Goal: Task Accomplishment & Management: Manage account settings

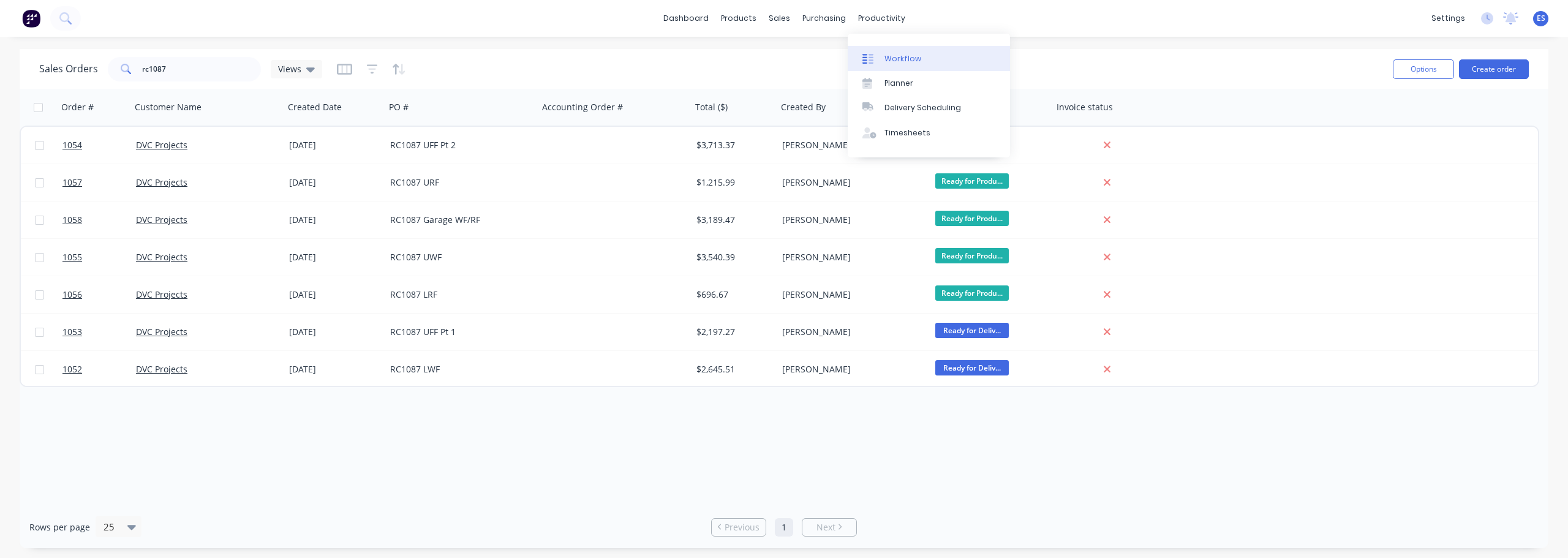
click at [892, 55] on div "Workflow" at bounding box center [903, 59] width 37 height 11
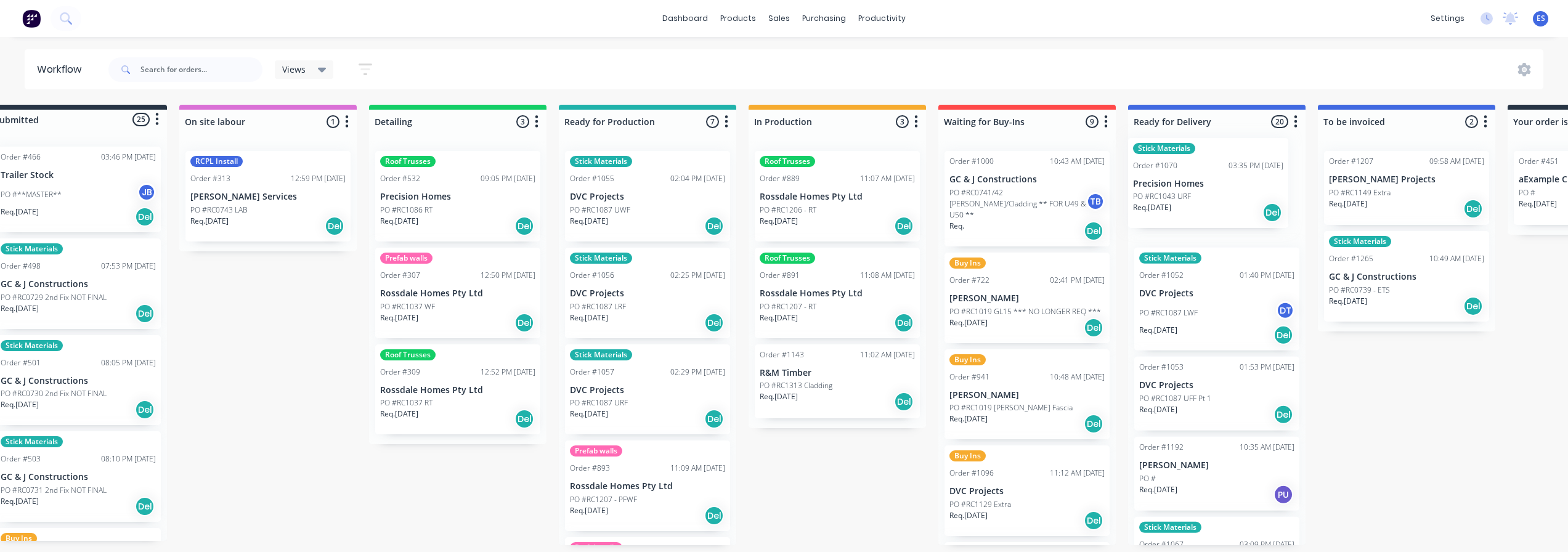
scroll to position [0, 41]
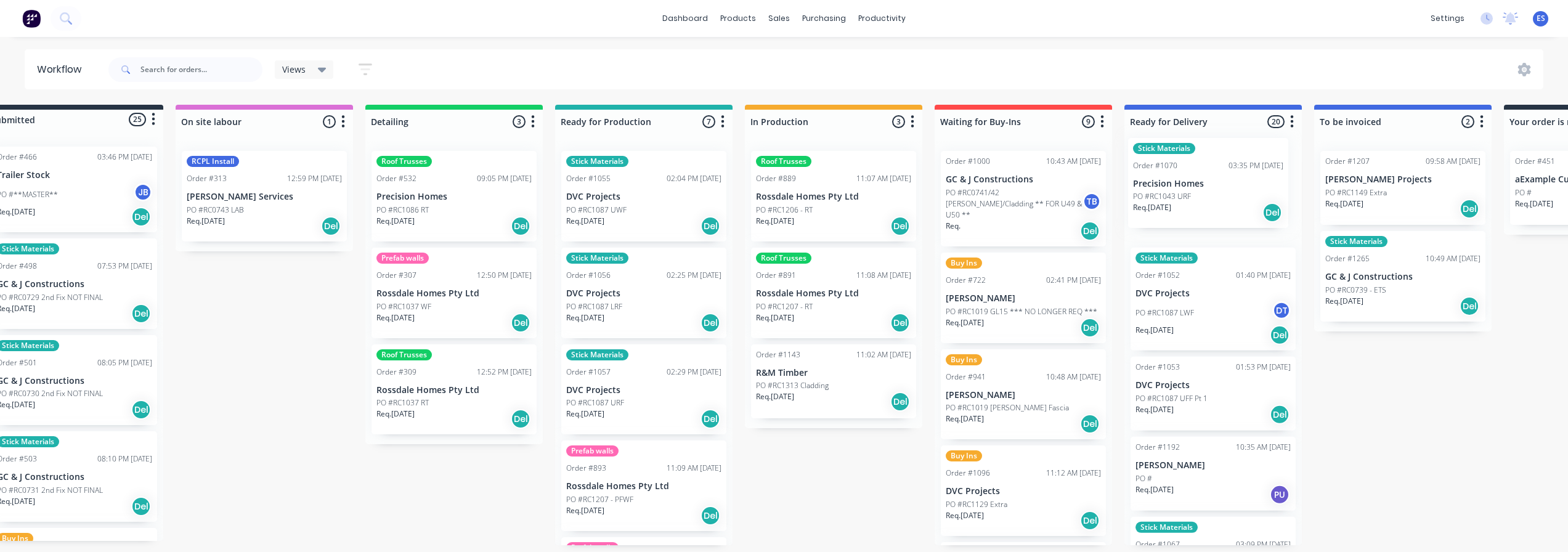
drag, startPoint x: 639, startPoint y: 403, endPoint x: 1171, endPoint y: 197, distance: 570.5
click at [1170, 197] on div "Submitted 25 Status colour #273444 hex #273444 Save Cancel Summaries Total orde…" at bounding box center [1067, 325] width 2234 height 441
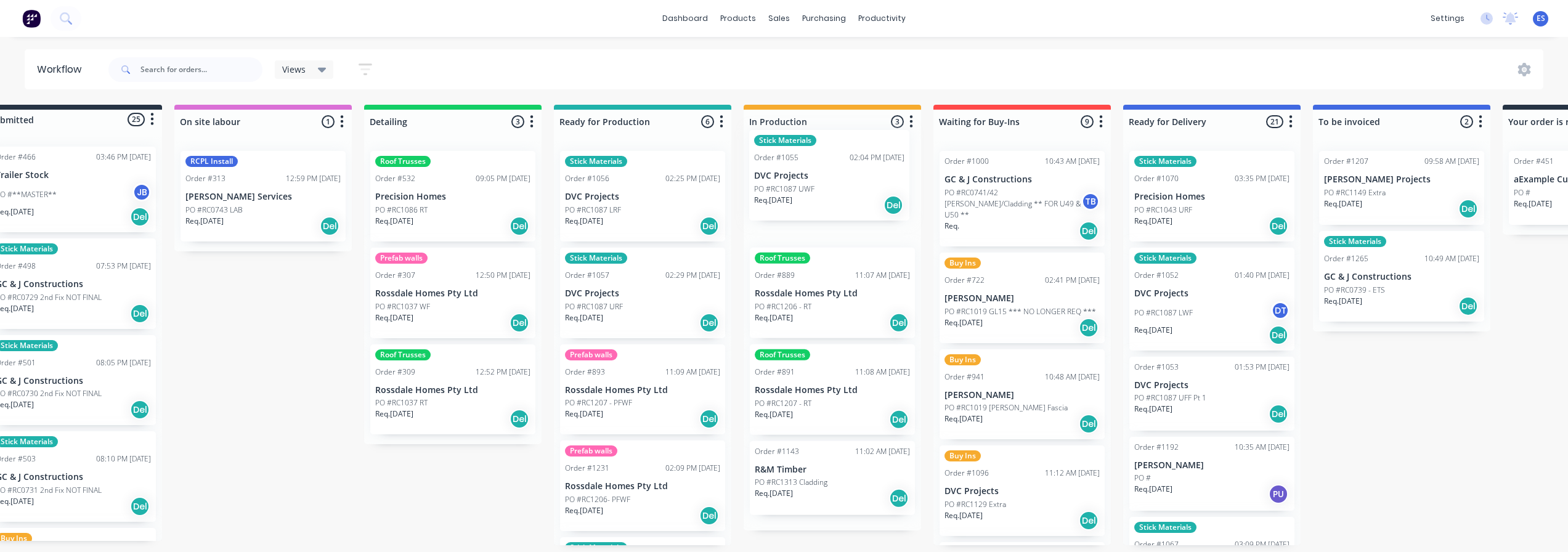
drag, startPoint x: 597, startPoint y: 208, endPoint x: 805, endPoint y: 186, distance: 209.2
click at [805, 186] on div "Submitted 25 Status colour #273444 hex #273444 Save Cancel Summaries Total orde…" at bounding box center [1066, 325] width 2234 height 441
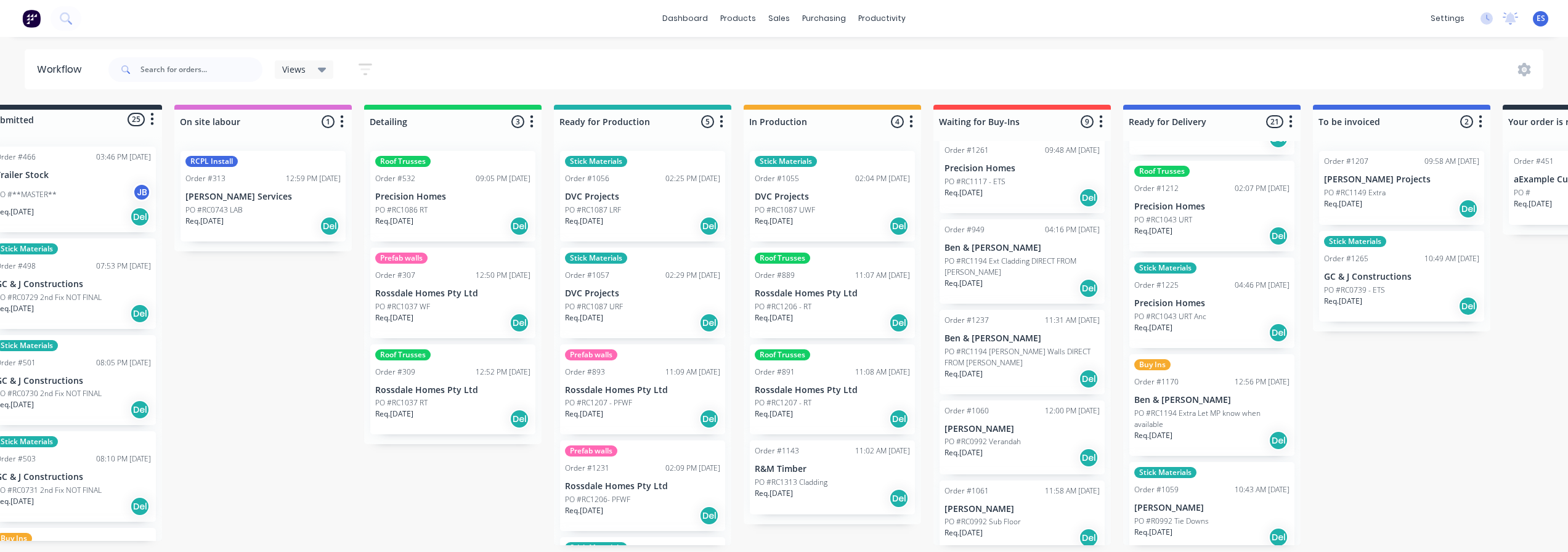
scroll to position [1624, 0]
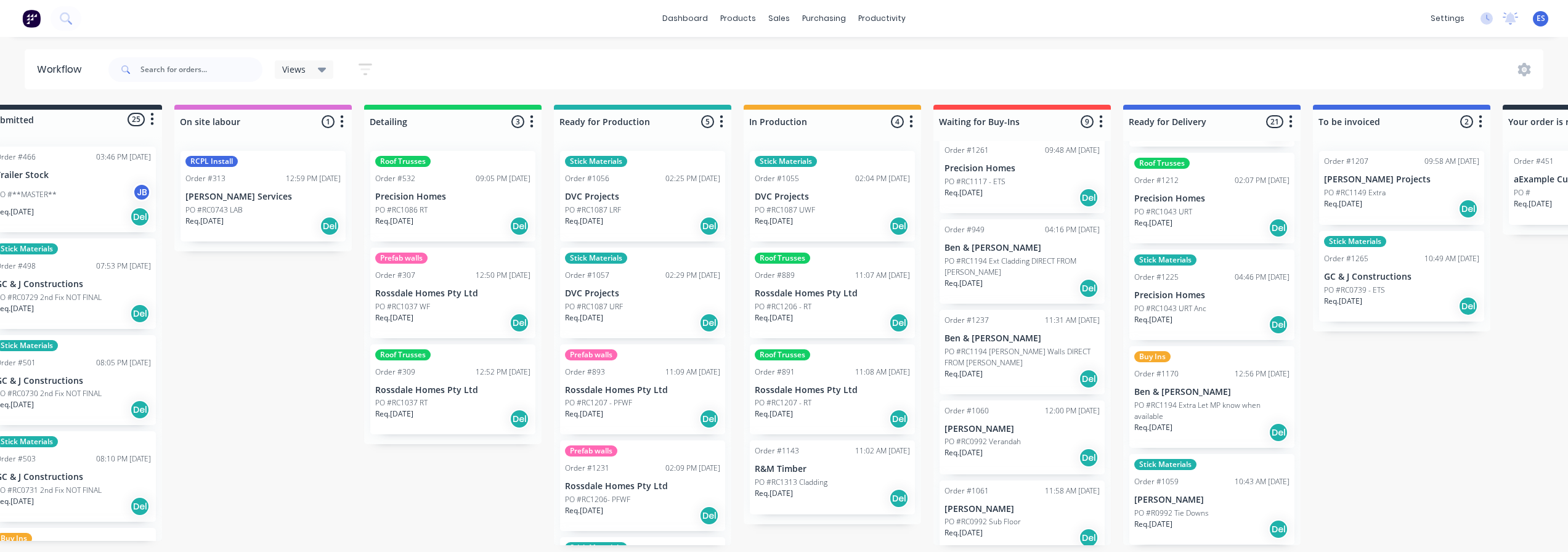
click at [1199, 408] on p "PO #RC1194 Extra Let MP know when available" at bounding box center [1212, 411] width 155 height 22
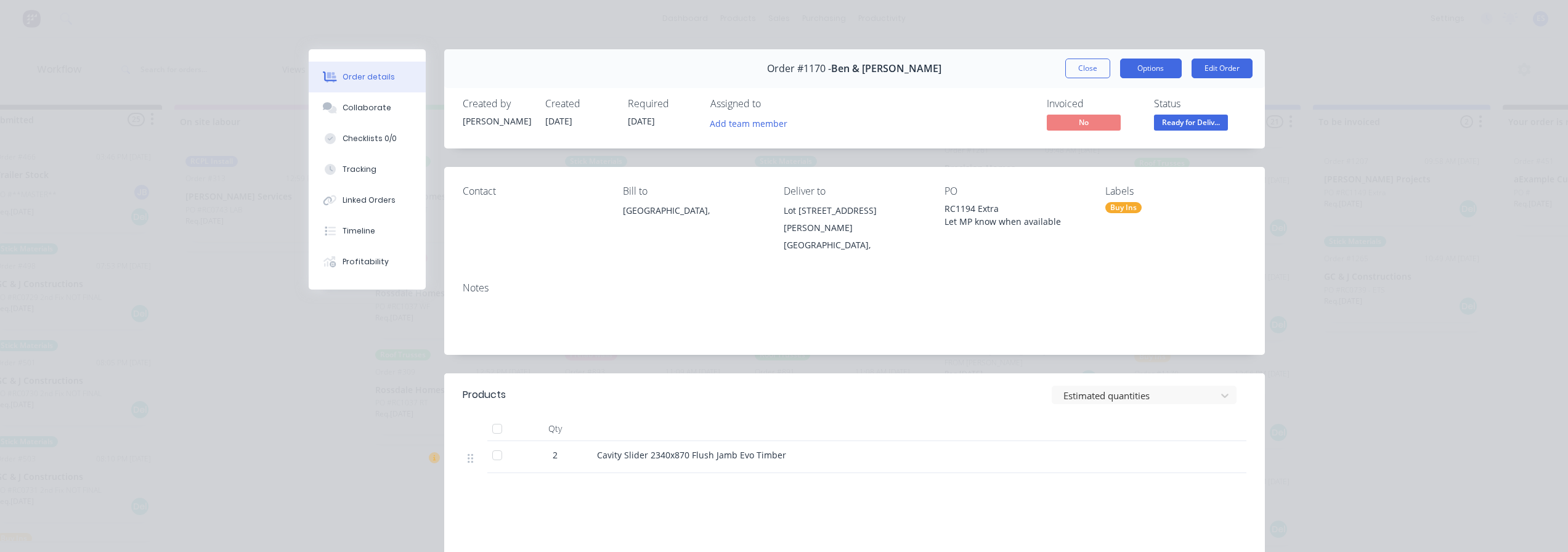
click at [1145, 73] on button "Options" at bounding box center [1151, 68] width 62 height 19
click at [1116, 149] on div "Delivery Docket" at bounding box center [1117, 149] width 107 height 18
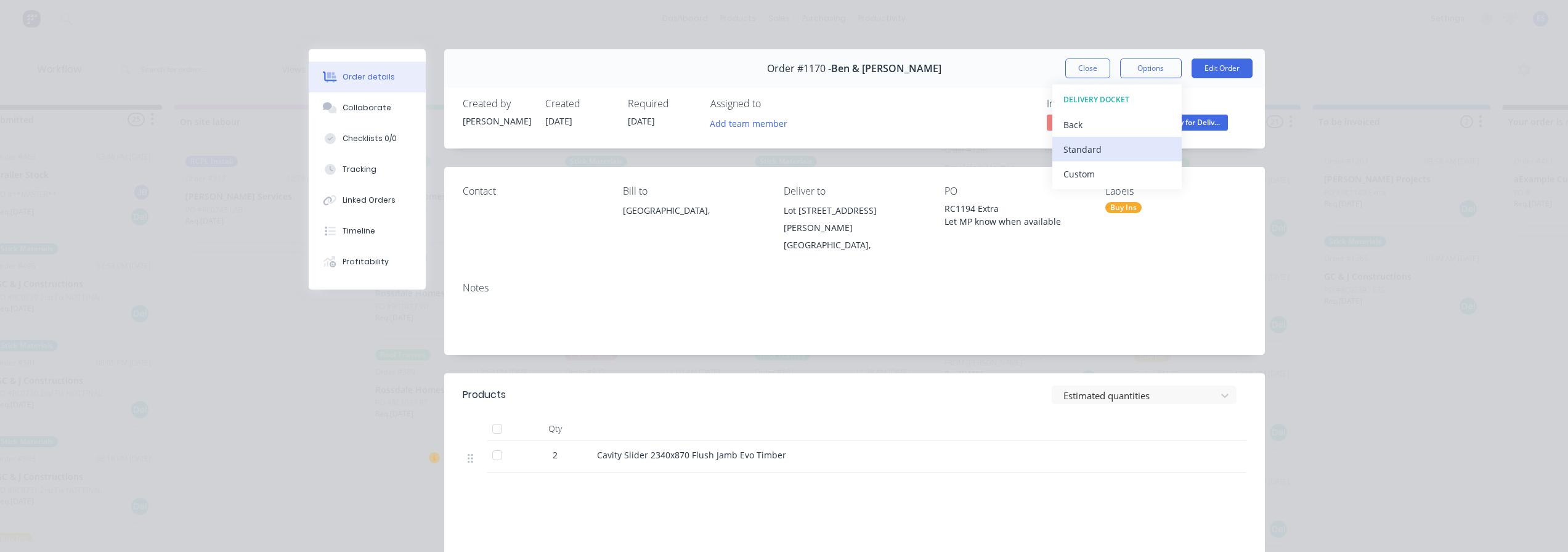
click at [1119, 150] on div "Standard" at bounding box center [1117, 149] width 107 height 18
click at [1081, 66] on button "Close" at bounding box center [1088, 68] width 45 height 19
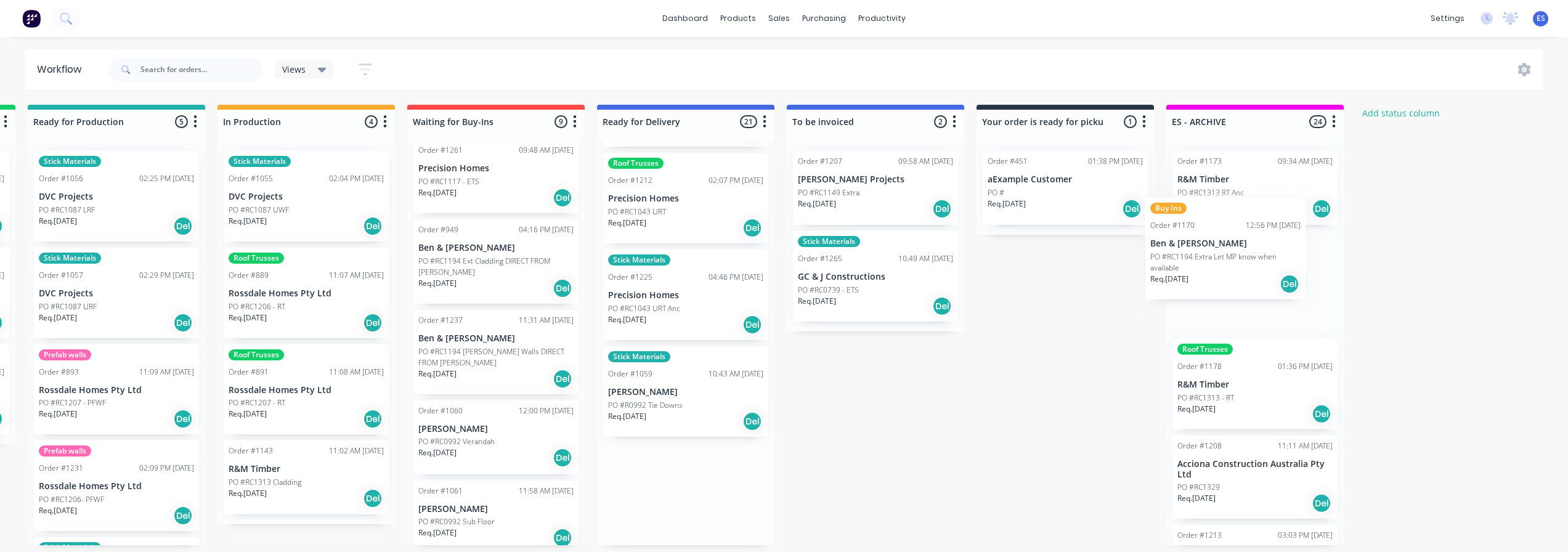
scroll to position [3, 575]
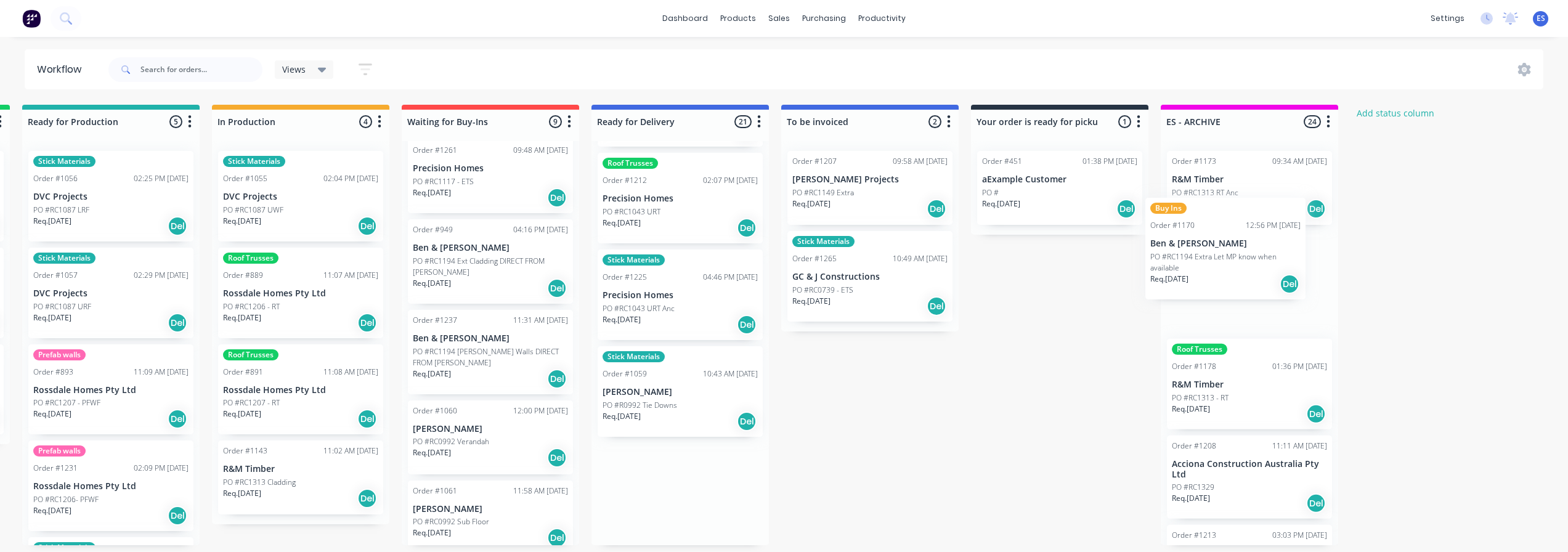
drag, startPoint x: 1248, startPoint y: 404, endPoint x: 1210, endPoint y: 264, distance: 145.1
click at [1210, 264] on div "Submitted 25 Status colour #273444 hex #273444 Save Cancel Summaries Total orde…" at bounding box center [534, 325] width 2234 height 441
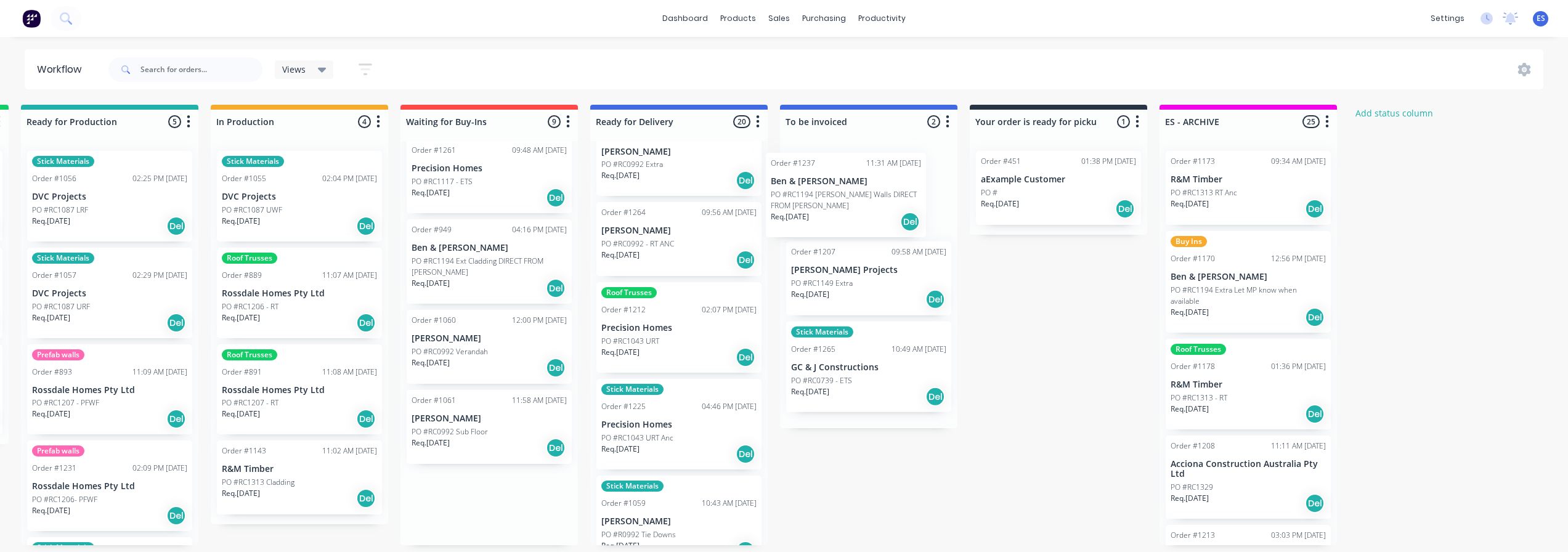
scroll to position [1490, 0]
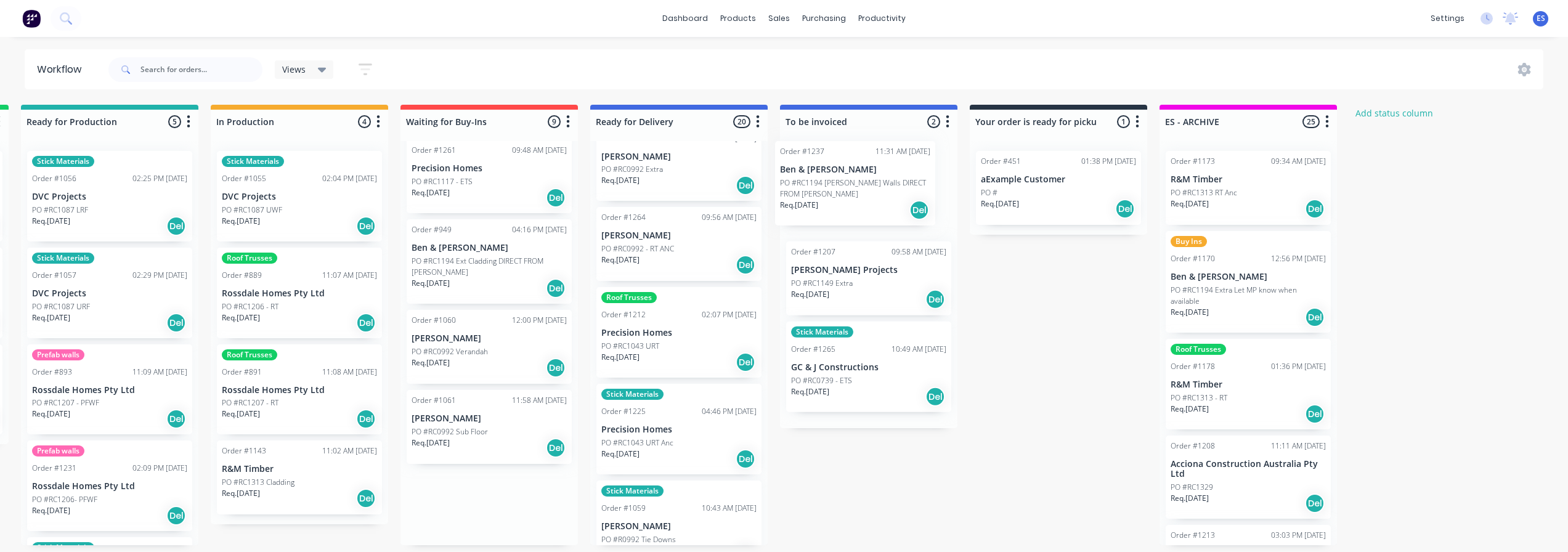
drag, startPoint x: 479, startPoint y: 345, endPoint x: 833, endPoint y: 188, distance: 387.3
click at [833, 188] on div "Submitted 25 Status colour #273444 hex #273444 Save Cancel Summaries Total orde…" at bounding box center [532, 325] width 2234 height 441
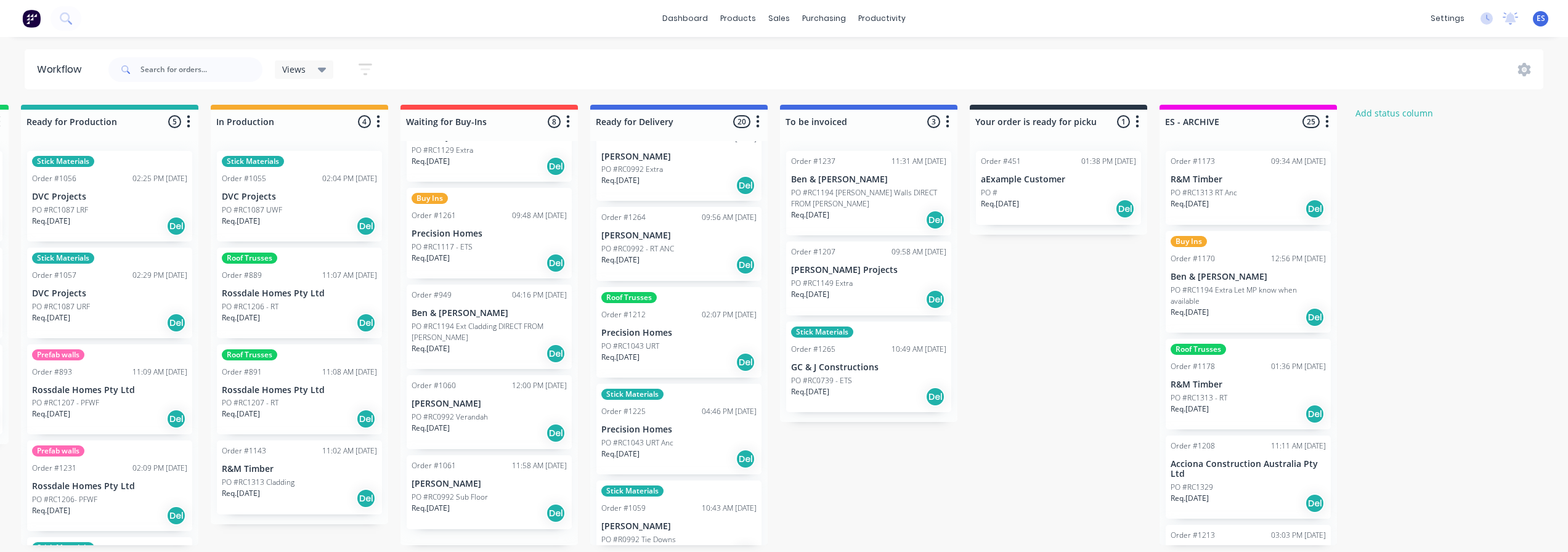
scroll to position [329, 0]
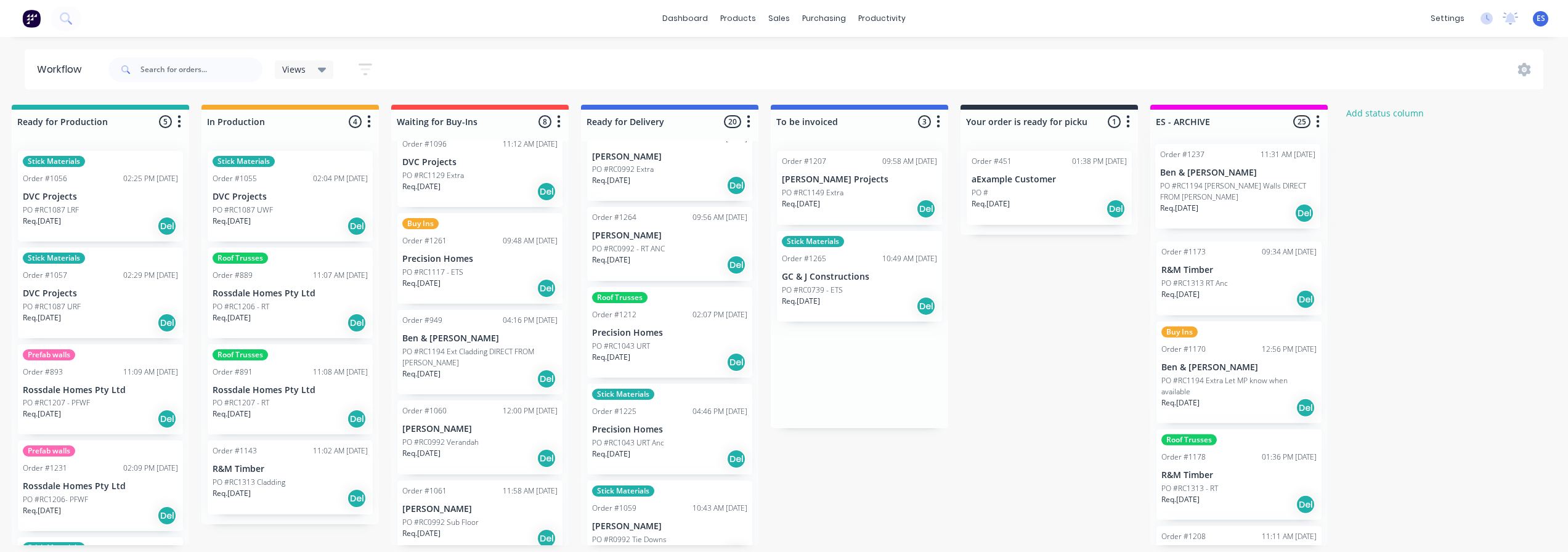
drag, startPoint x: 893, startPoint y: 186, endPoint x: 1206, endPoint y: 193, distance: 313.1
click at [1260, 184] on div "Submitted 25 Status colour #273444 hex #273444 Save Cancel Summaries Total orde…" at bounding box center [524, 325] width 2234 height 441
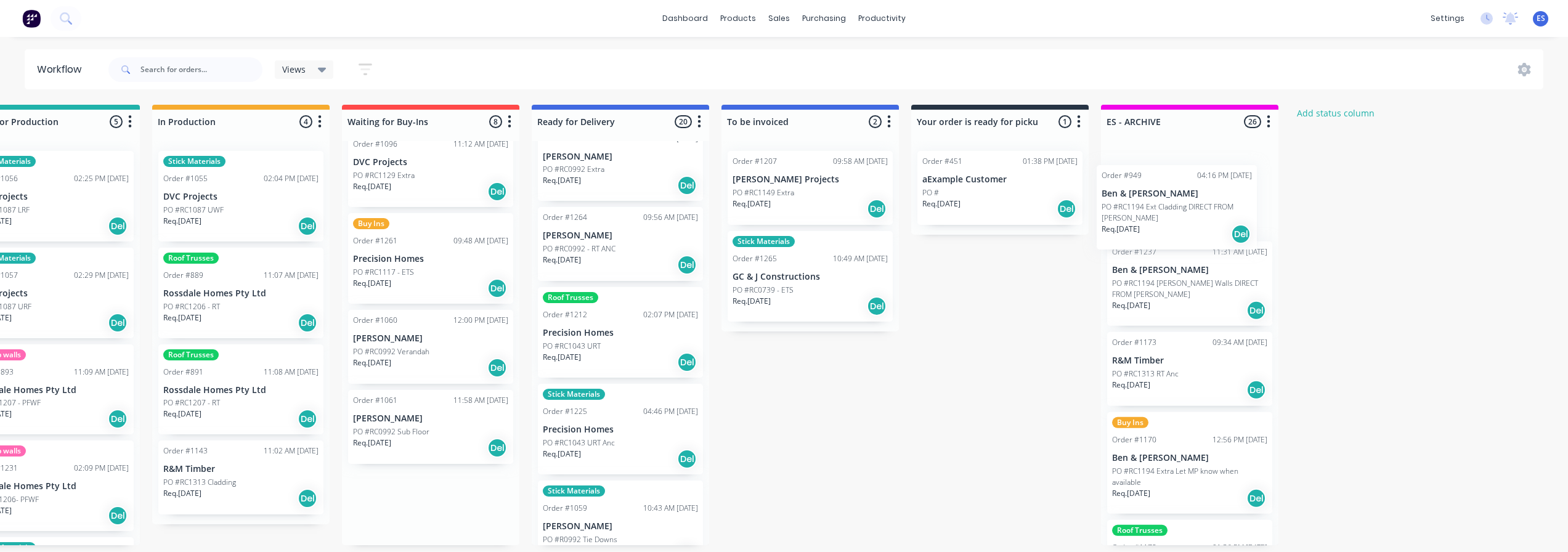
scroll to position [3, 642]
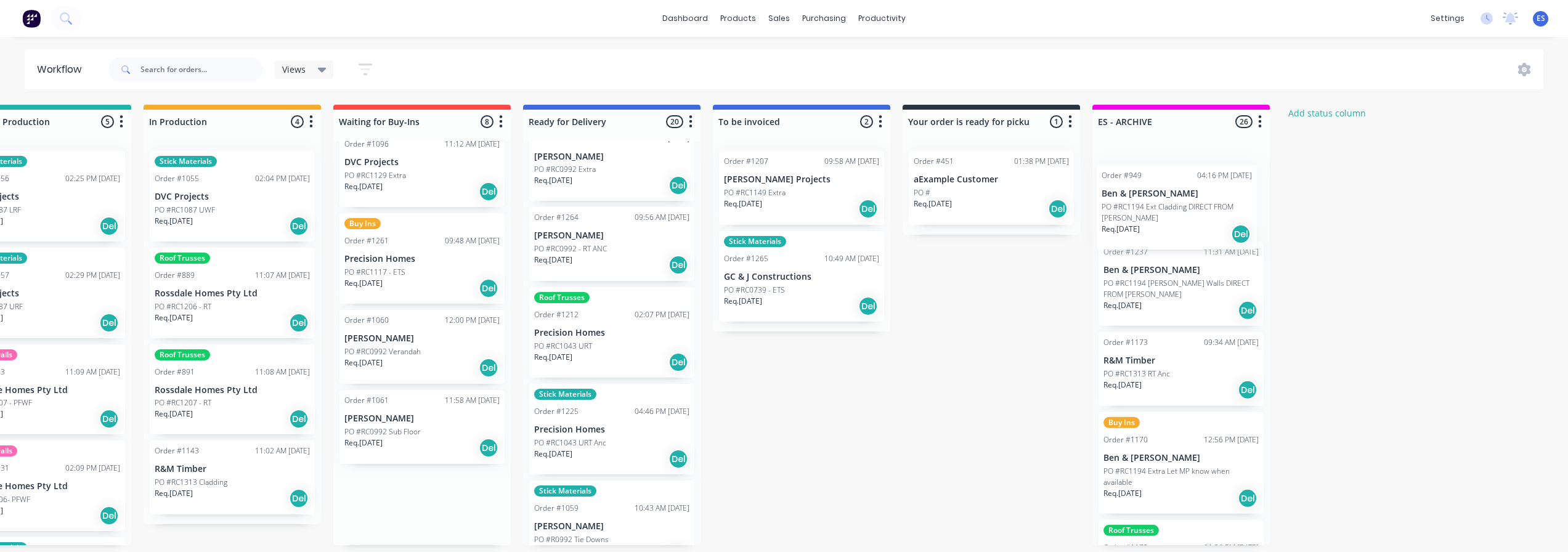
drag, startPoint x: 464, startPoint y: 354, endPoint x: 1204, endPoint y: 222, distance: 751.7
click at [1204, 222] on div "Submitted 25 Status colour #273444 hex #273444 Save Cancel Summaries Total orde…" at bounding box center [465, 325] width 2234 height 441
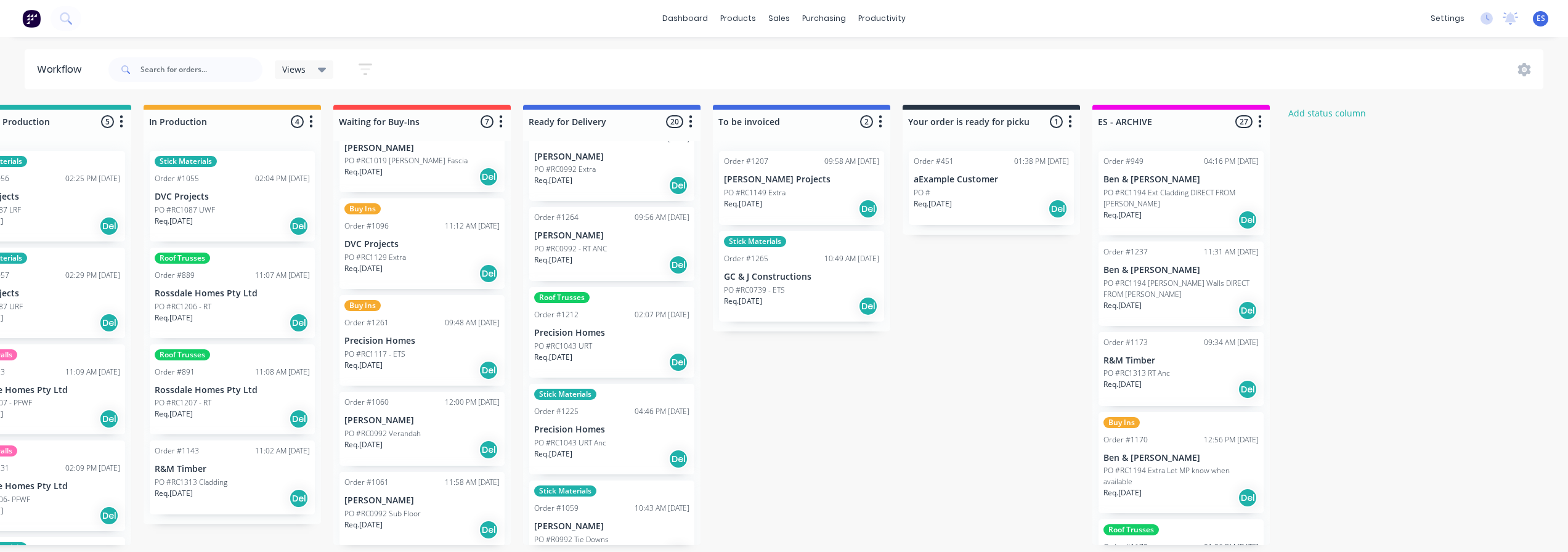
scroll to position [238, 0]
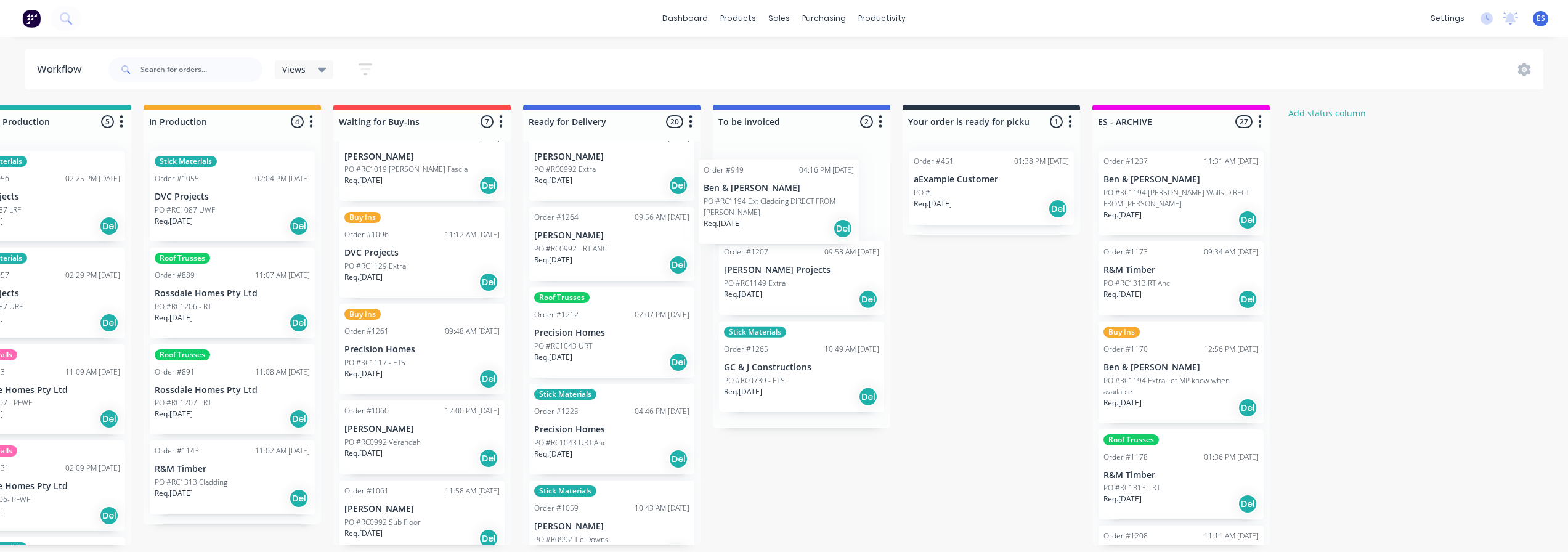
drag, startPoint x: 1168, startPoint y: 207, endPoint x: 1121, endPoint y: 214, distance: 47.5
click at [760, 223] on div "Submitted 25 Status colour #273444 hex #273444 Save Cancel Summaries Total orde…" at bounding box center [465, 325] width 2234 height 441
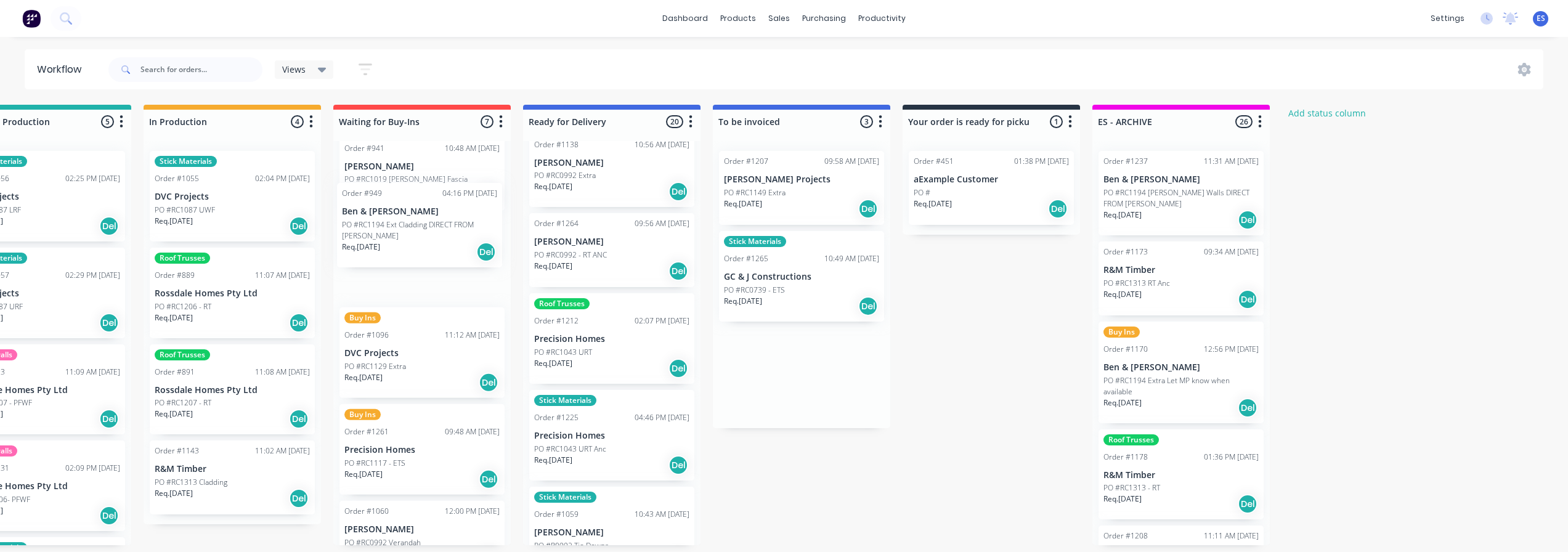
scroll to position [217, 0]
drag, startPoint x: 787, startPoint y: 199, endPoint x: 400, endPoint y: 236, distance: 388.8
click at [400, 236] on div "Submitted 25 Status colour #273444 hex #273444 Save Cancel Summaries Total orde…" at bounding box center [465, 325] width 2234 height 441
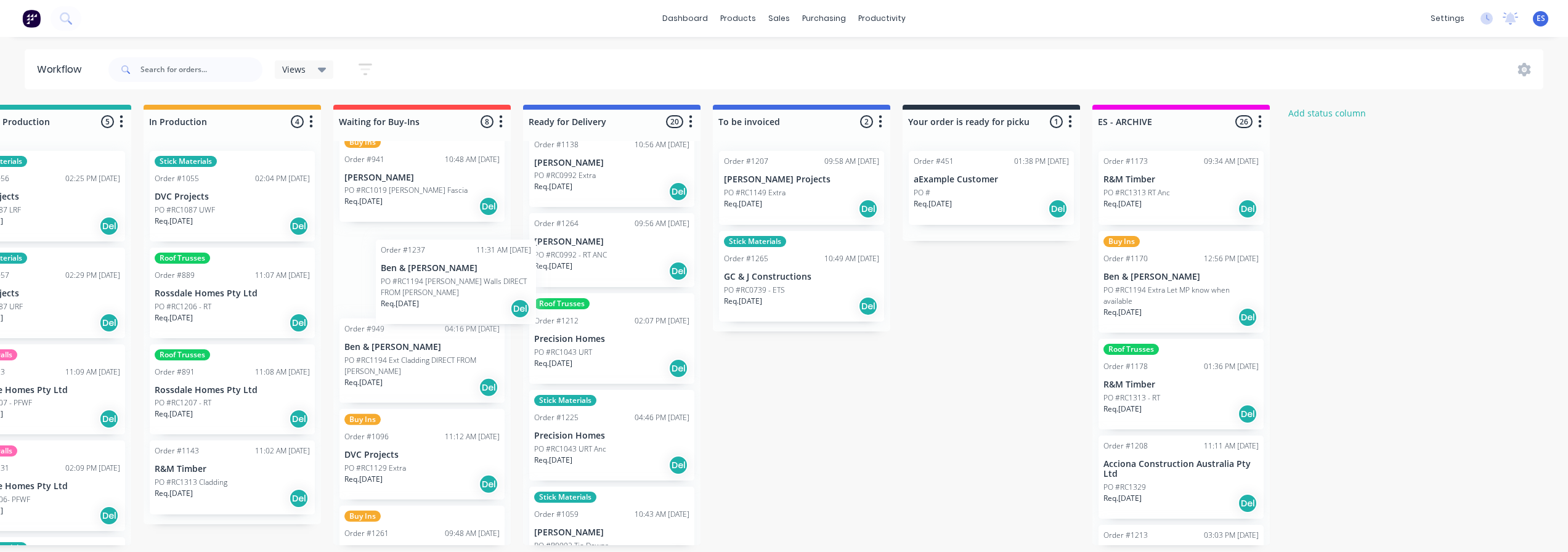
drag, startPoint x: 1086, startPoint y: 230, endPoint x: 433, endPoint y: 272, distance: 654.3
click at [438, 276] on div "Submitted 25 Status colour #273444 hex #273444 Save Cancel Summaries Total orde…" at bounding box center [465, 325] width 2234 height 441
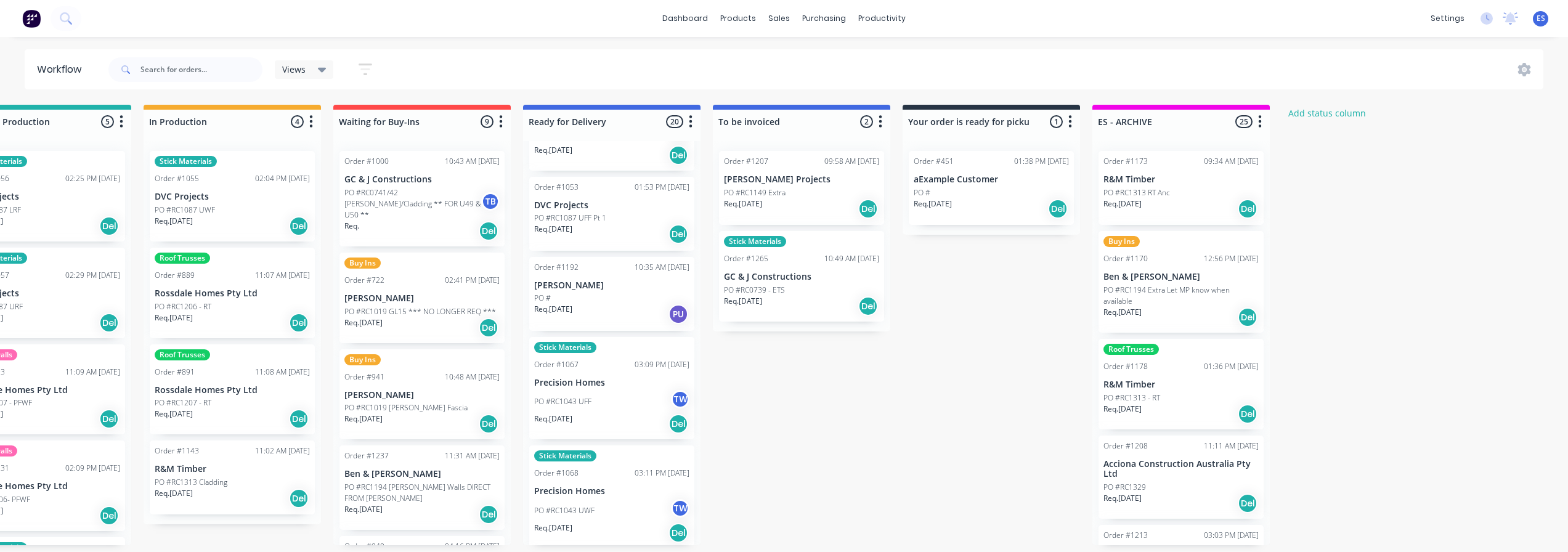
scroll to position [185, 0]
click at [600, 299] on div "Req. [DATE] PU" at bounding box center [612, 309] width 155 height 21
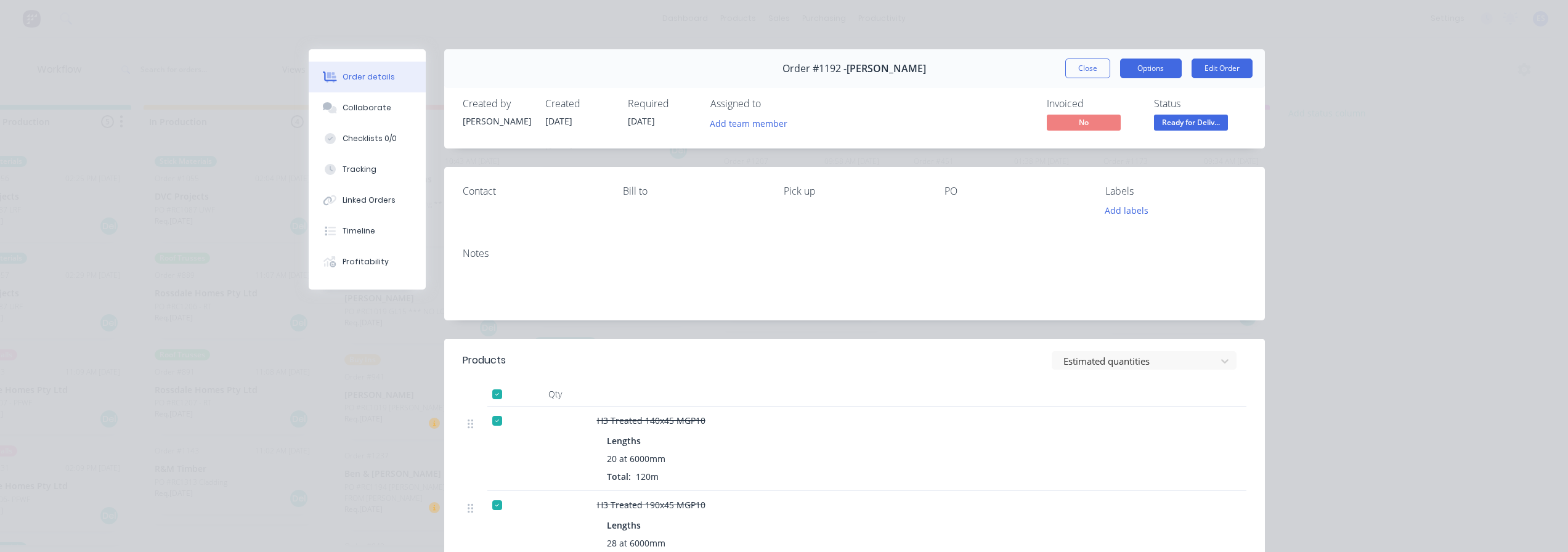
click at [1150, 72] on button "Options" at bounding box center [1151, 68] width 62 height 19
click at [1214, 70] on button "Edit Order" at bounding box center [1222, 68] width 61 height 19
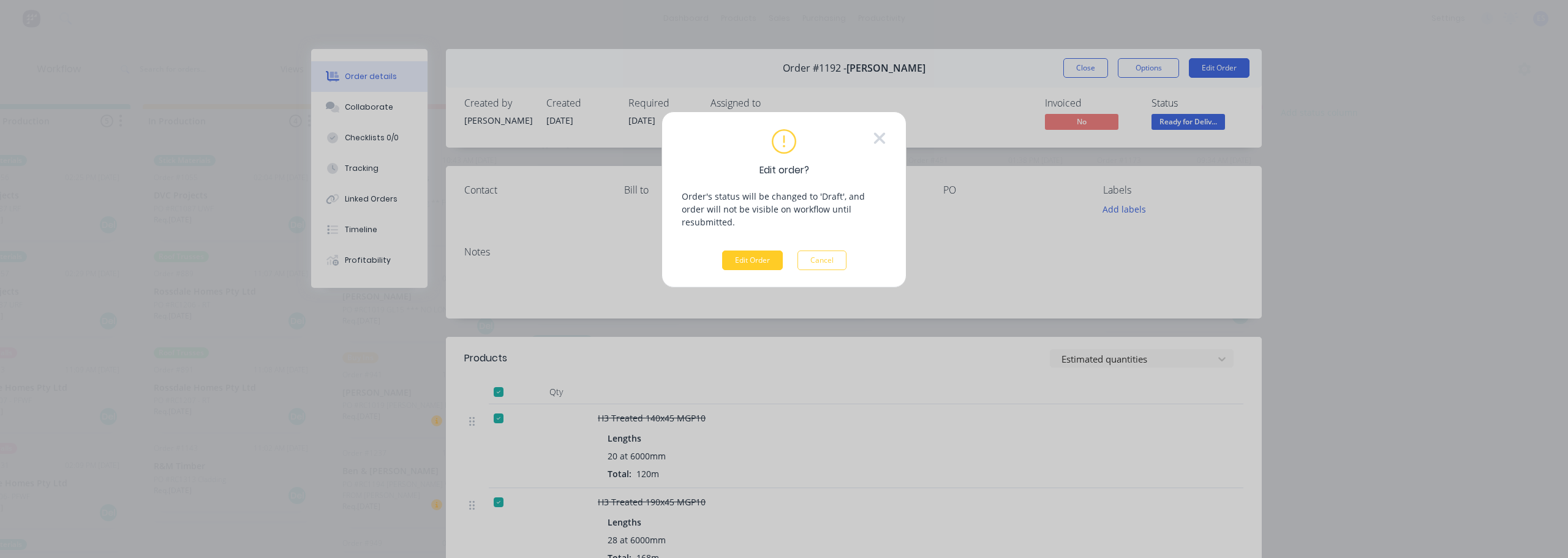
click at [759, 250] on button "Edit Order" at bounding box center [752, 260] width 61 height 19
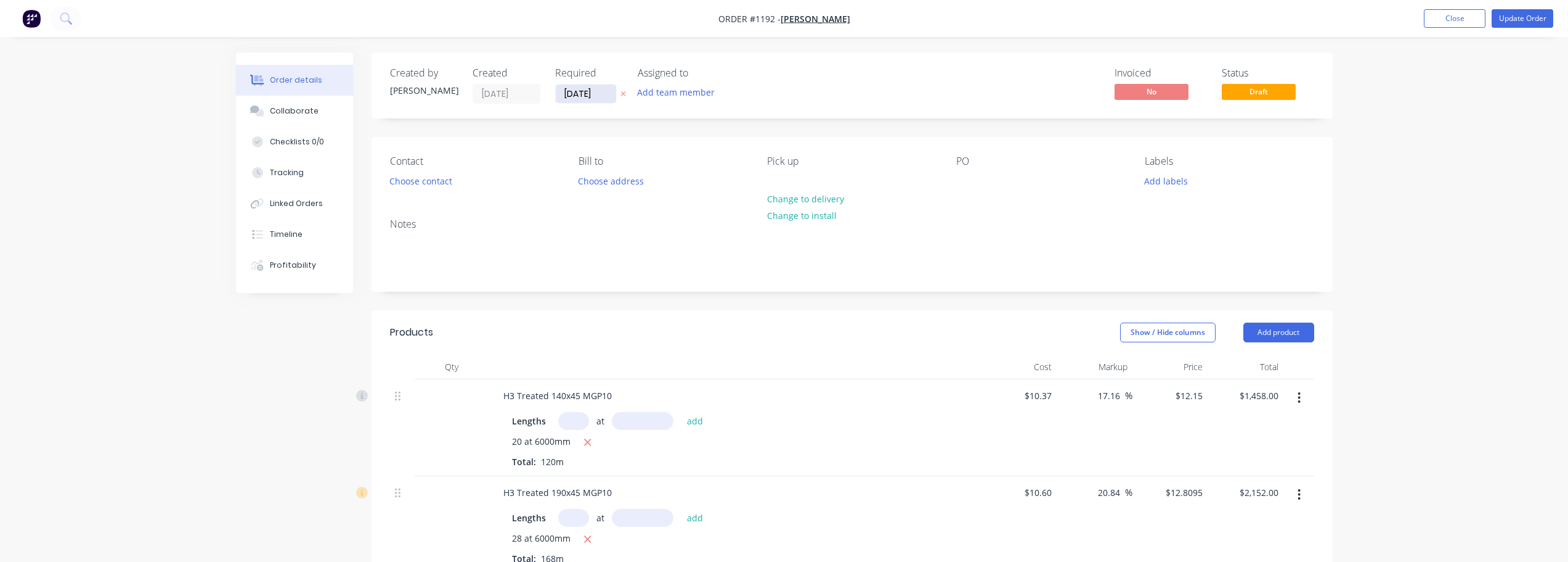
click at [583, 99] on input "[DATE]" at bounding box center [586, 94] width 60 height 19
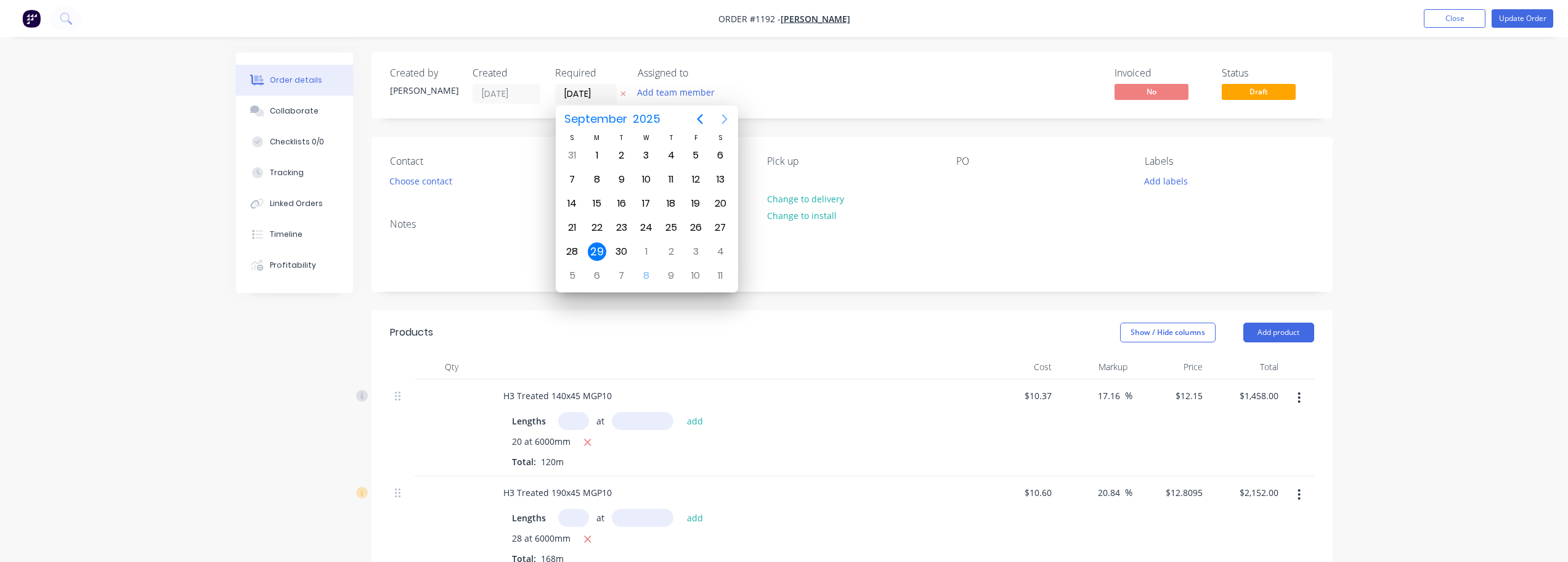
click at [727, 124] on icon "Next page" at bounding box center [724, 118] width 15 height 15
click at [593, 198] on div "13" at bounding box center [597, 203] width 19 height 19
type input "[DATE]"
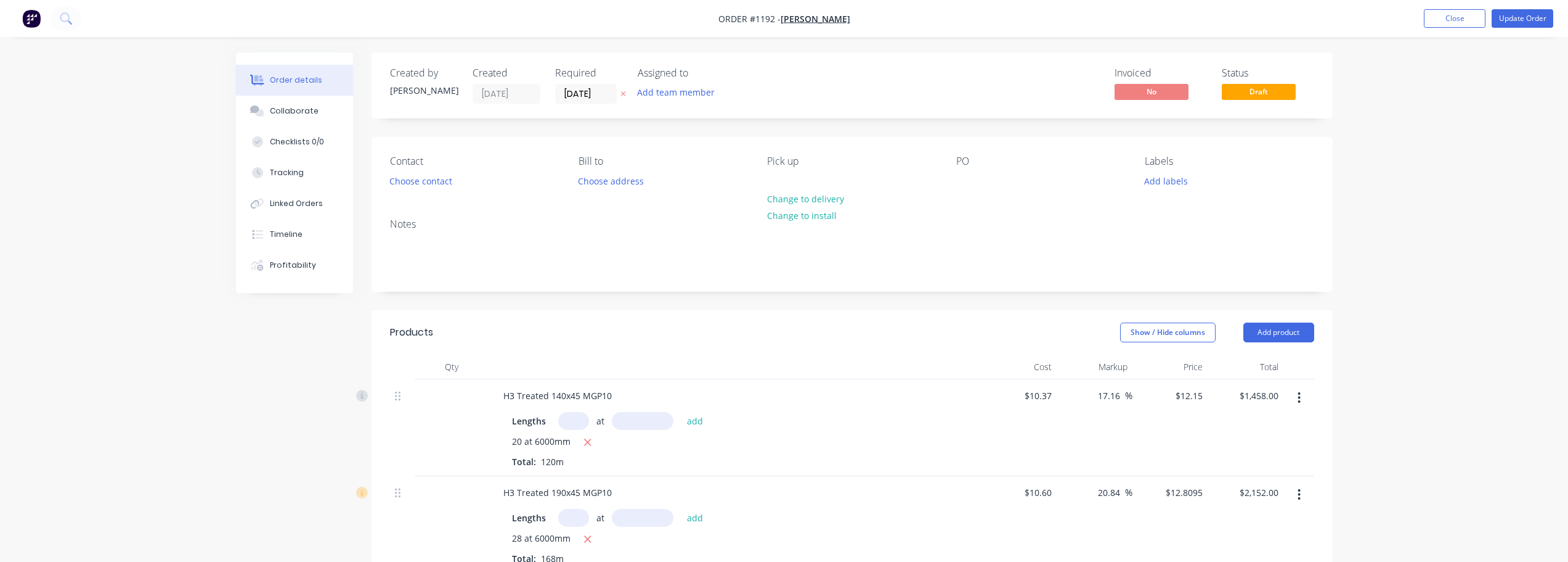
click at [1541, 18] on button "Update Order" at bounding box center [1523, 18] width 62 height 19
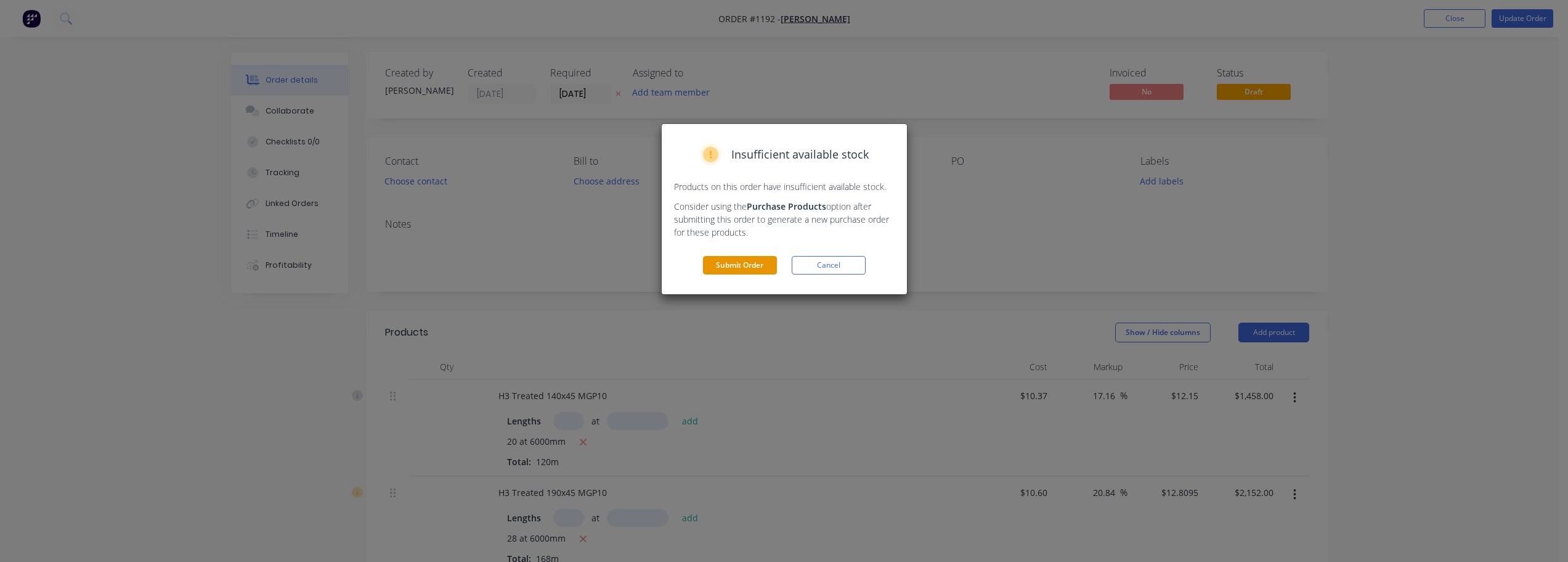
click at [756, 265] on button "Submit Order" at bounding box center [740, 265] width 74 height 19
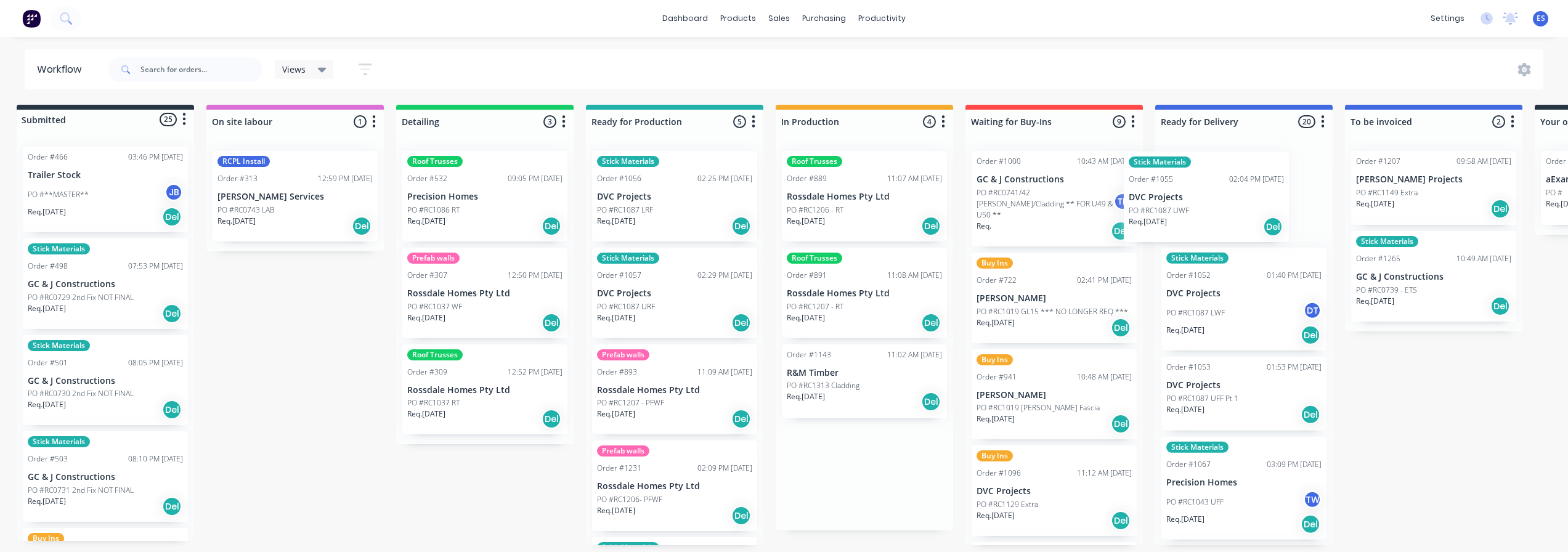
drag, startPoint x: 852, startPoint y: 217, endPoint x: 1218, endPoint y: 213, distance: 366.0
click at [1218, 213] on div "Submitted 25 Status colour #273444 hex #273444 Save Cancel Summaries Total orde…" at bounding box center [1097, 325] width 2234 height 441
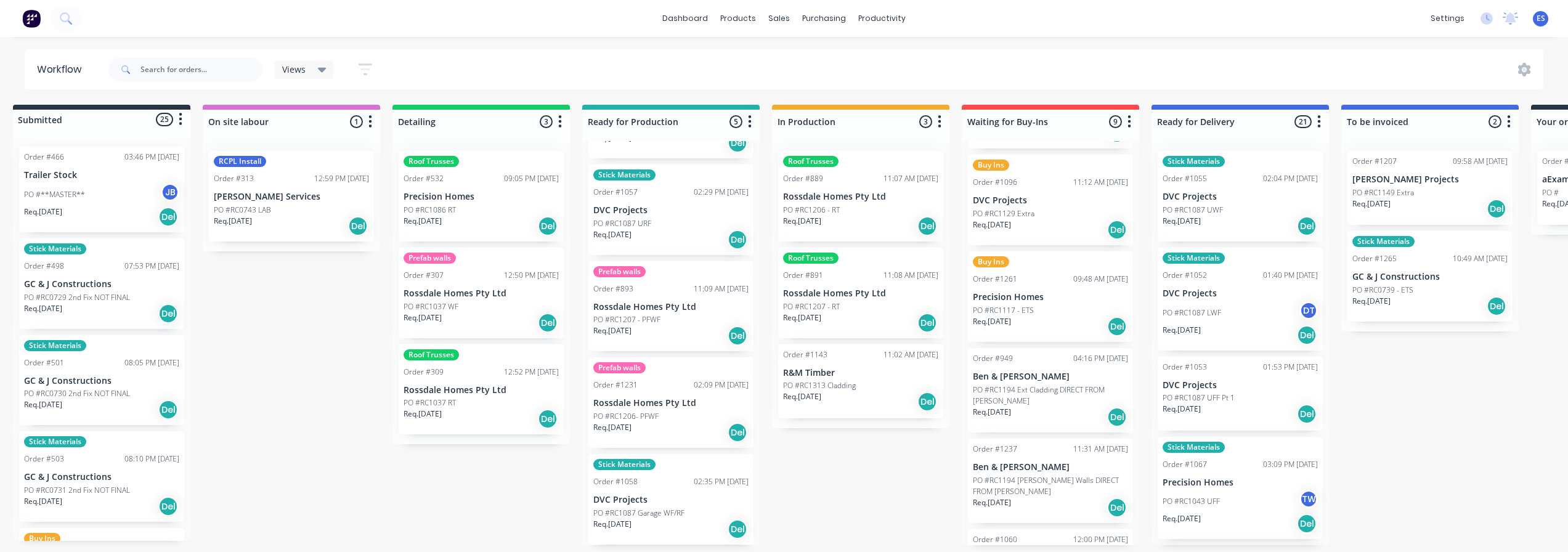
scroll to position [308, 0]
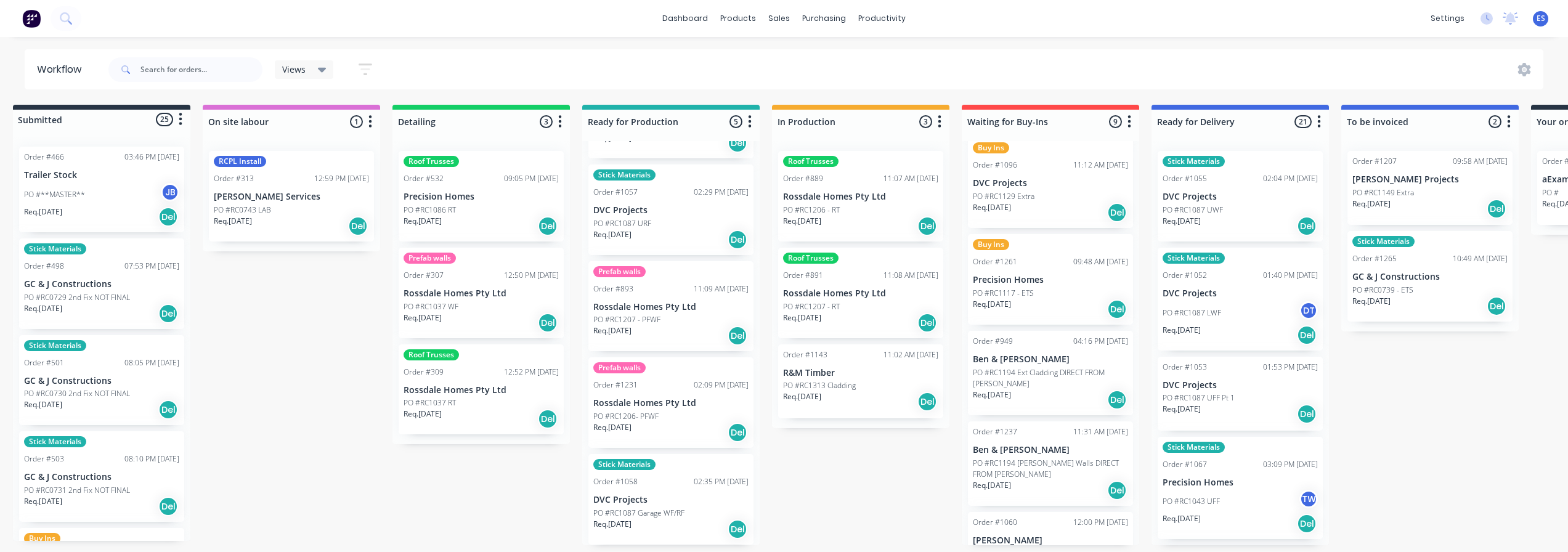
click at [1039, 299] on div "Req. [DATE] Del" at bounding box center [1051, 309] width 155 height 21
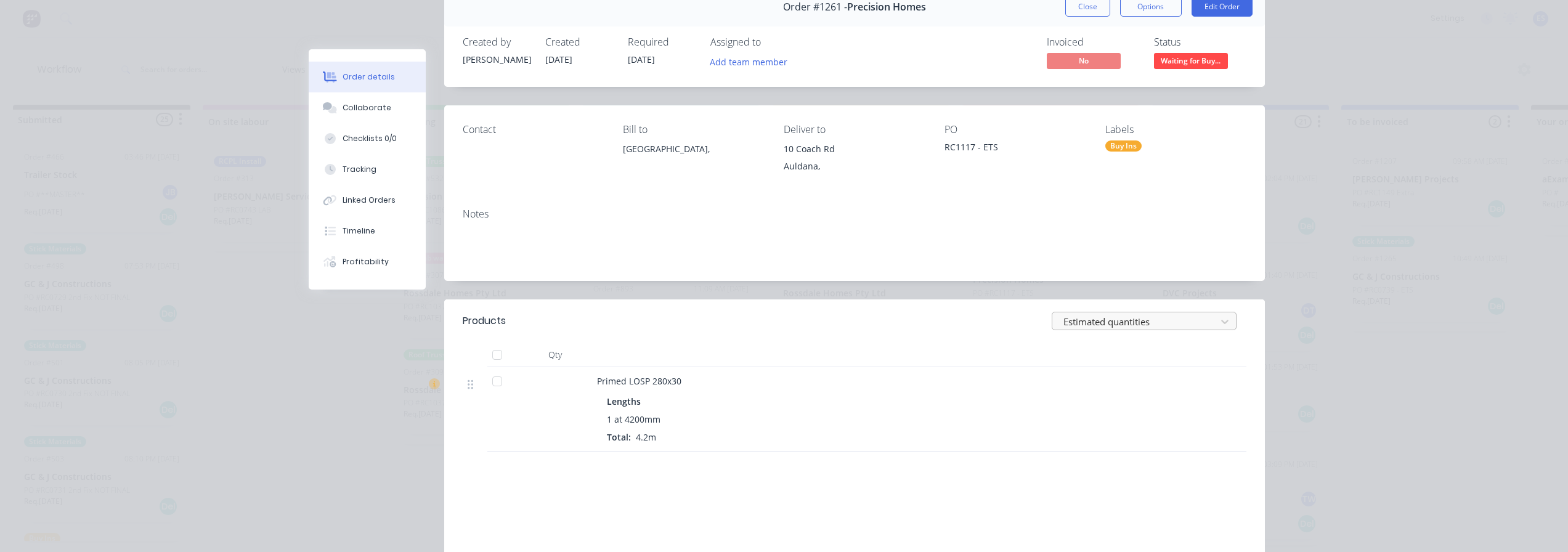
scroll to position [0, 0]
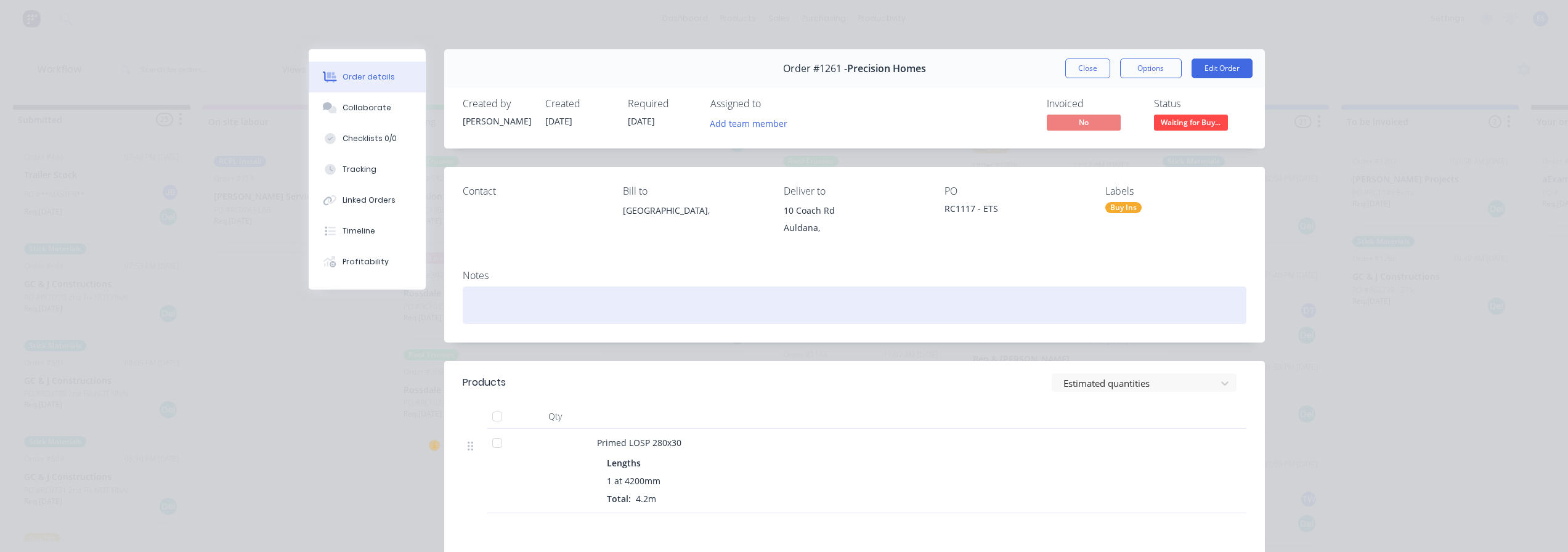
click at [517, 291] on div at bounding box center [855, 306] width 784 height 38
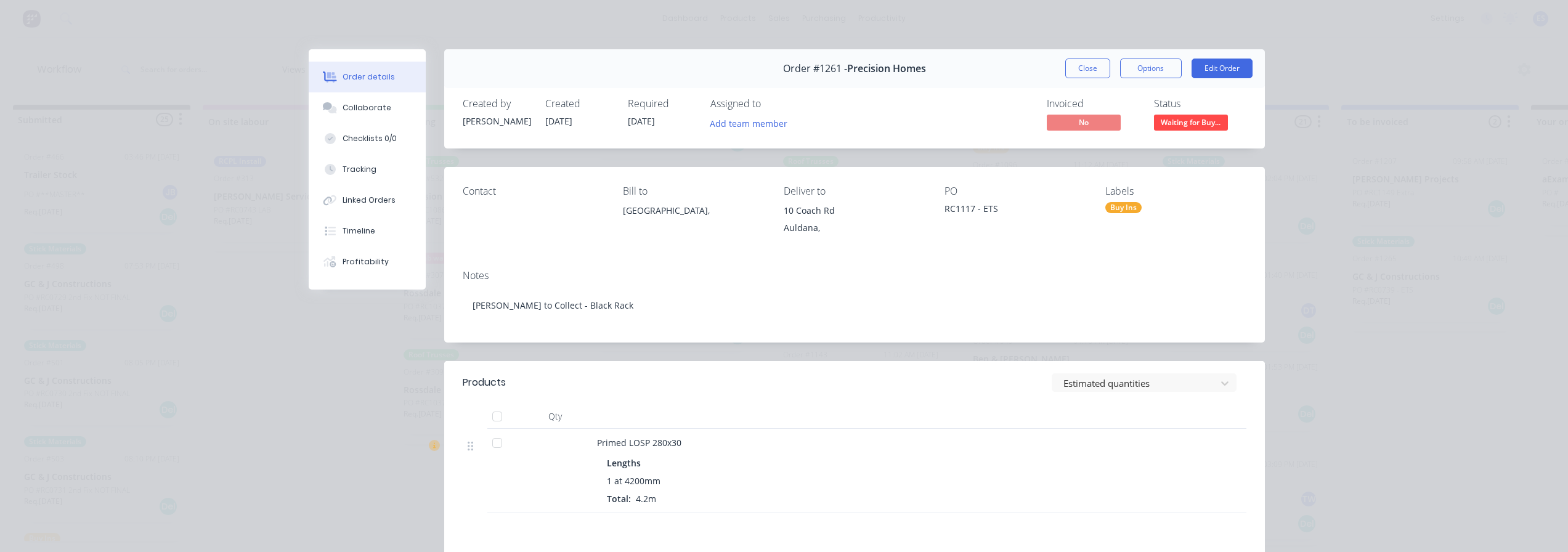
click at [1376, 200] on div "Order details Collaborate Checklists 0/0 Tracking Linked Orders Timeline Profit…" at bounding box center [784, 276] width 1568 height 552
click at [1066, 68] on button "Close" at bounding box center [1088, 68] width 45 height 19
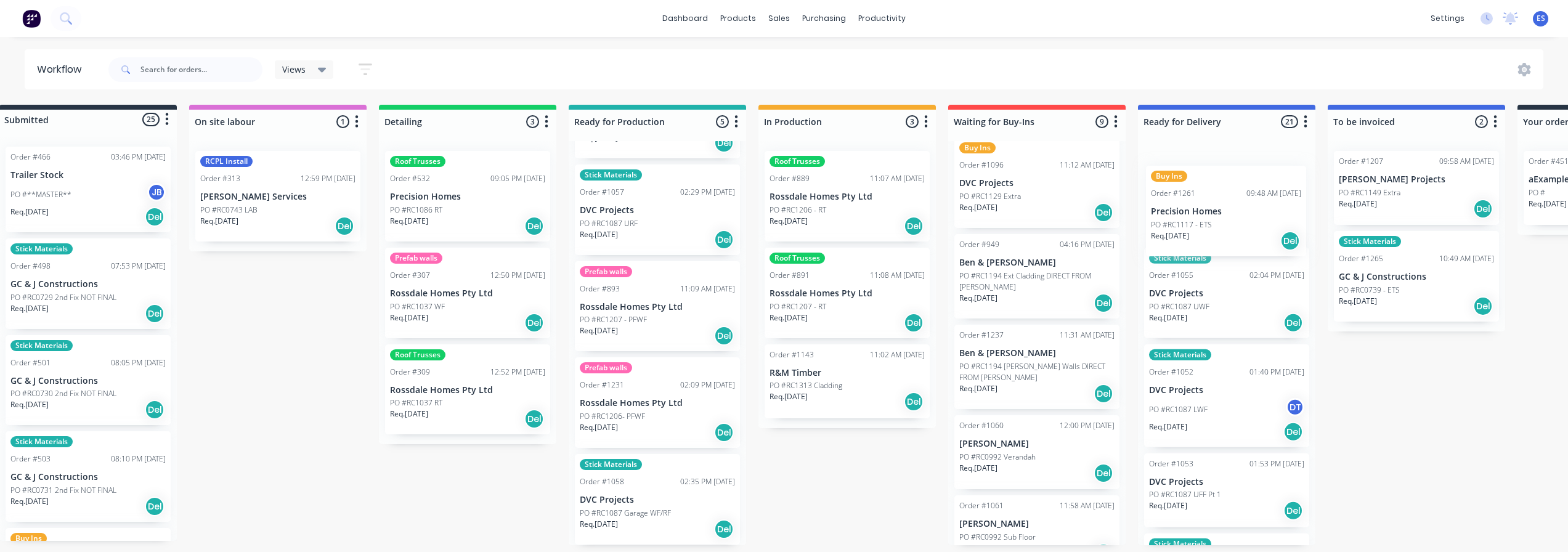
drag, startPoint x: 1011, startPoint y: 294, endPoint x: 1195, endPoint y: 236, distance: 192.9
click at [1195, 236] on div "Submitted 25 Status colour #273444 hex #273444 Save Cancel Summaries Total orde…" at bounding box center [1081, 325] width 2234 height 441
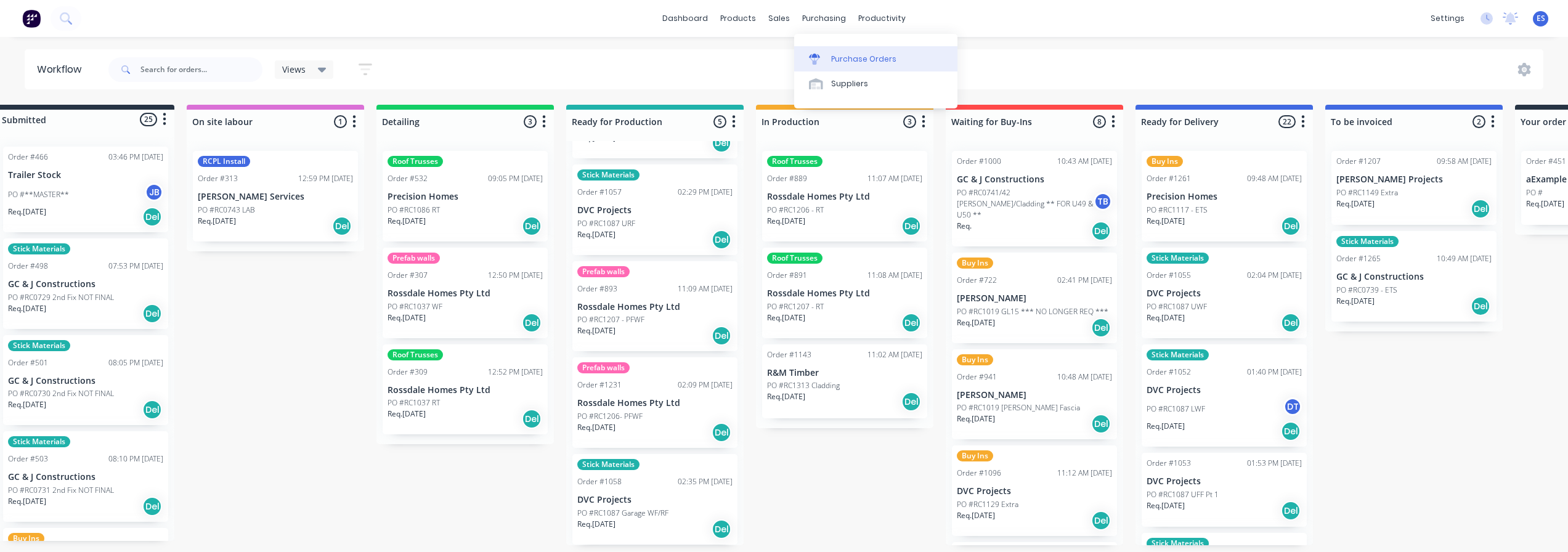
click at [846, 60] on div "Purchase Orders" at bounding box center [863, 59] width 65 height 11
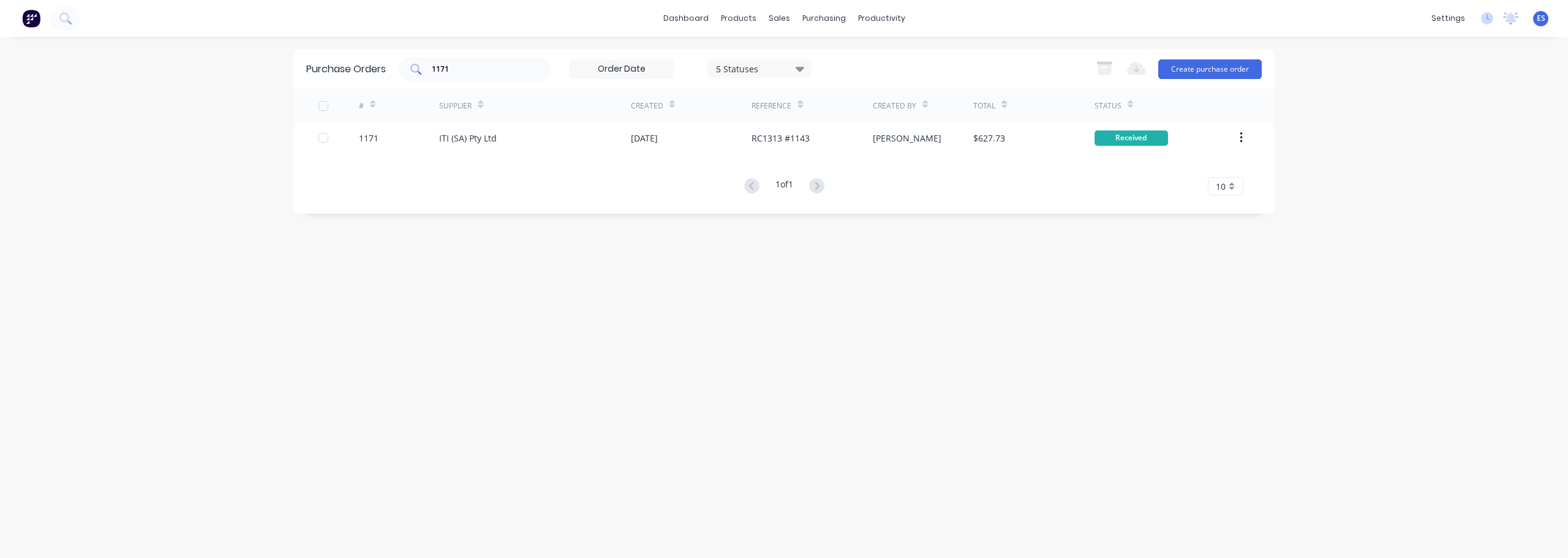
click at [516, 75] on div "1171" at bounding box center [475, 69] width 153 height 25
type input "1"
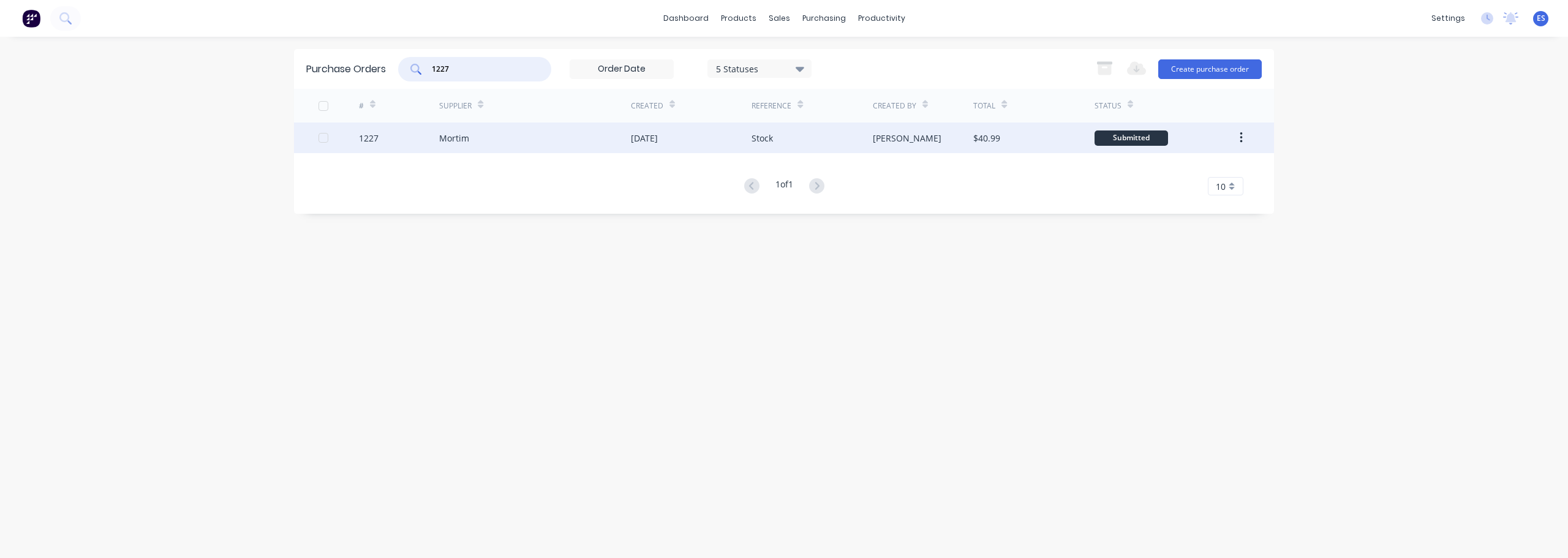
type input "1227"
click at [561, 144] on div "Mortim" at bounding box center [534, 138] width 191 height 31
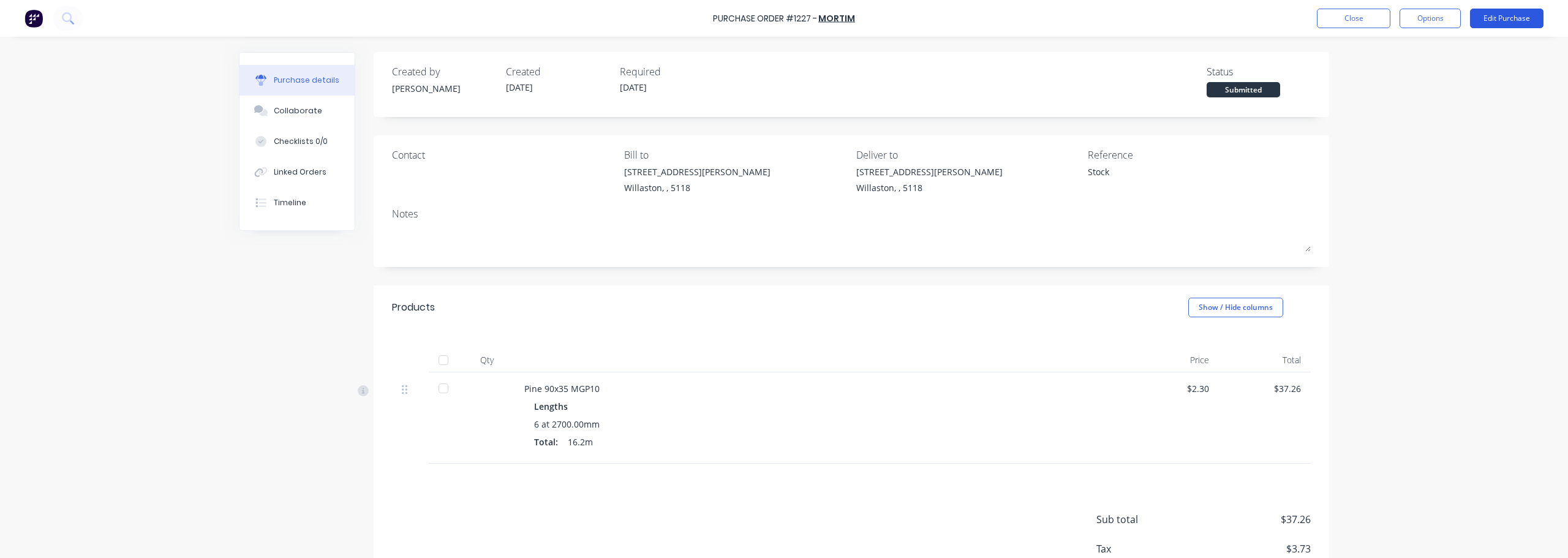
click at [1517, 15] on button "Edit Purchase" at bounding box center [1507, 18] width 74 height 19
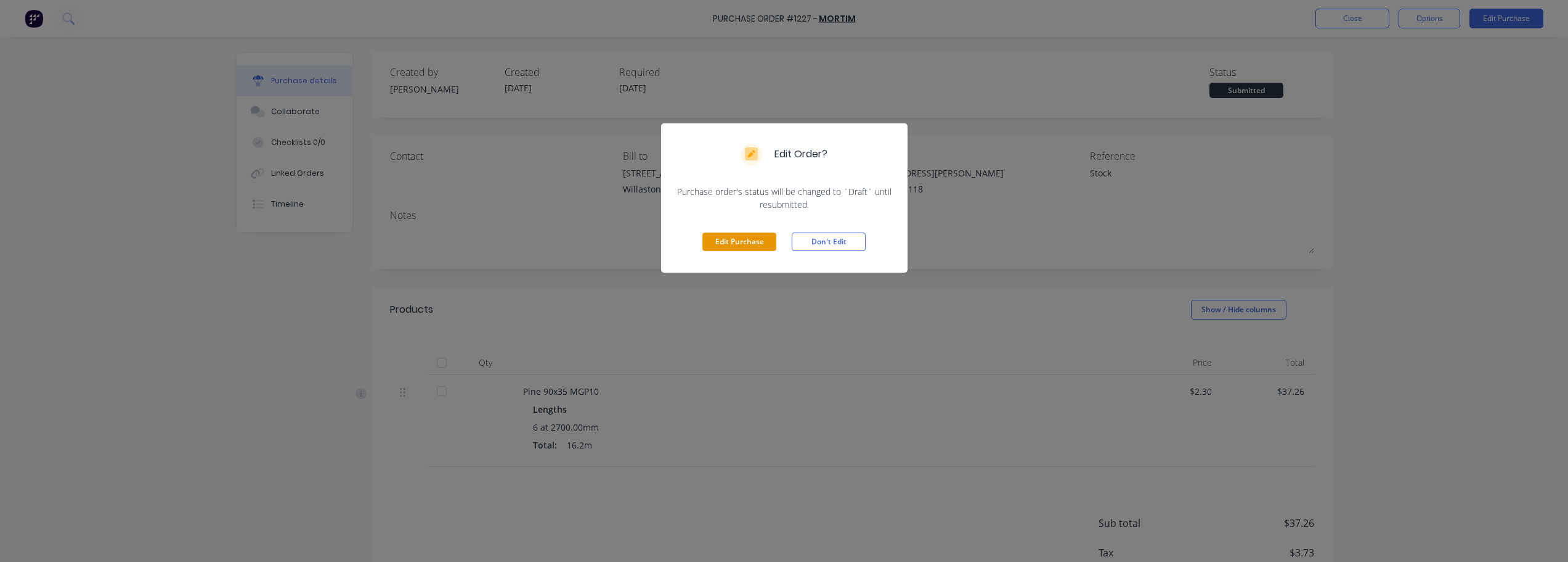
click at [731, 243] on button "Edit Purchase" at bounding box center [740, 241] width 74 height 19
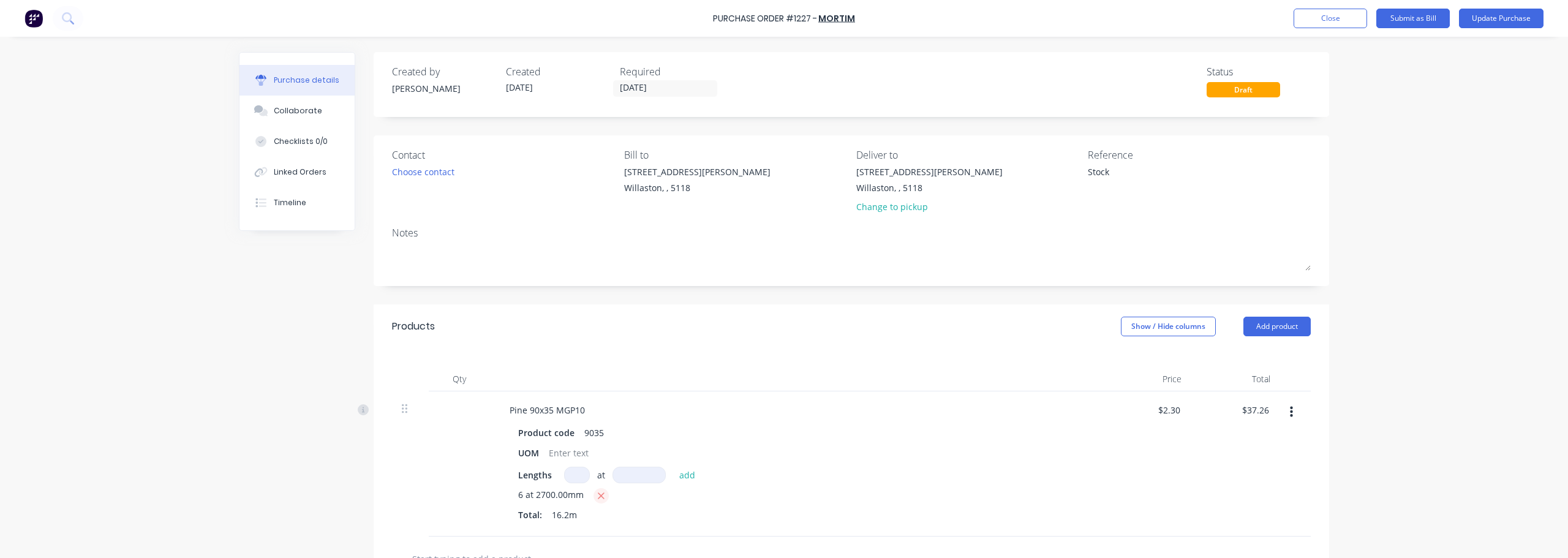
click at [597, 495] on icon "button" at bounding box center [600, 496] width 8 height 11
type textarea "x"
type input "$0.00"
click at [567, 468] on input at bounding box center [576, 475] width 25 height 17
type textarea "x"
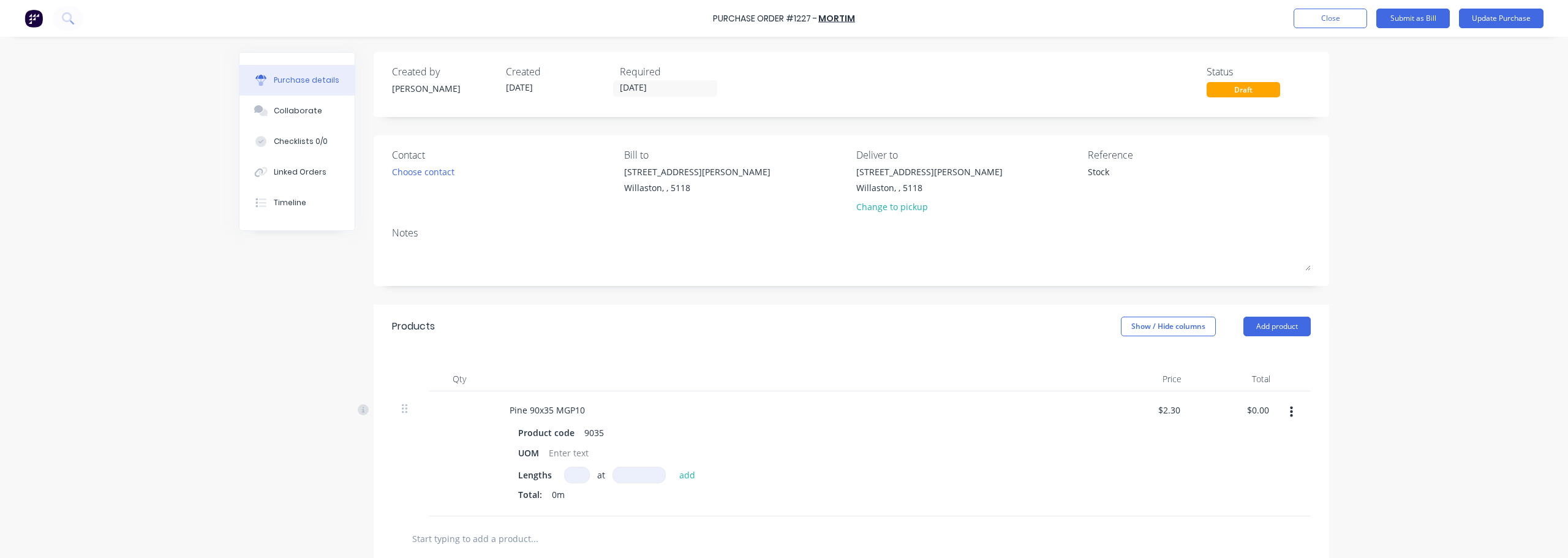
type input "1"
type textarea "x"
type input "19"
type textarea "x"
type input "194"
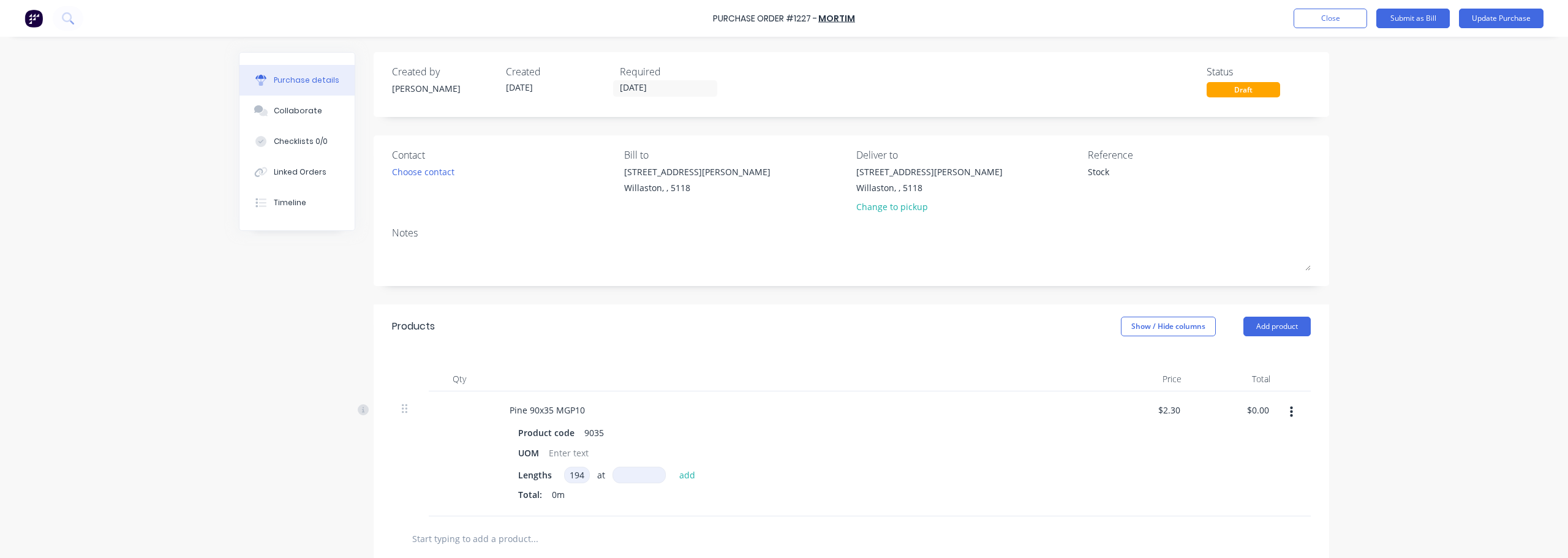
type textarea "x"
type input "1944"
type textarea "x"
type input "2"
type textarea "x"
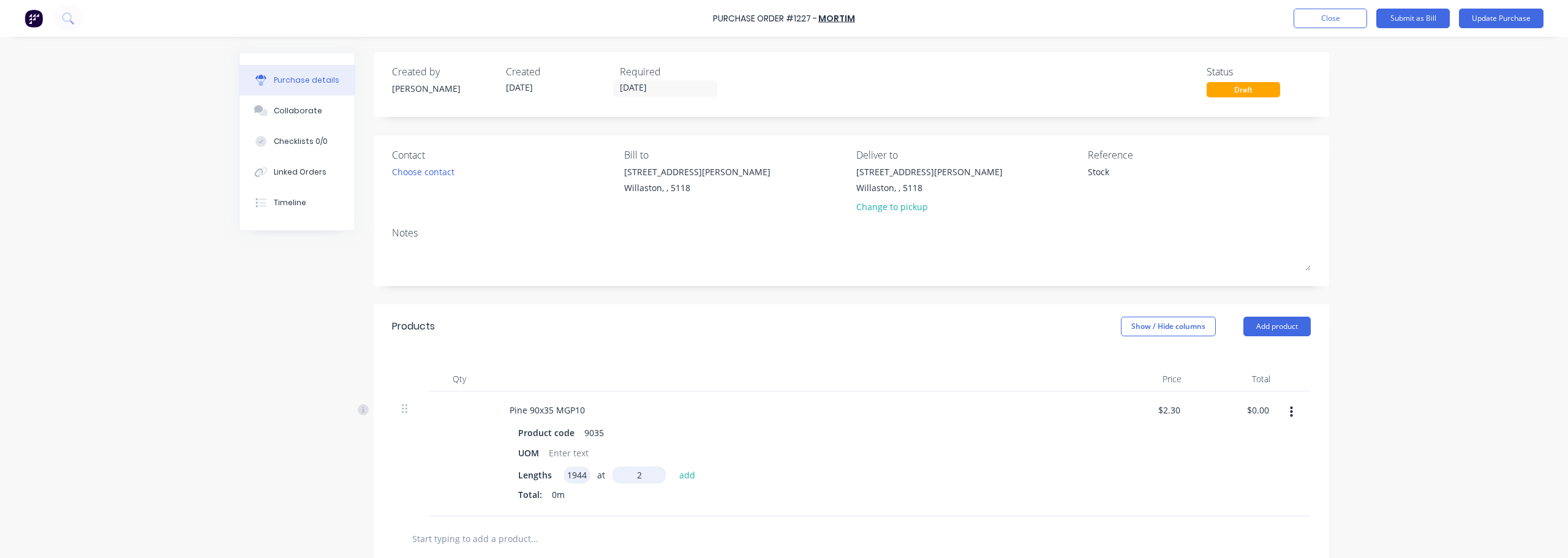
type input "27"
type textarea "x"
type input "270"
type textarea "x"
type input "2700mm"
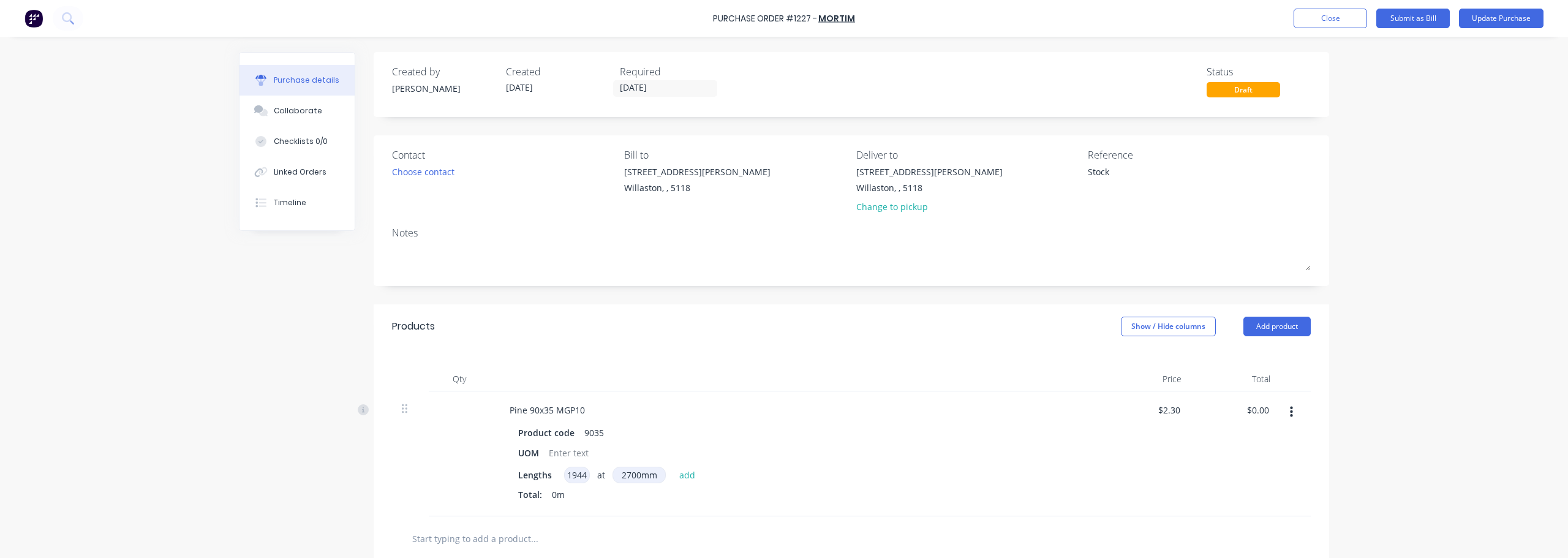
type input "2.30"
type textarea "x"
type input "$2.30"
click at [705, 488] on div "Total: 0m" at bounding box center [796, 494] width 556 height 13
click at [680, 478] on button "add" at bounding box center [687, 475] width 29 height 15
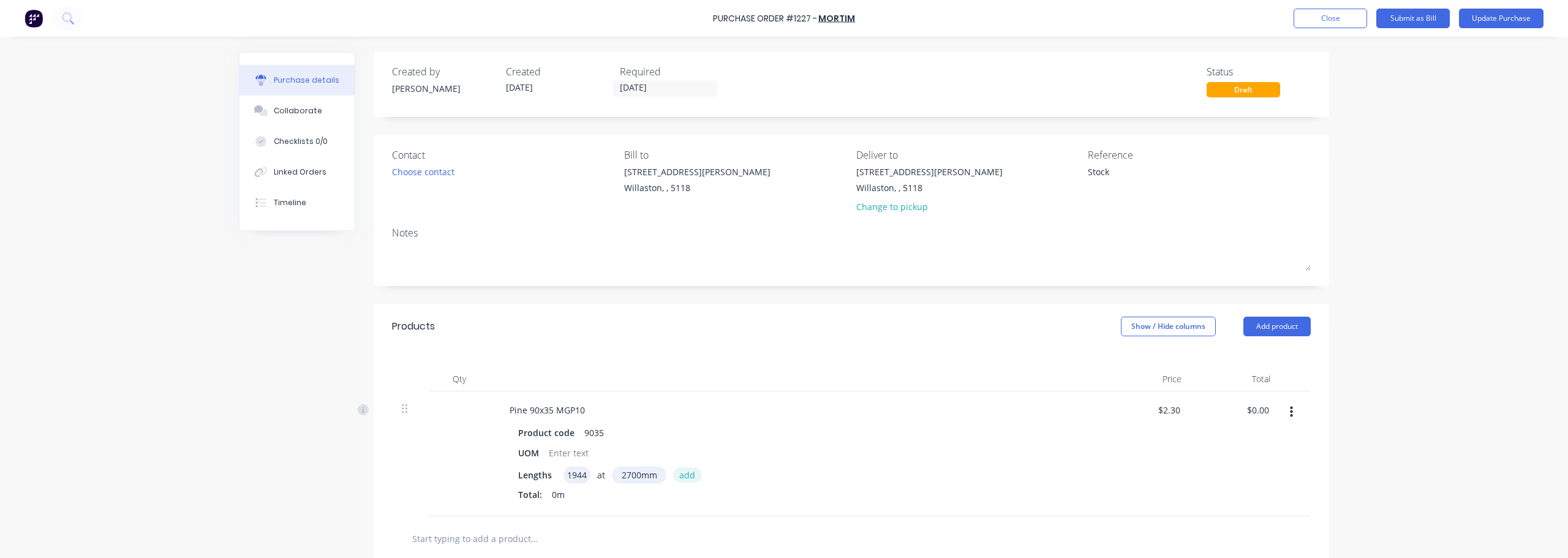
type textarea "x"
type input "$12,072.24"
click at [599, 499] on icon "button" at bounding box center [603, 496] width 8 height 11
type textarea "x"
type input "$0.00"
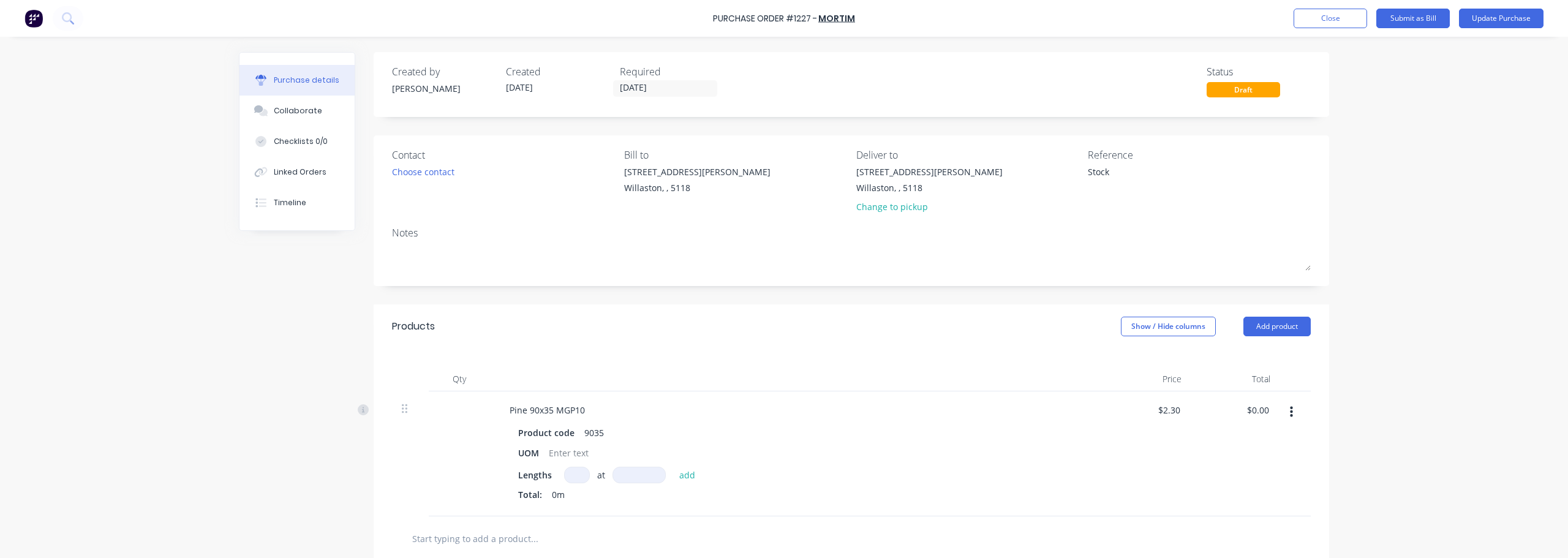
type textarea "x"
type input "7"
type textarea "x"
type input "72"
type textarea "x"
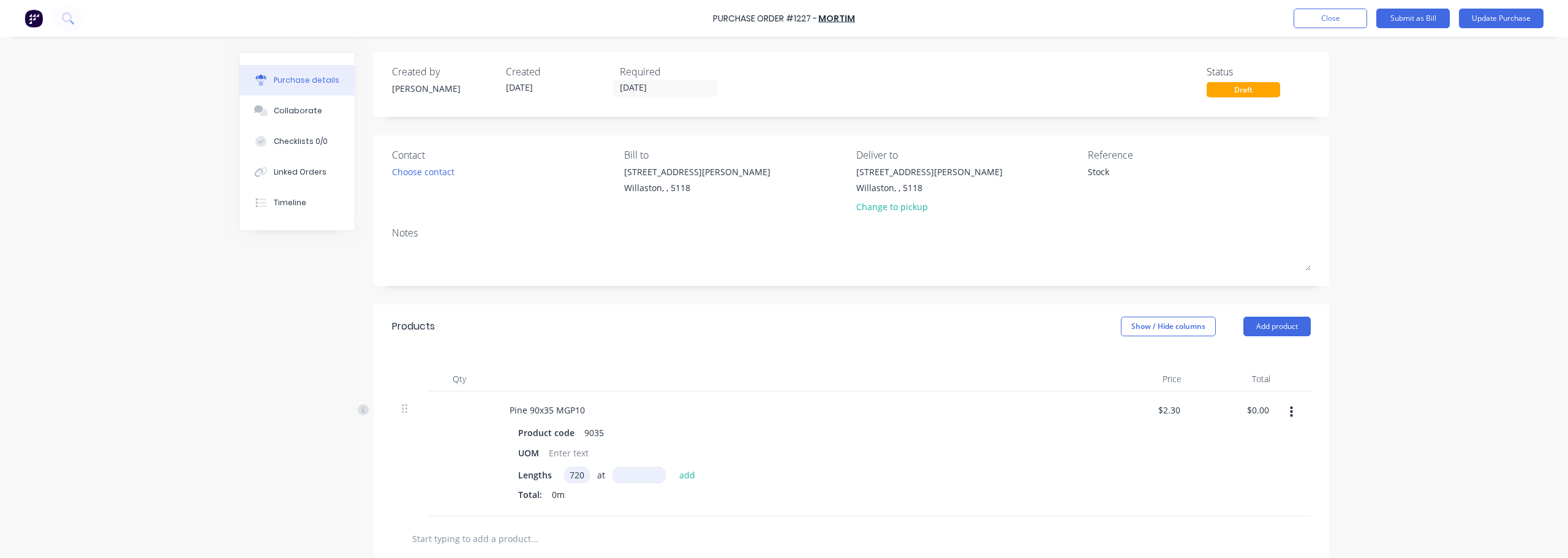
type input "720"
type textarea "x"
type input "2"
type textarea "x"
type input "27"
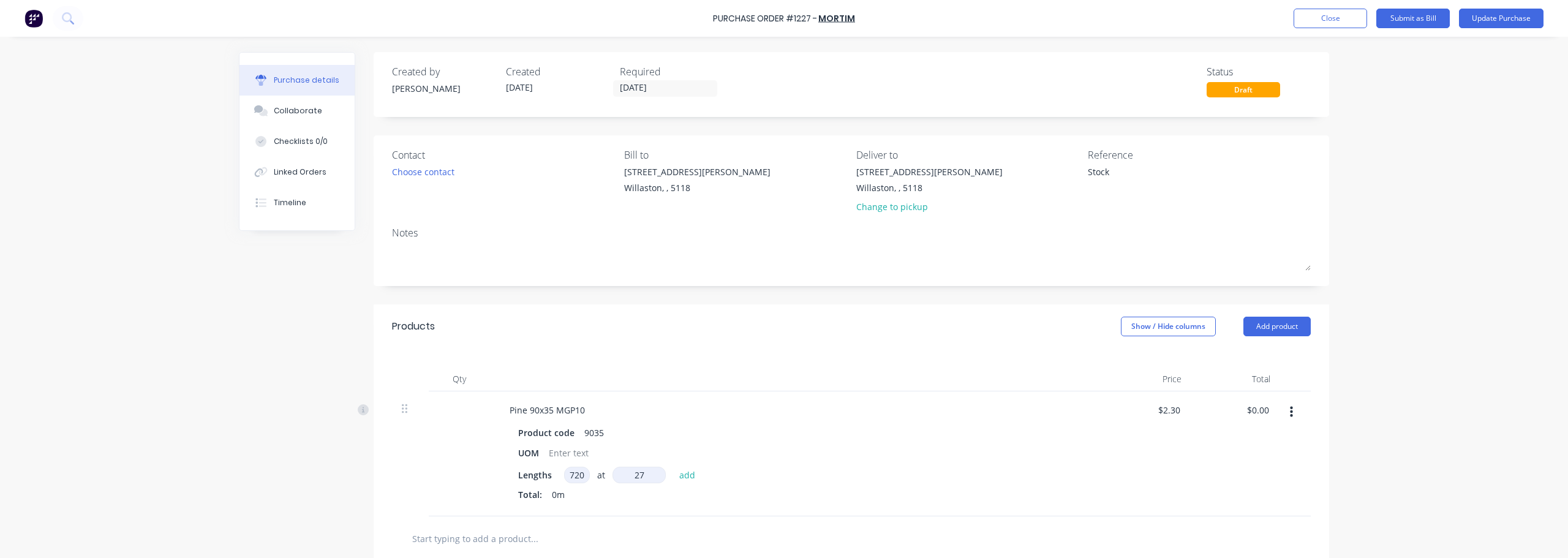
type textarea "x"
type input "270"
type textarea "x"
type input "2700mm"
click at [684, 469] on button "add" at bounding box center [687, 475] width 29 height 15
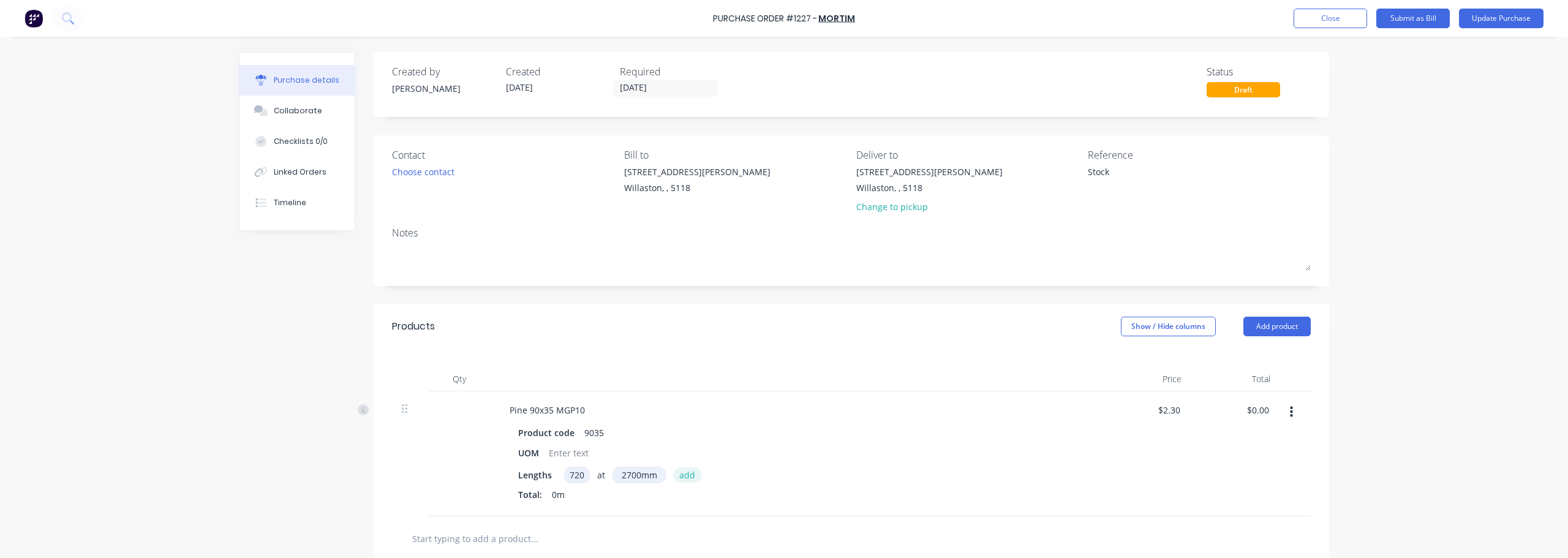
type textarea "x"
type input "$4,471.20"
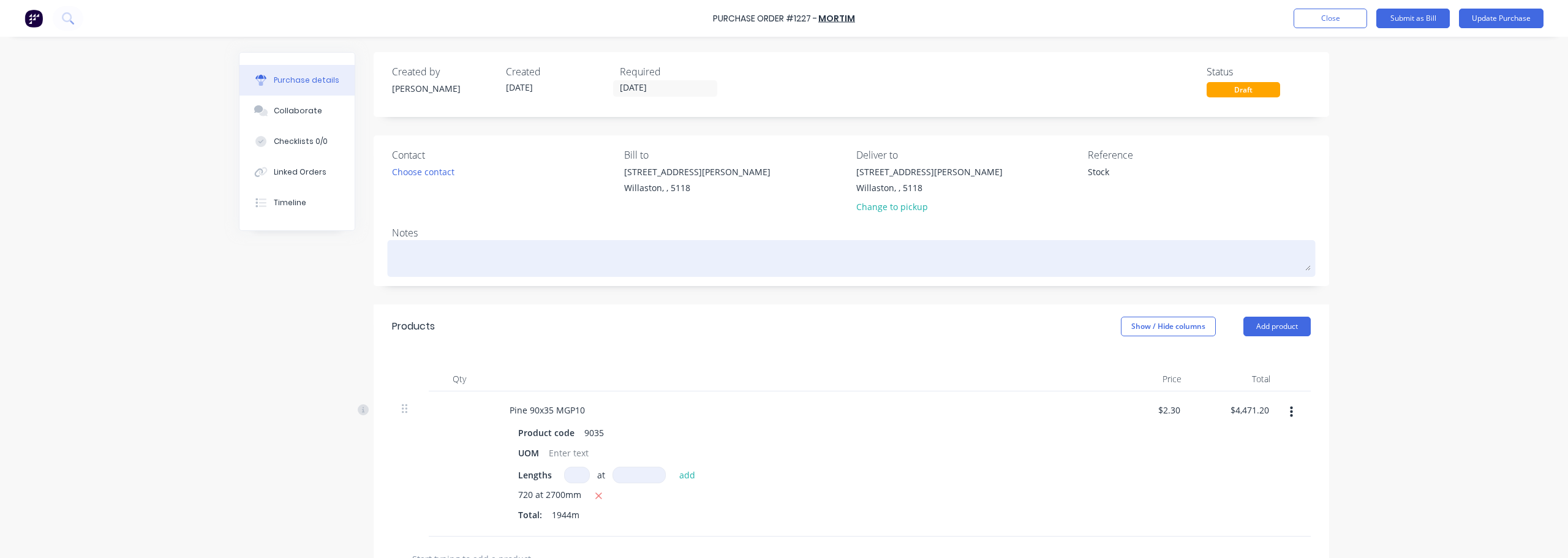
click at [459, 261] on textarea at bounding box center [851, 256] width 919 height 27
type textarea "x"
type textarea "8"
type textarea "x"
type textarea "8/"
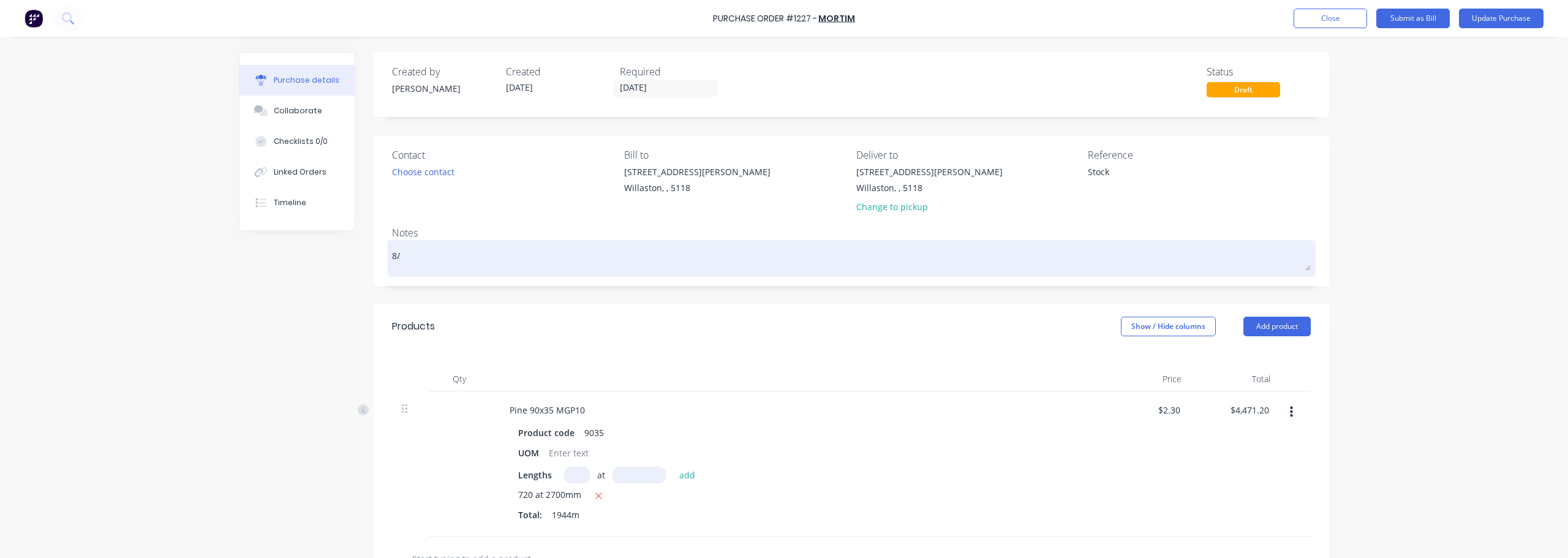
type textarea "x"
type textarea "8/1"
type textarea "x"
type textarea "8/10"
type textarea "x"
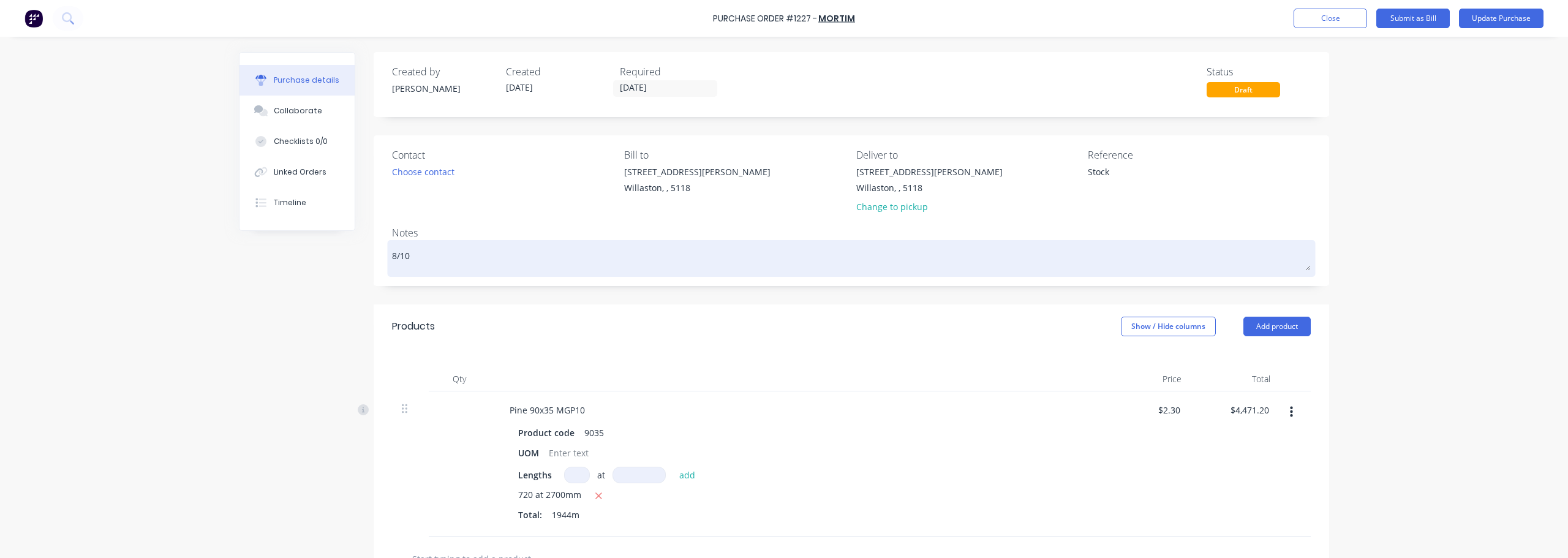
type textarea "8/10"
type textarea "x"
type textarea "8/10 -"
type textarea "x"
type textarea "8/10 -"
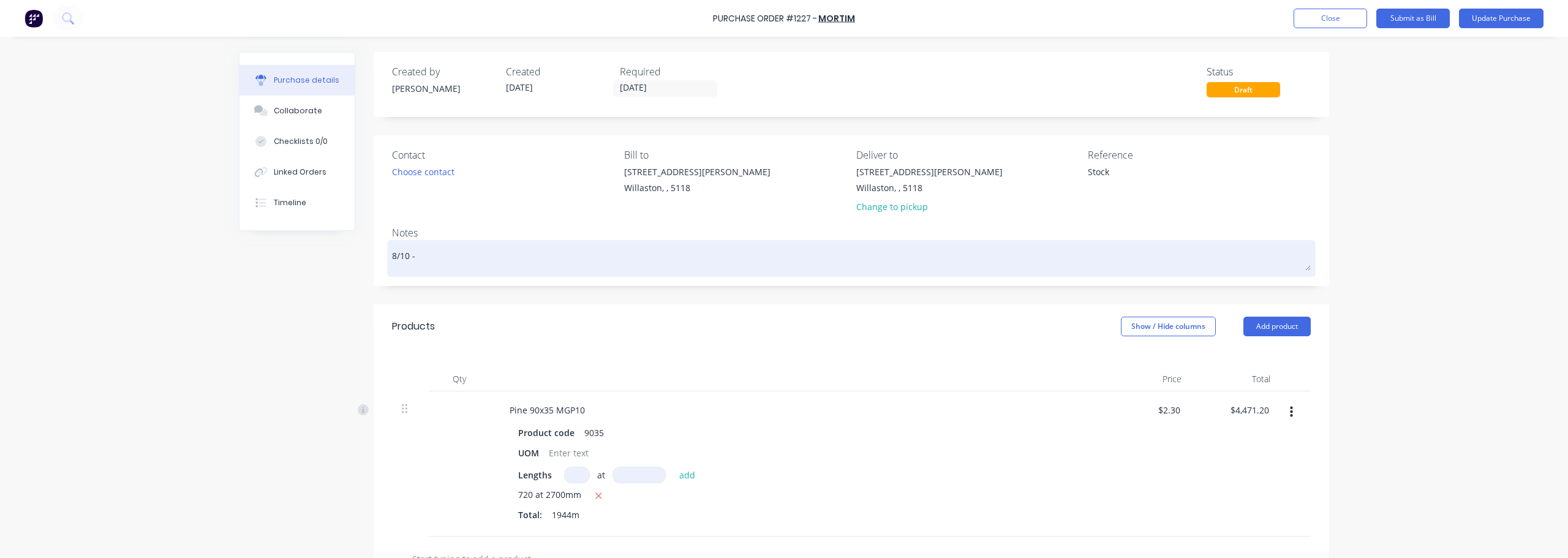
type textarea "x"
type textarea "8/10 - f"
type textarea "x"
type textarea "8/10 - fu"
type textarea "x"
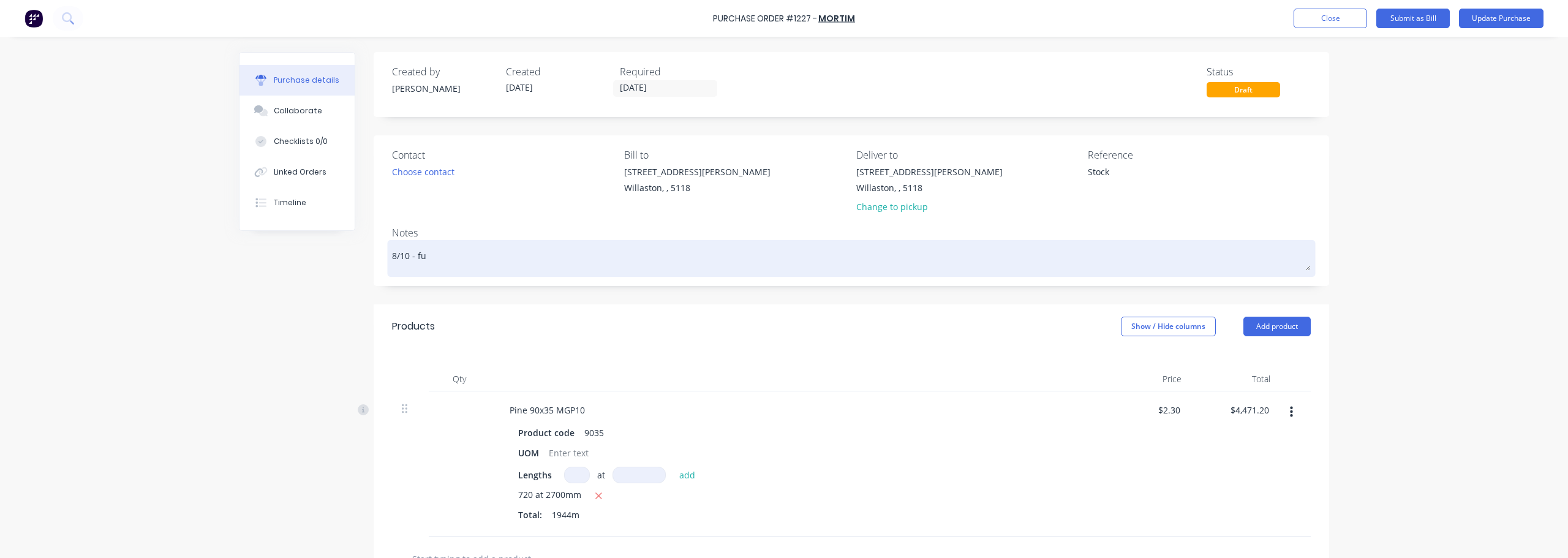
type textarea "8/10 - ful"
type textarea "x"
type textarea "8/10 - full"
type textarea "x"
type textarea "8/10 - full"
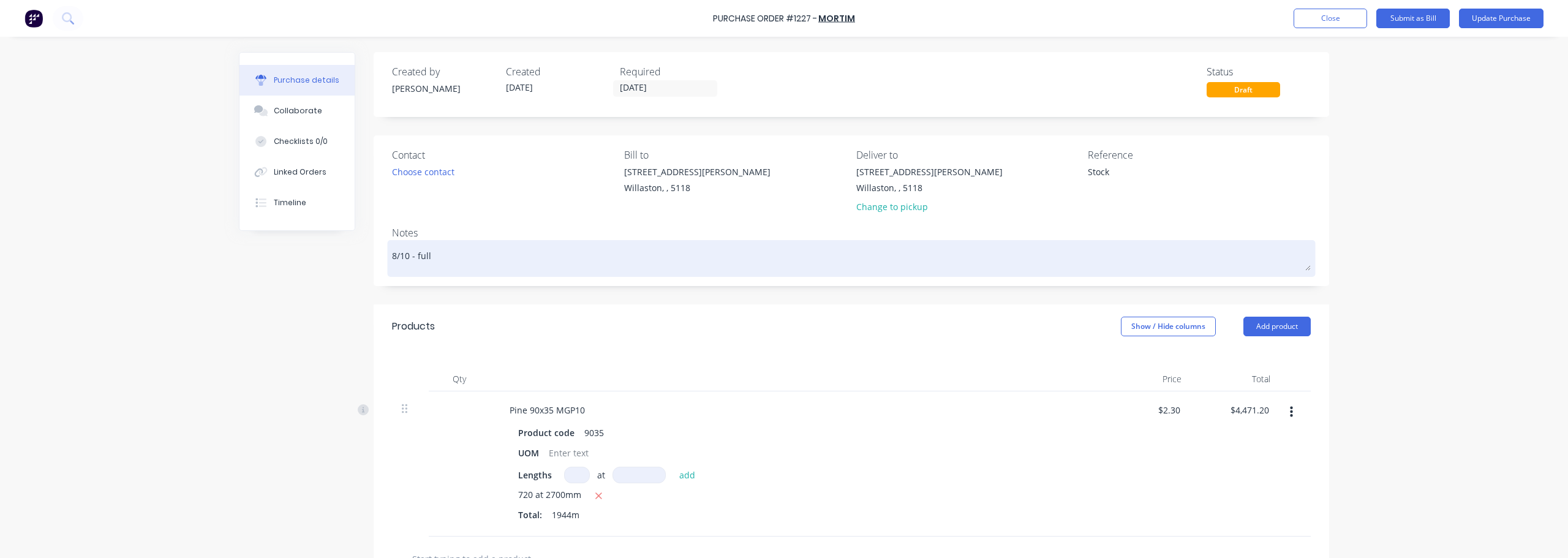
type textarea "x"
type textarea "8/10 - full E"
type textarea "x"
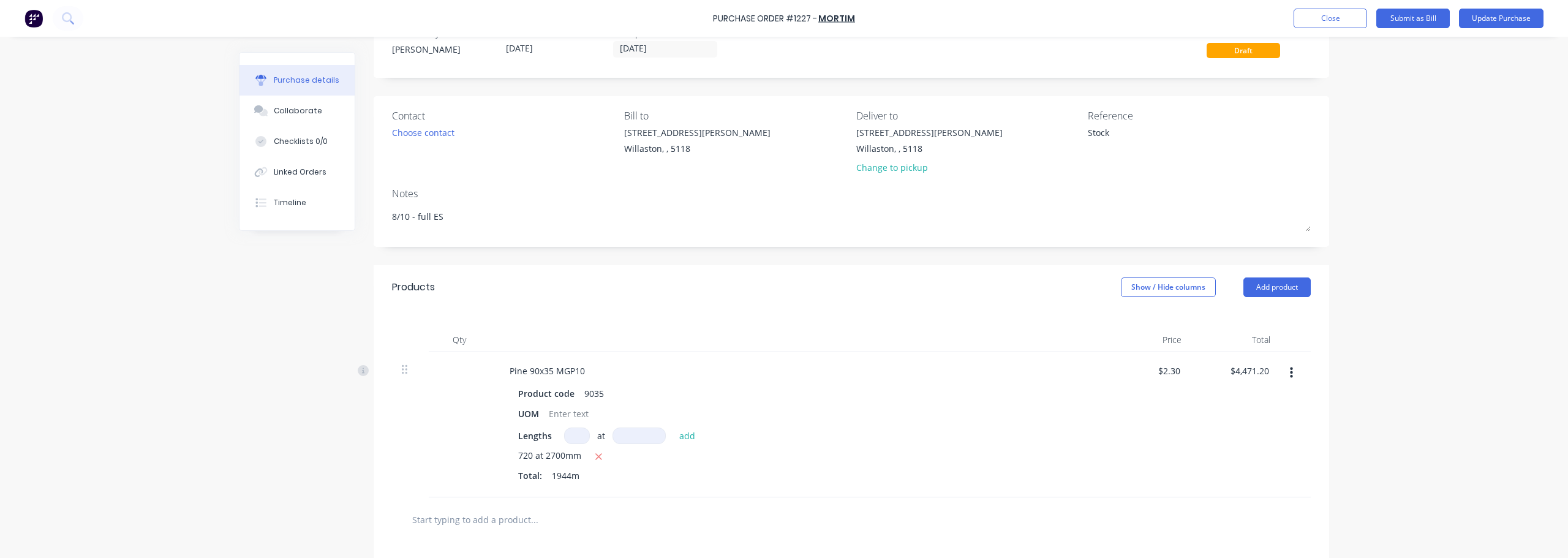
scroll to position [61, 0]
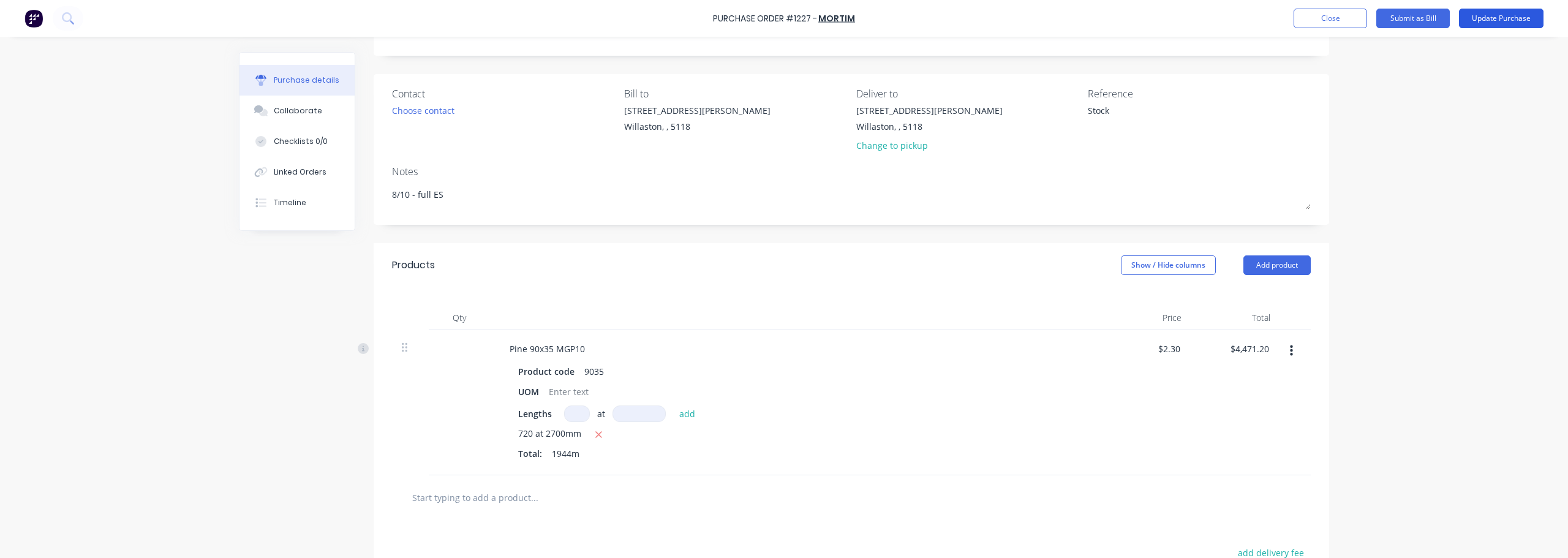
type textarea "8/10 - full ES"
type textarea "x"
type textarea "8/10 - full ES"
click at [1489, 21] on button "Update Purchase" at bounding box center [1500, 18] width 84 height 19
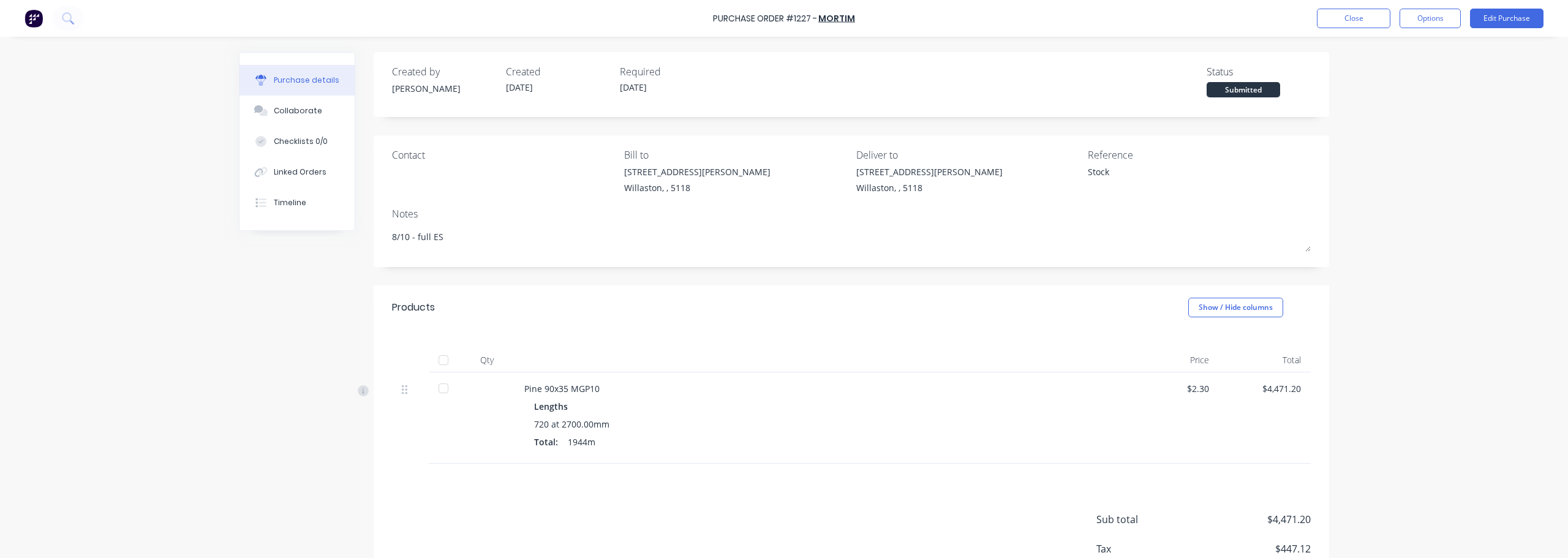
click at [438, 358] on div at bounding box center [443, 360] width 25 height 25
type textarea "x"
click at [1371, 25] on button "Close" at bounding box center [1353, 18] width 74 height 19
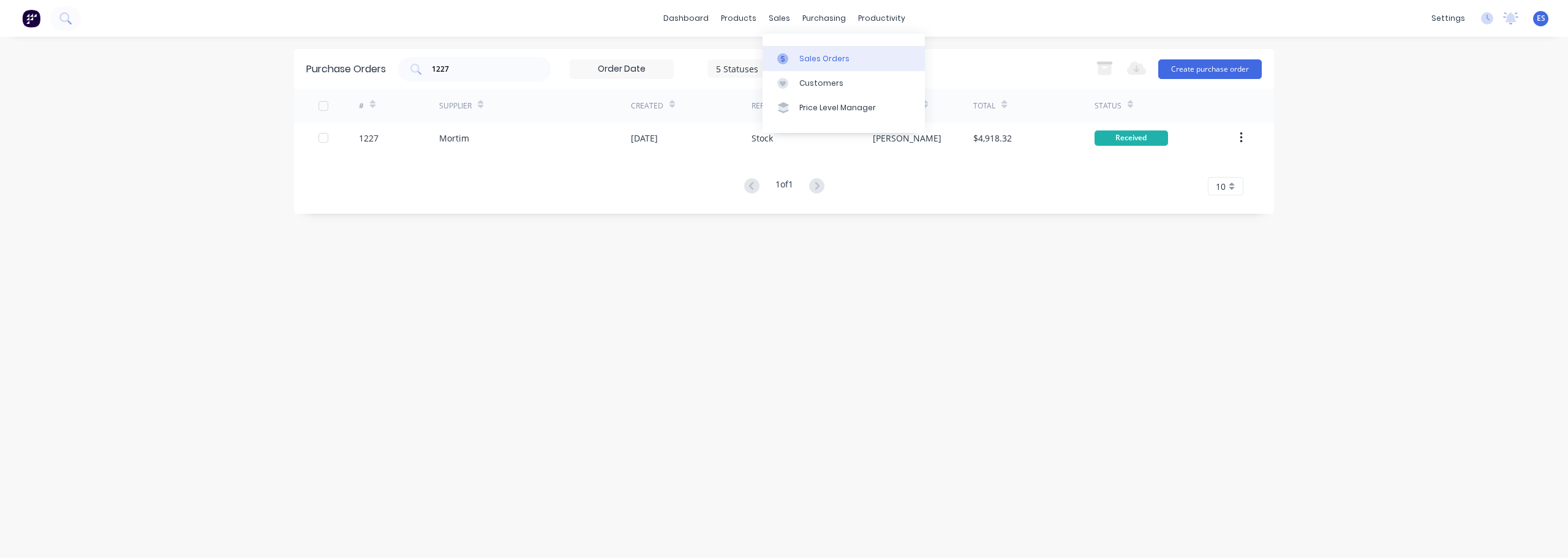
click at [815, 56] on div "Sales Orders" at bounding box center [824, 59] width 50 height 11
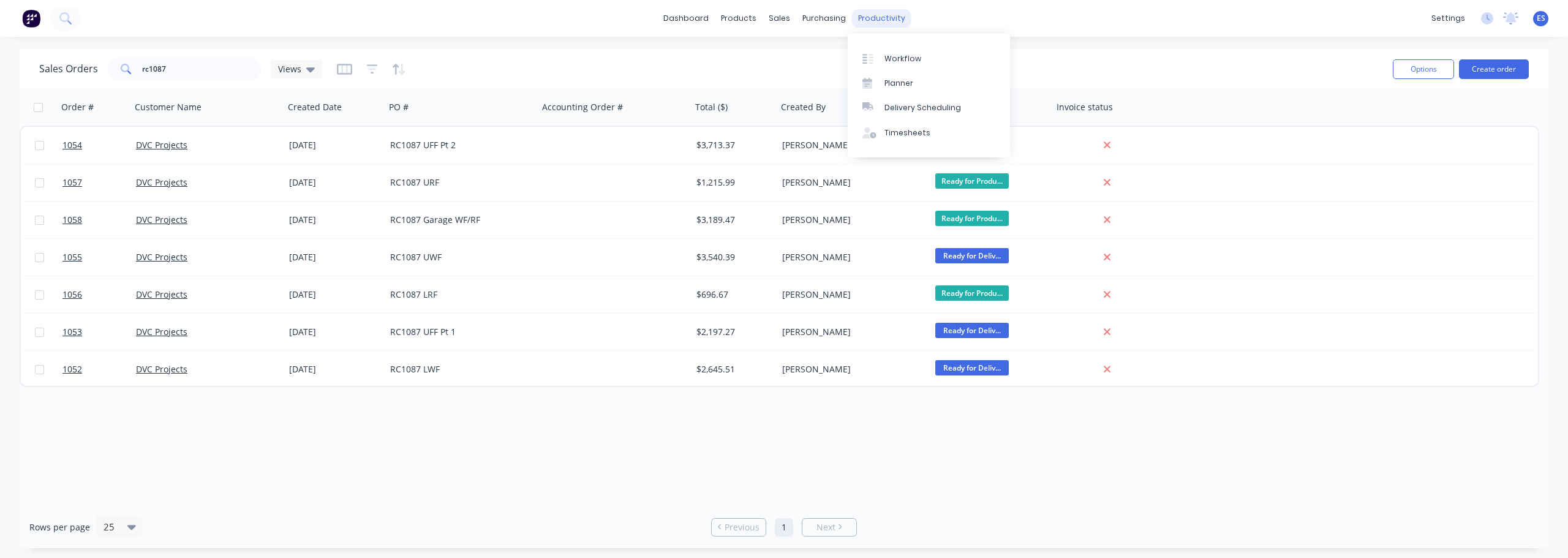
click at [879, 18] on div "productivity" at bounding box center [882, 18] width 60 height 18
click at [897, 58] on div "Workflow" at bounding box center [903, 59] width 37 height 11
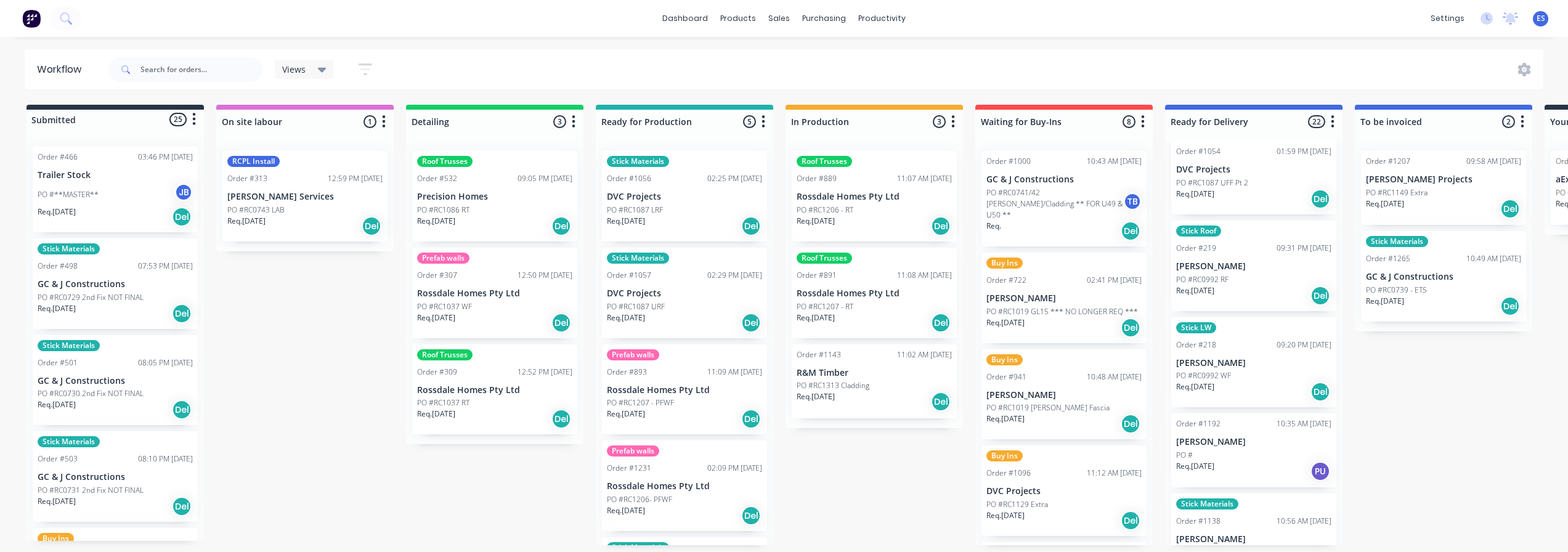
scroll to position [1233, 0]
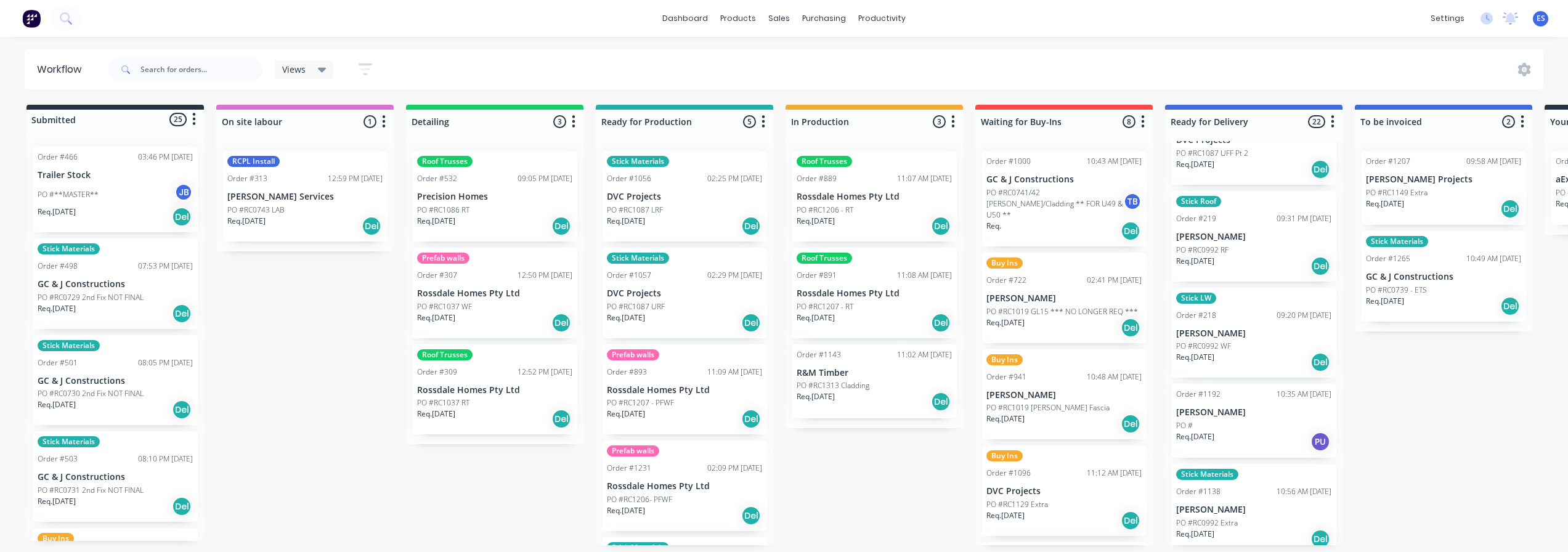
click at [1226, 344] on p "PO #RC0992 WF" at bounding box center [1203, 346] width 55 height 11
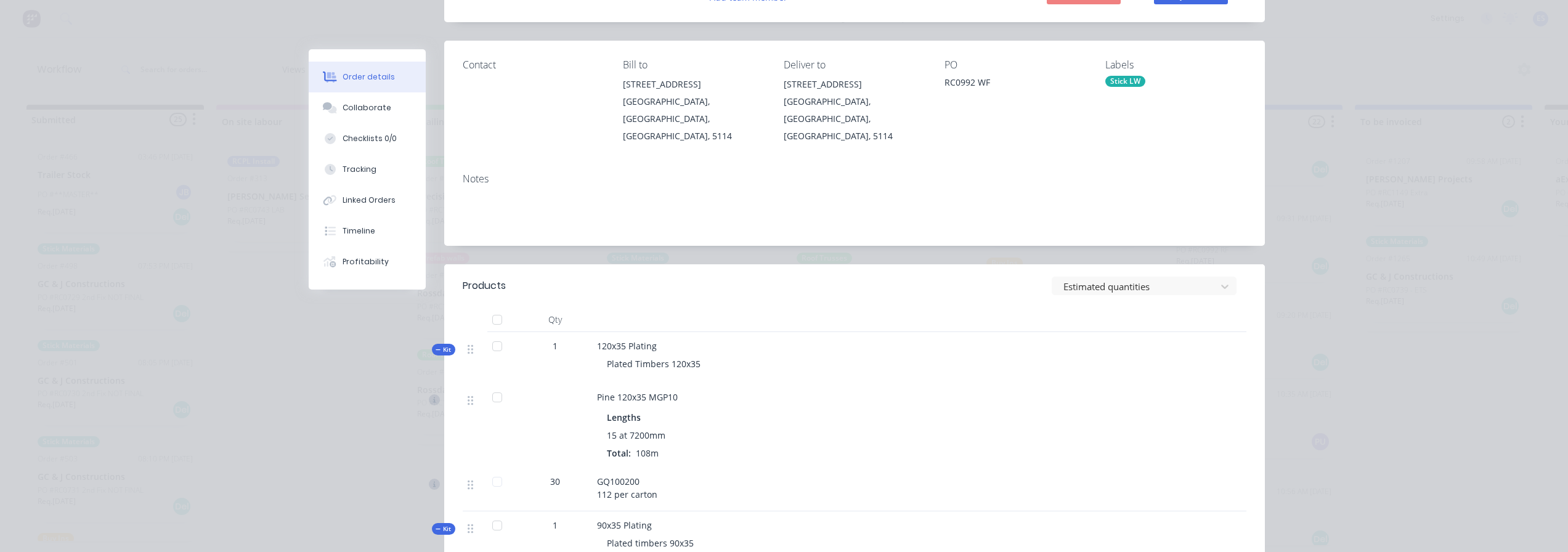
scroll to position [0, 0]
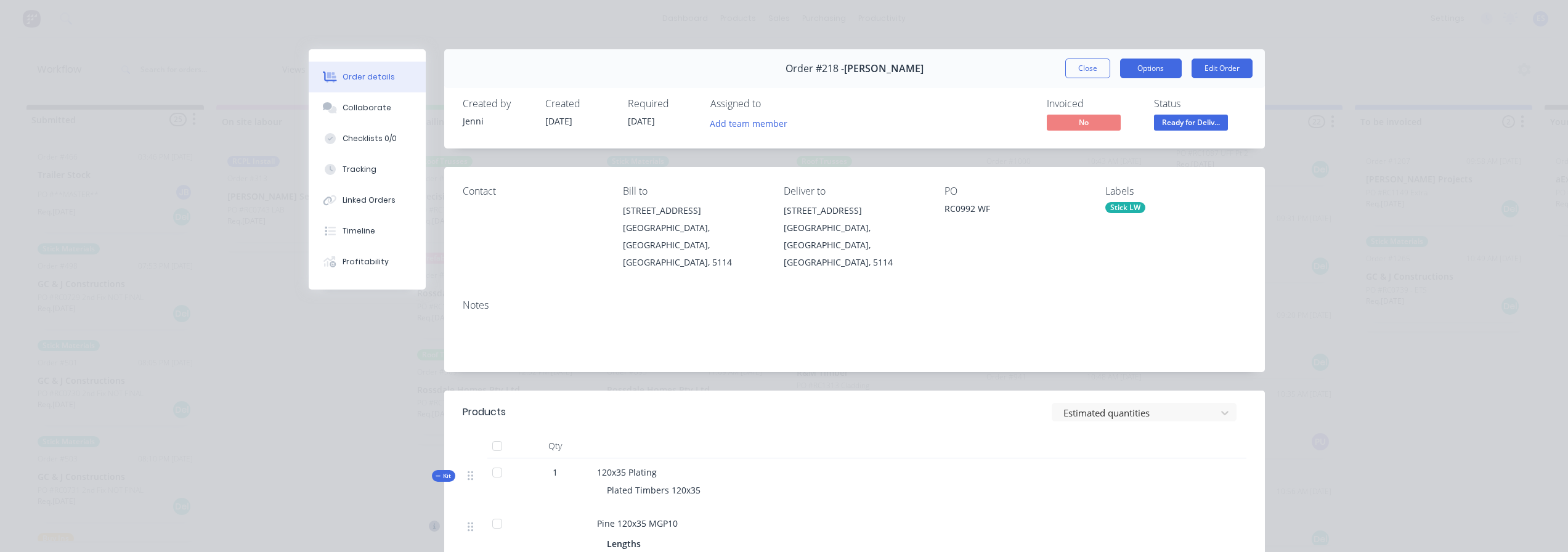
click at [1151, 72] on button "Options" at bounding box center [1151, 68] width 62 height 19
click at [1131, 154] on div "Delivery Docket" at bounding box center [1117, 149] width 107 height 18
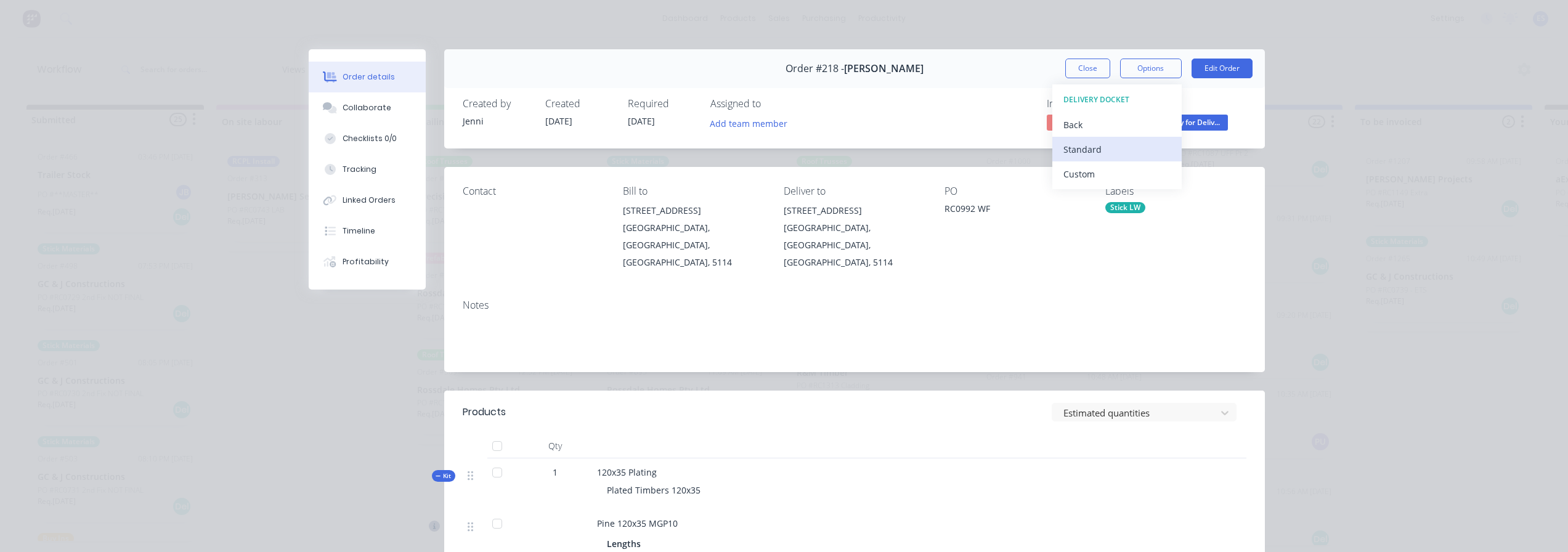
click at [1120, 152] on div "Standard" at bounding box center [1117, 149] width 107 height 18
click at [1074, 65] on button "Close" at bounding box center [1088, 68] width 45 height 19
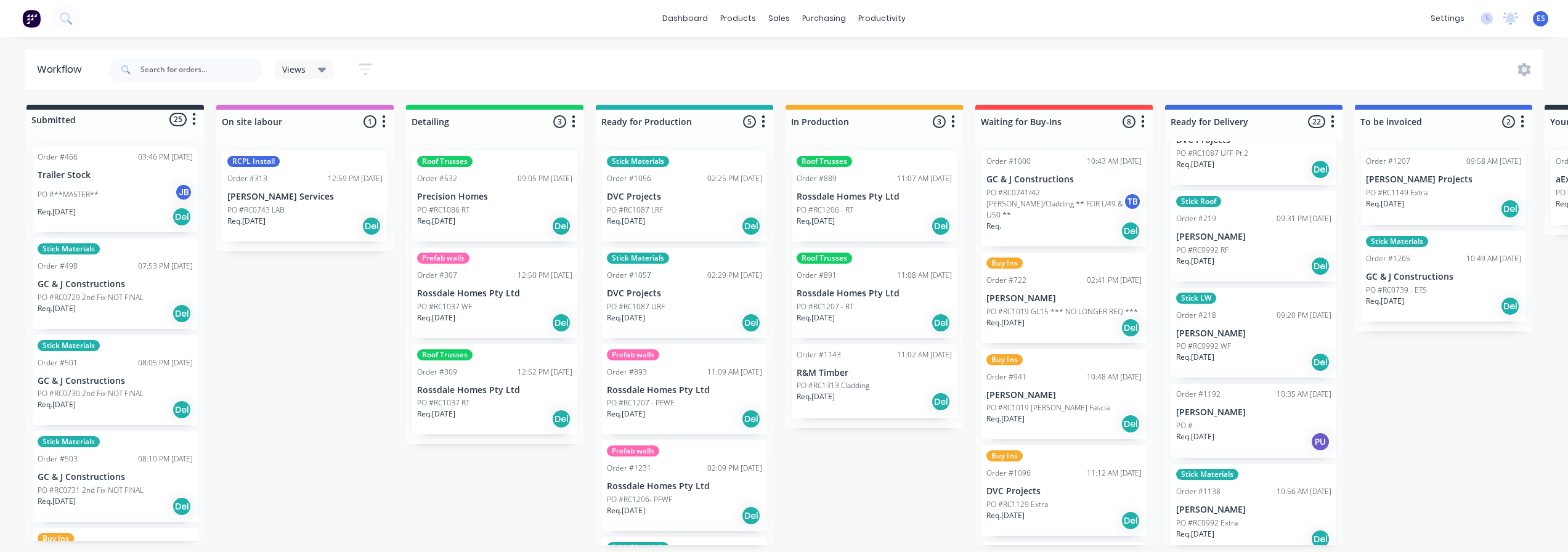
click at [1239, 344] on div "PO #RC0992 WF" at bounding box center [1254, 346] width 155 height 11
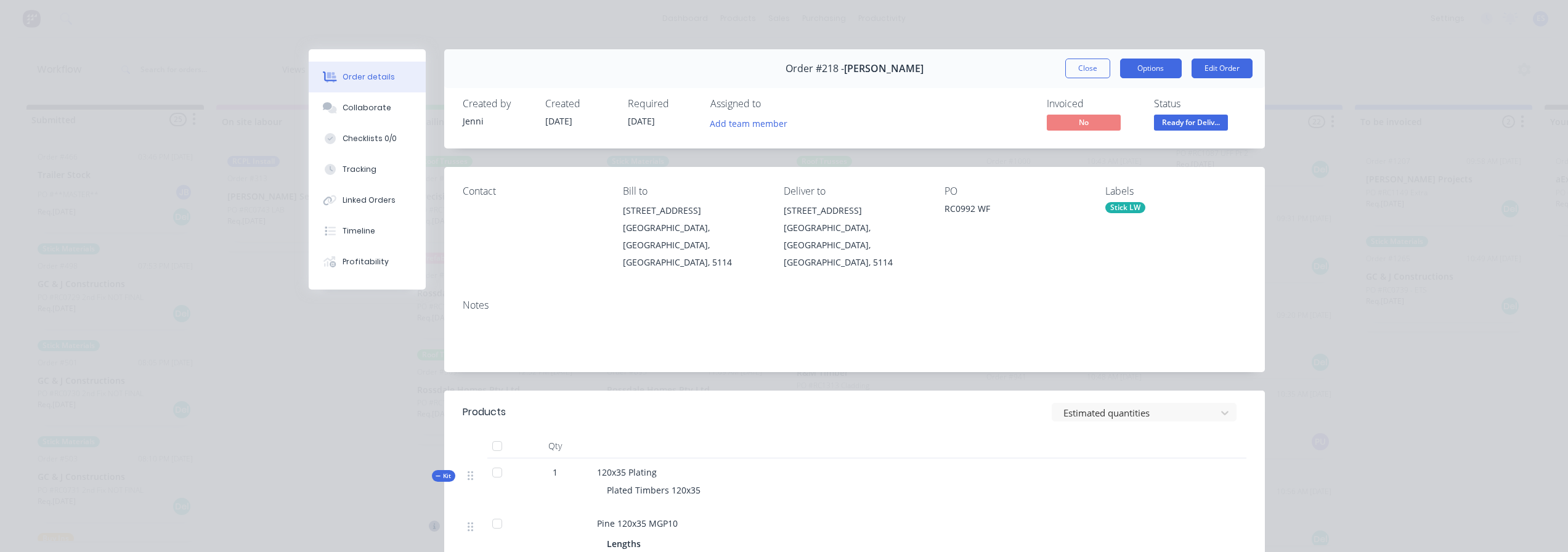
click at [1142, 77] on button "Options" at bounding box center [1151, 68] width 62 height 19
click at [1109, 153] on div "Delivery Docket" at bounding box center [1117, 149] width 107 height 18
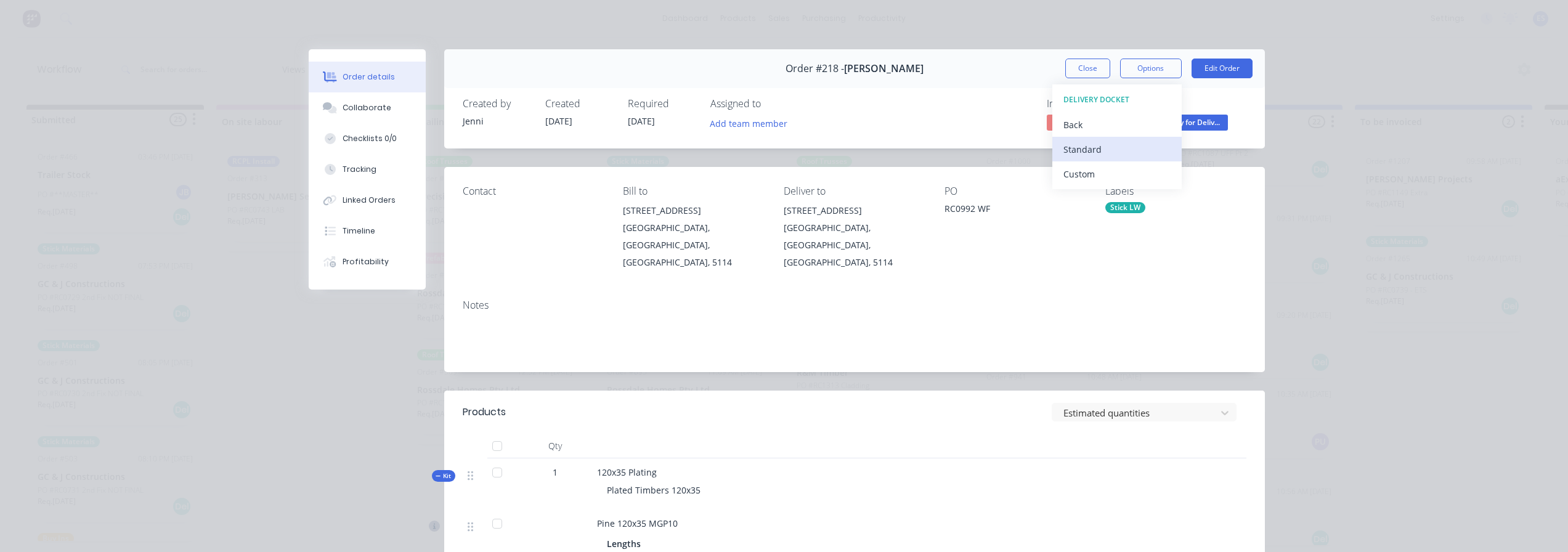
click at [1094, 152] on div "Standard" at bounding box center [1117, 149] width 107 height 18
click at [1088, 64] on button "Close" at bounding box center [1088, 68] width 45 height 19
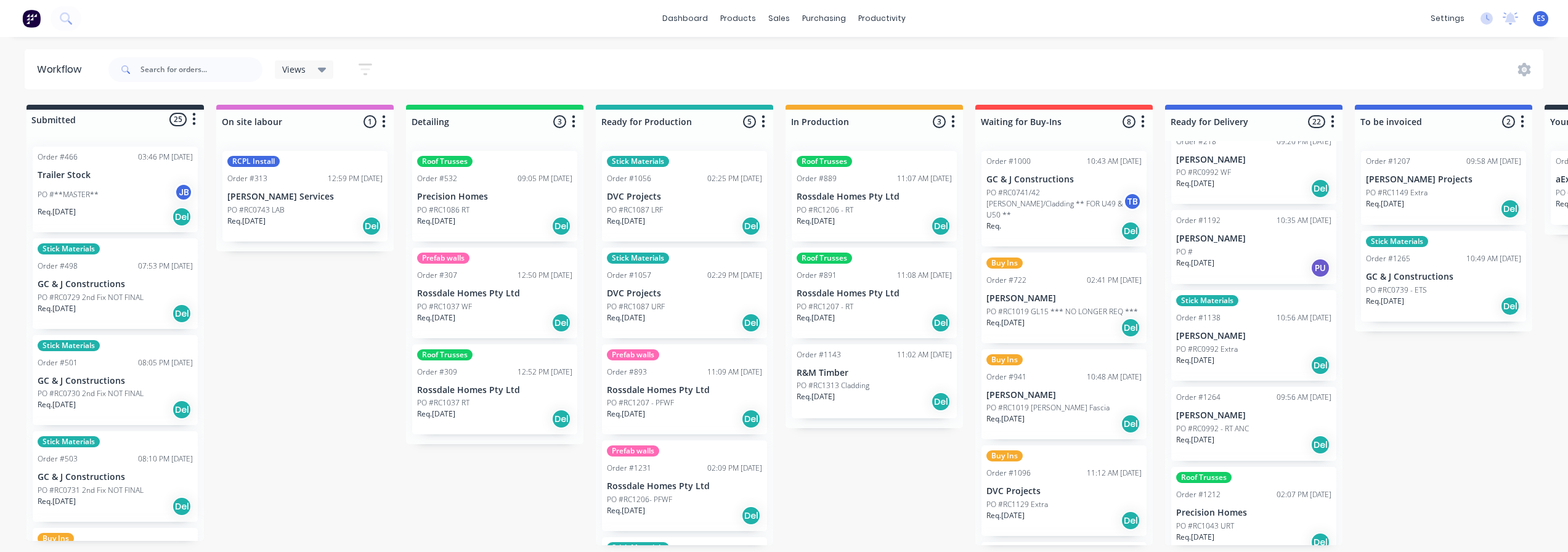
scroll to position [1418, 0]
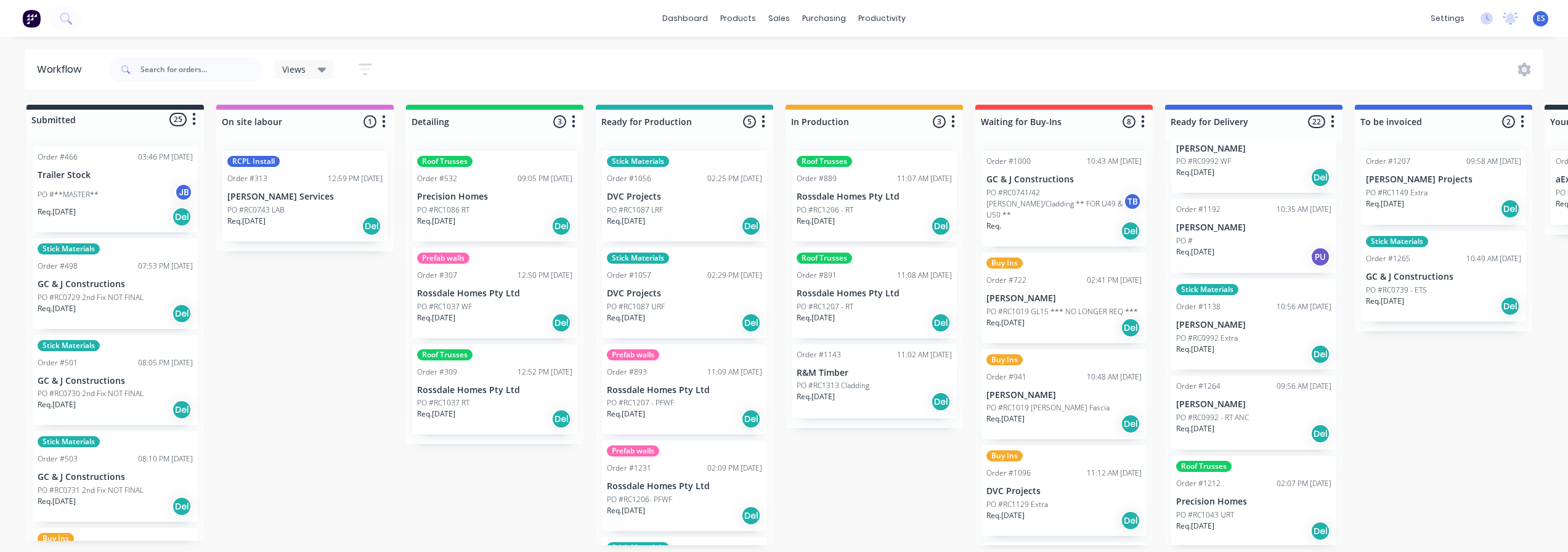
click at [1248, 333] on div "PO #RC0992 Extra" at bounding box center [1254, 338] width 155 height 11
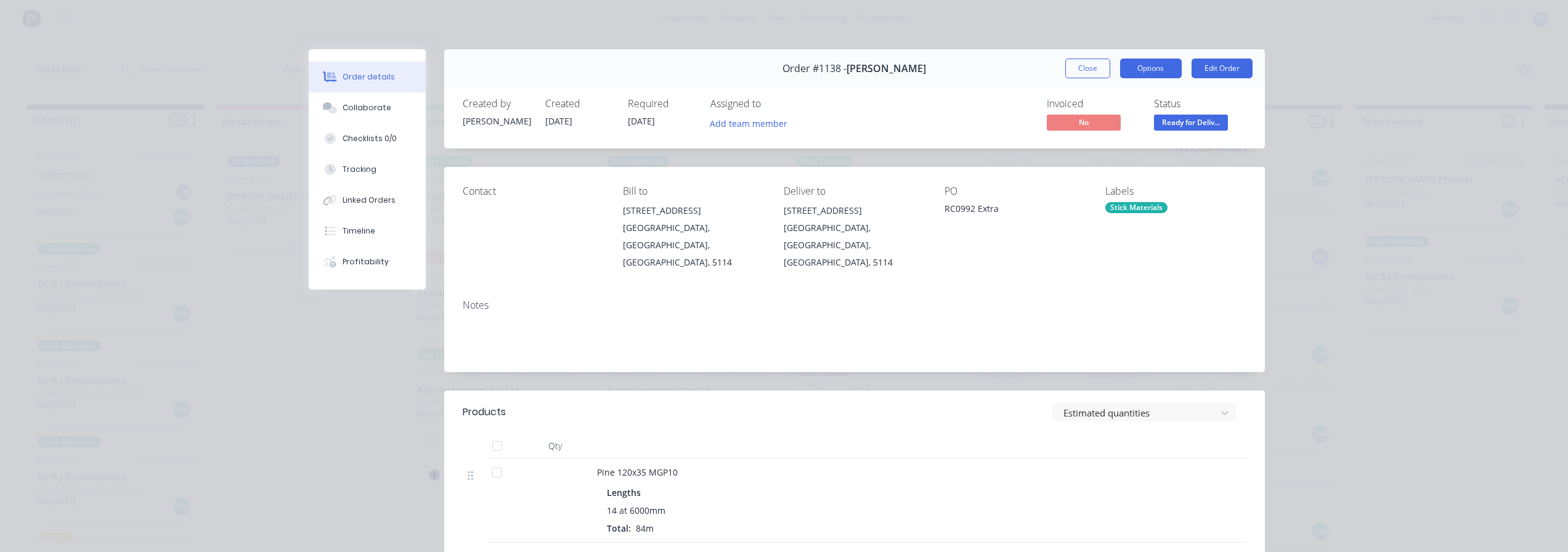
click at [1156, 74] on button "Options" at bounding box center [1151, 68] width 62 height 19
click at [1127, 144] on div "Delivery Docket" at bounding box center [1117, 149] width 107 height 18
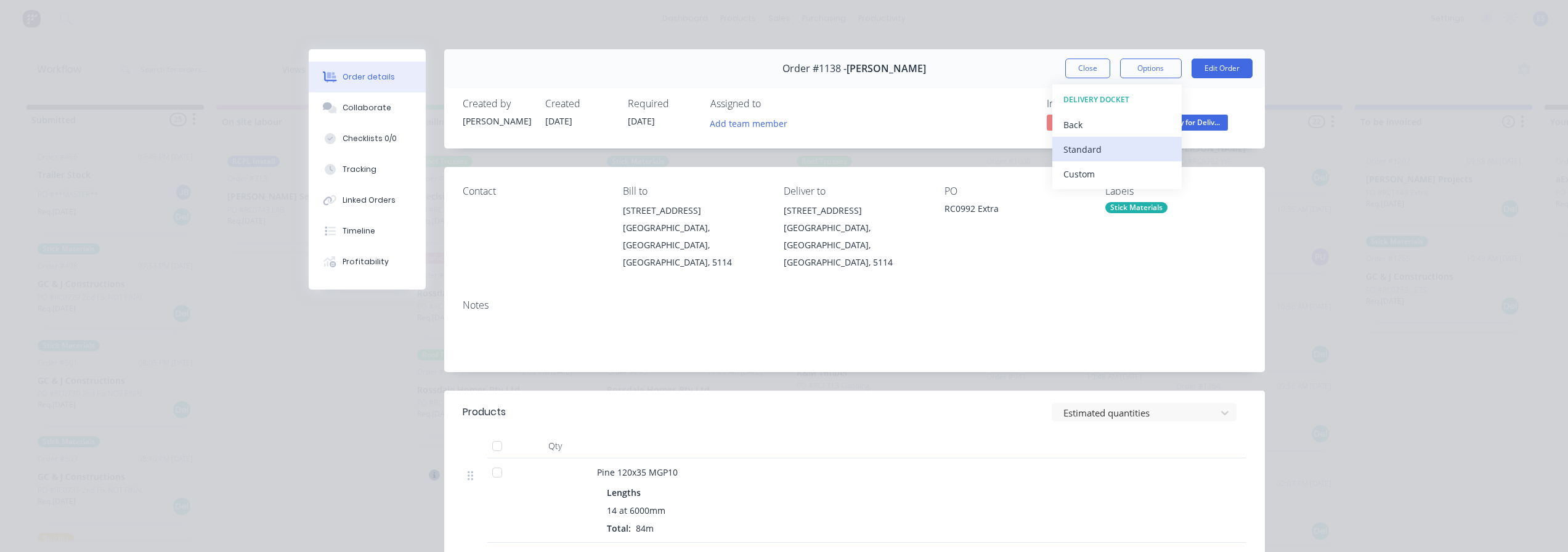
click at [1125, 145] on div "Standard" at bounding box center [1117, 149] width 107 height 18
click at [1078, 71] on button "Close" at bounding box center [1088, 68] width 45 height 19
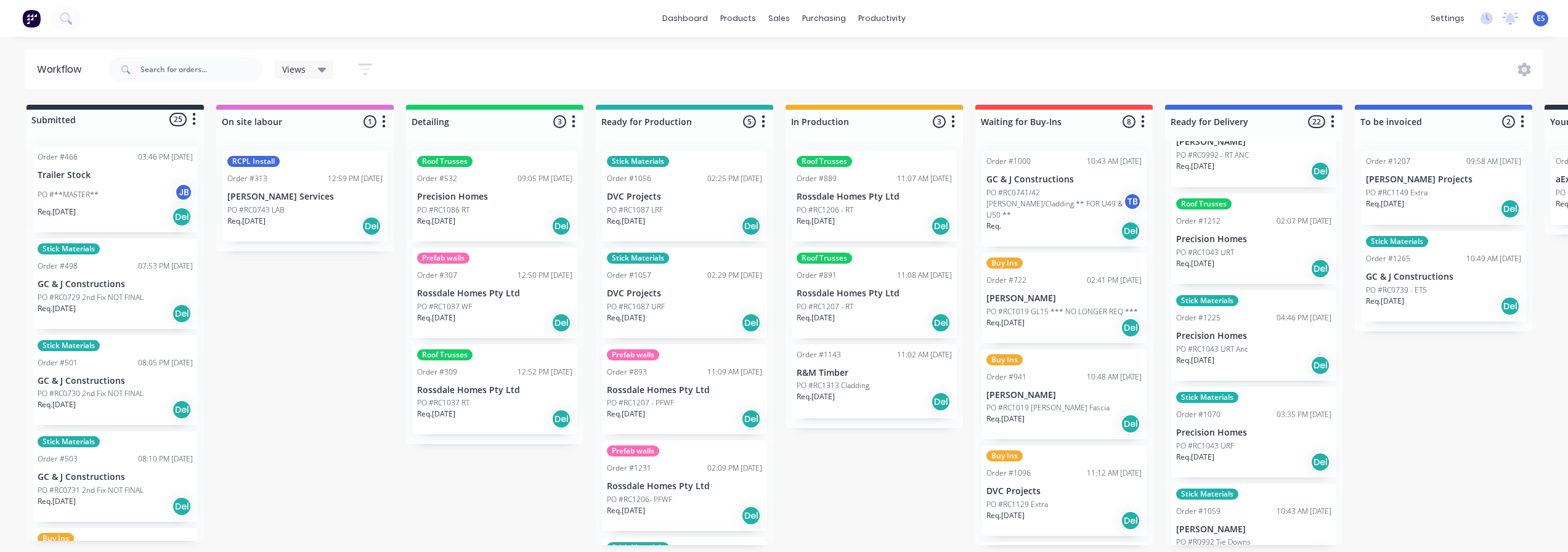
scroll to position [1709, 0]
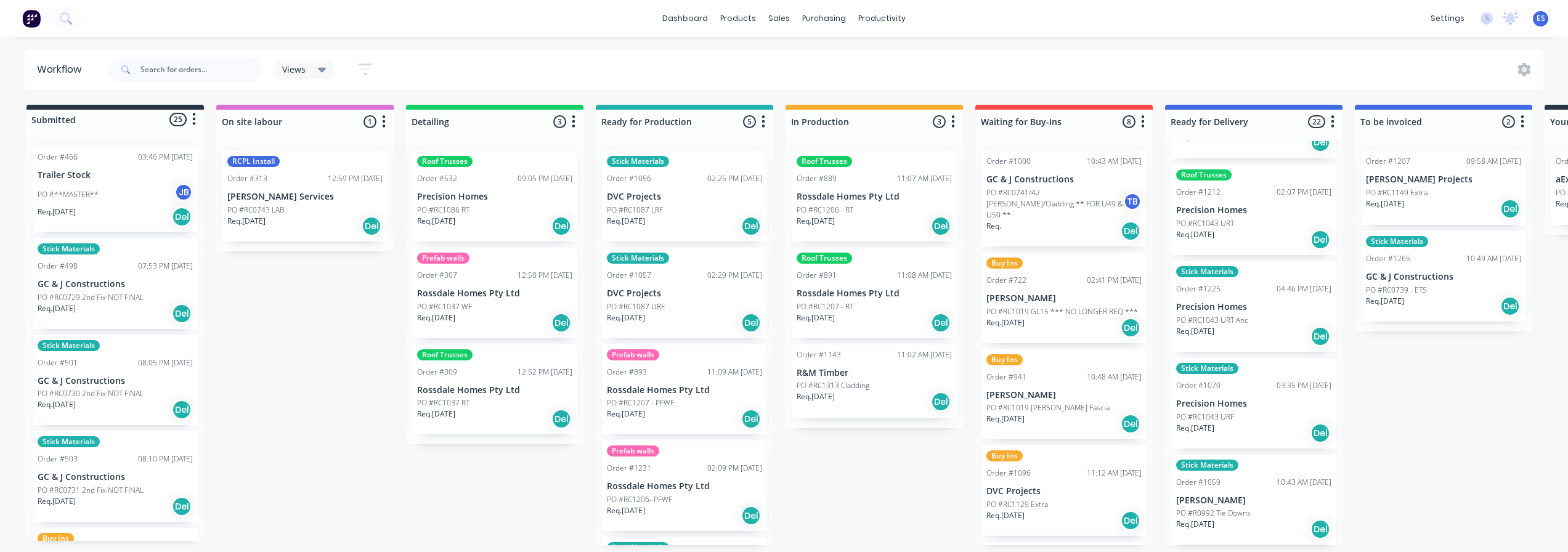
click at [1246, 516] on p "PO #R0992 Tie Downs" at bounding box center [1213, 513] width 74 height 11
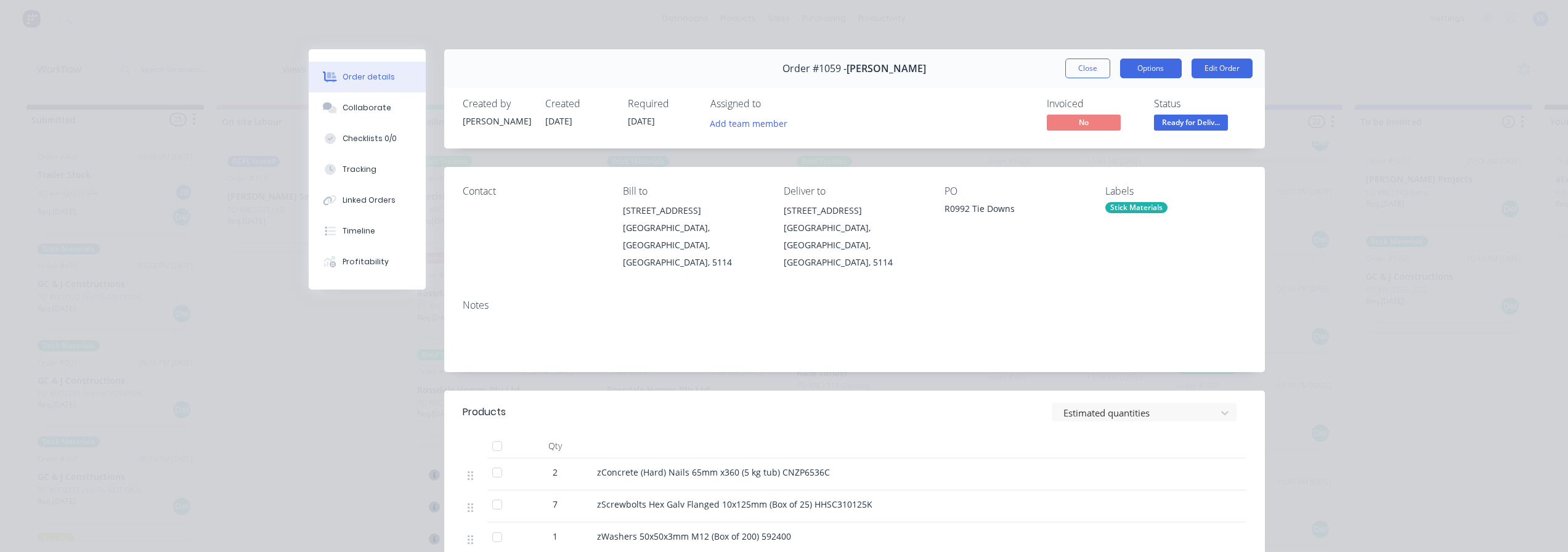
click at [1128, 72] on button "Options" at bounding box center [1151, 68] width 62 height 19
click at [1112, 155] on div "Delivery Docket" at bounding box center [1117, 149] width 107 height 18
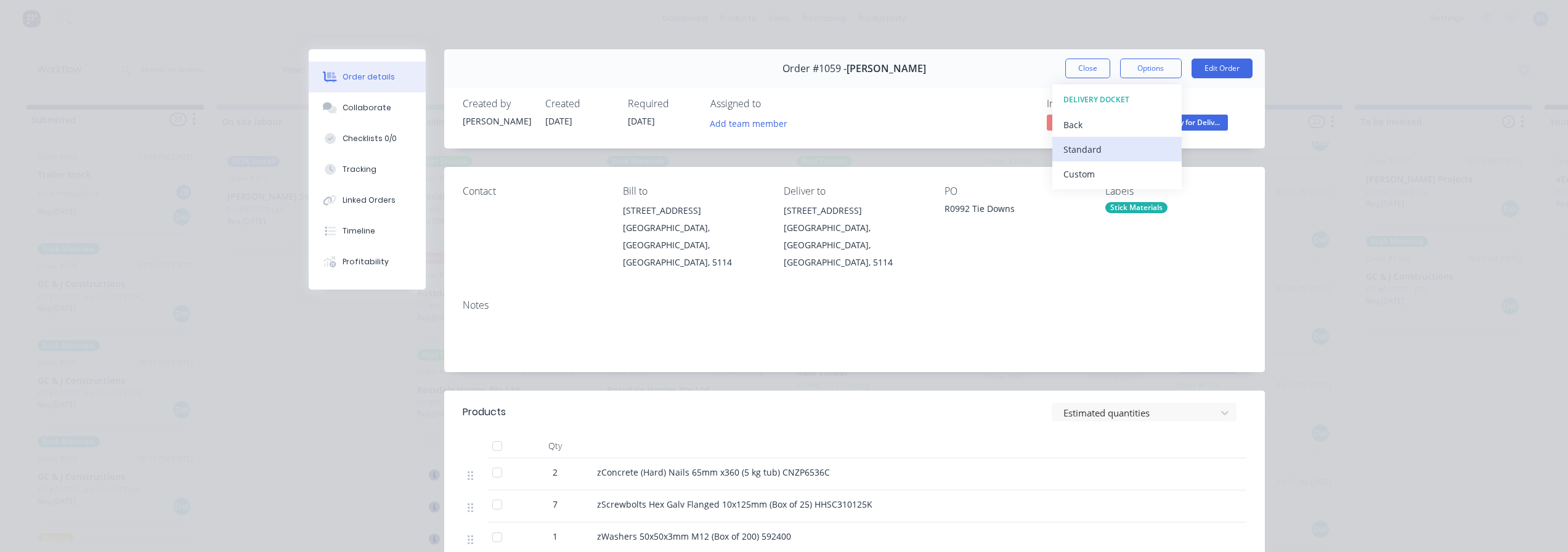
click at [1107, 156] on div "Standard" at bounding box center [1117, 149] width 107 height 18
click at [1098, 66] on button "Close" at bounding box center [1088, 68] width 45 height 19
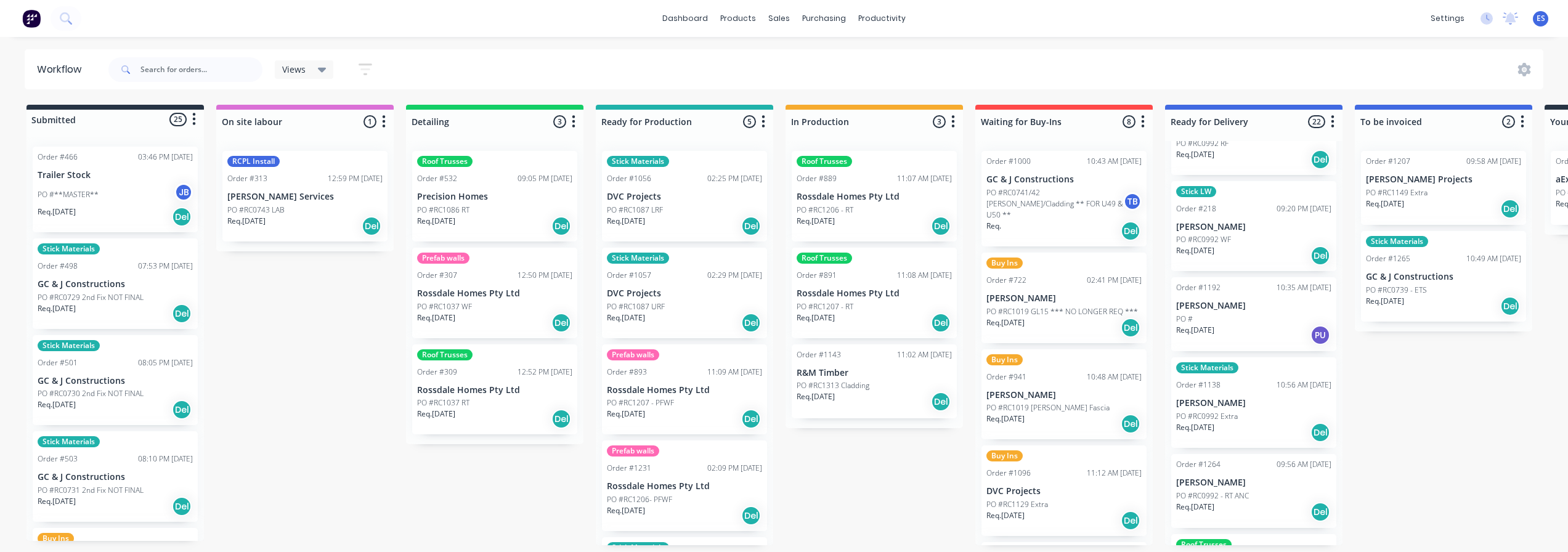
scroll to position [1278, 0]
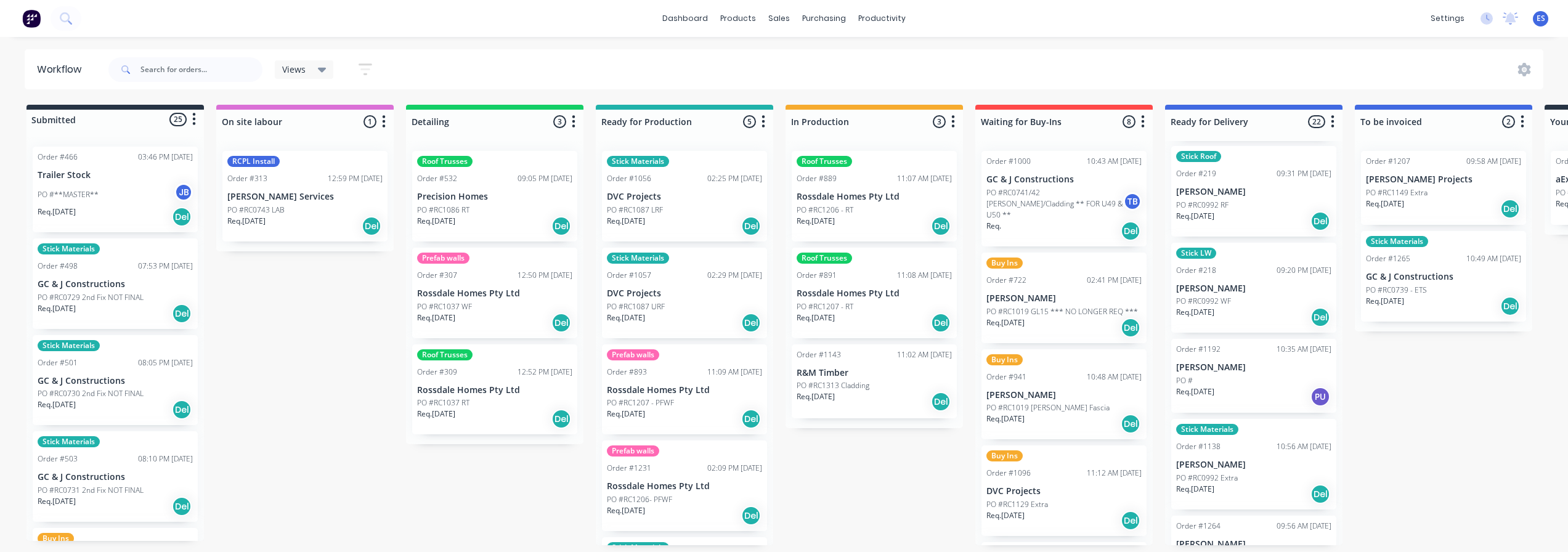
click at [1229, 297] on p "PO #RC0992 WF" at bounding box center [1203, 301] width 55 height 11
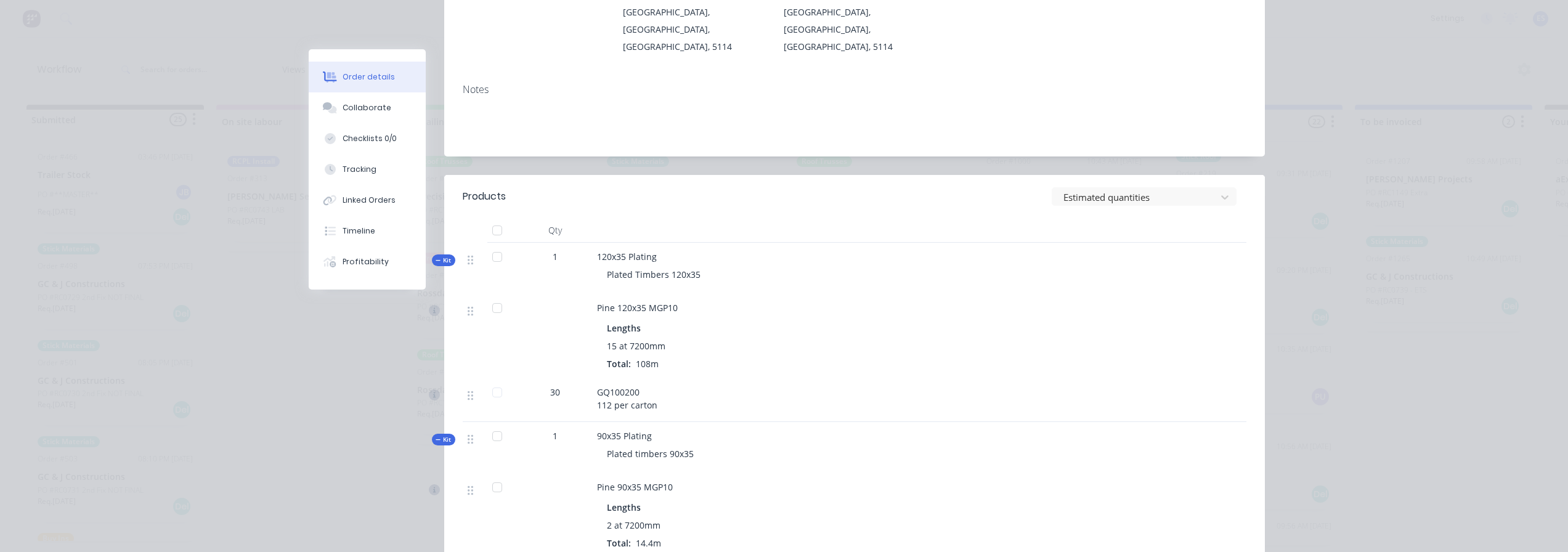
scroll to position [0, 0]
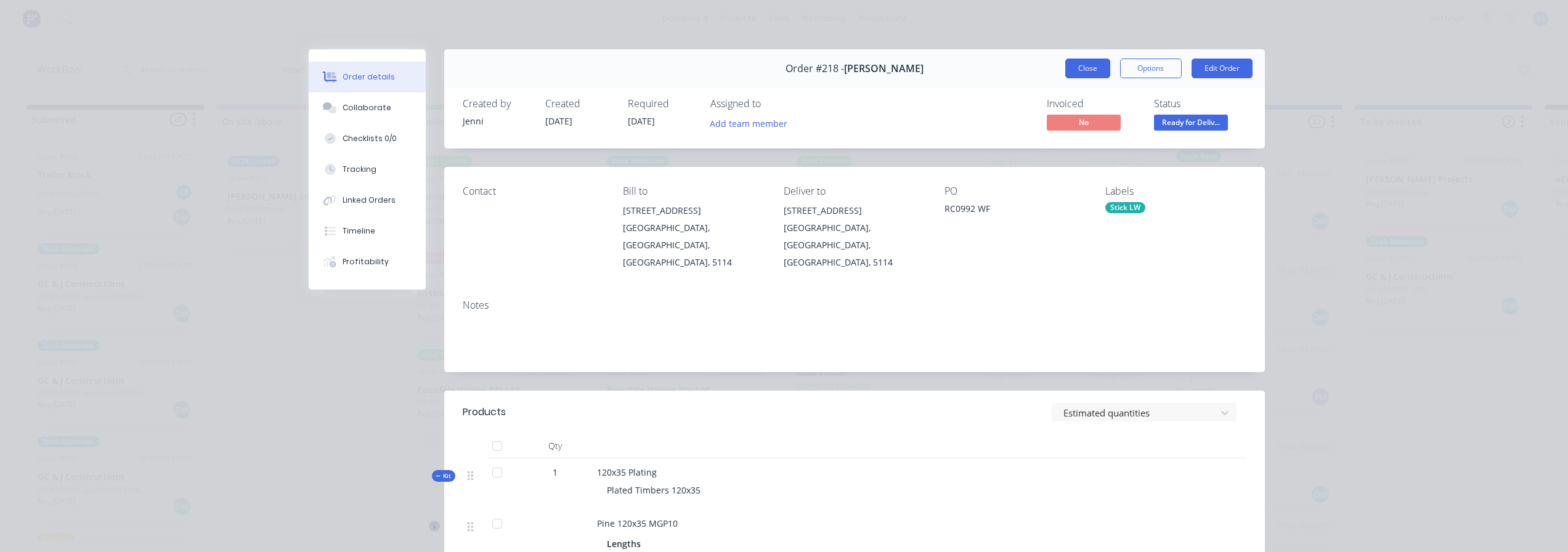
click at [1082, 75] on button "Close" at bounding box center [1088, 68] width 45 height 19
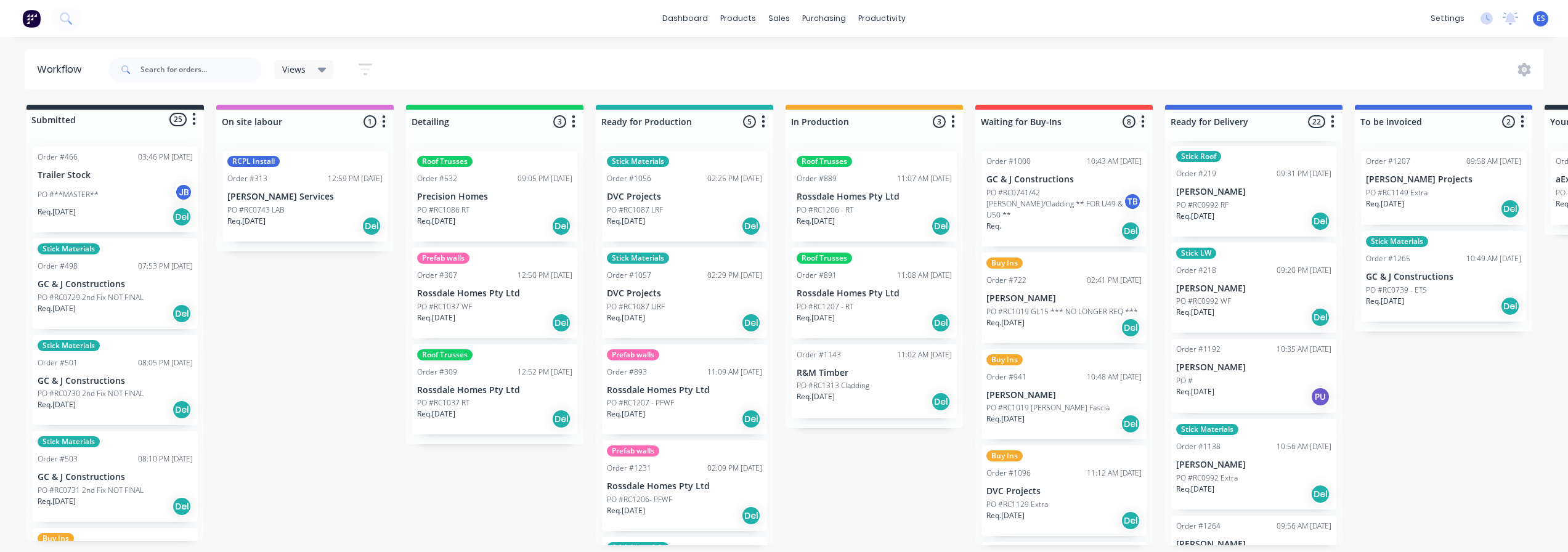
click at [1286, 195] on p "[PERSON_NAME]" at bounding box center [1254, 192] width 155 height 11
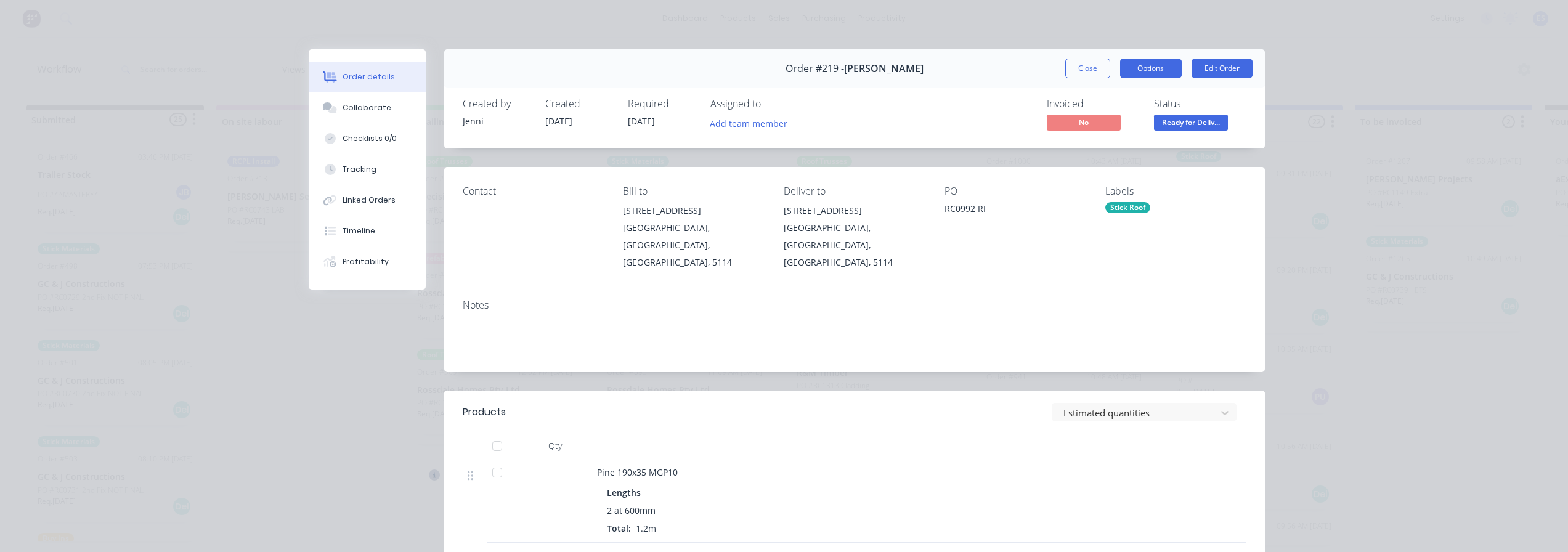
click at [1150, 70] on button "Options" at bounding box center [1151, 68] width 62 height 19
click at [1115, 138] on button "Delivery Docket" at bounding box center [1117, 149] width 130 height 25
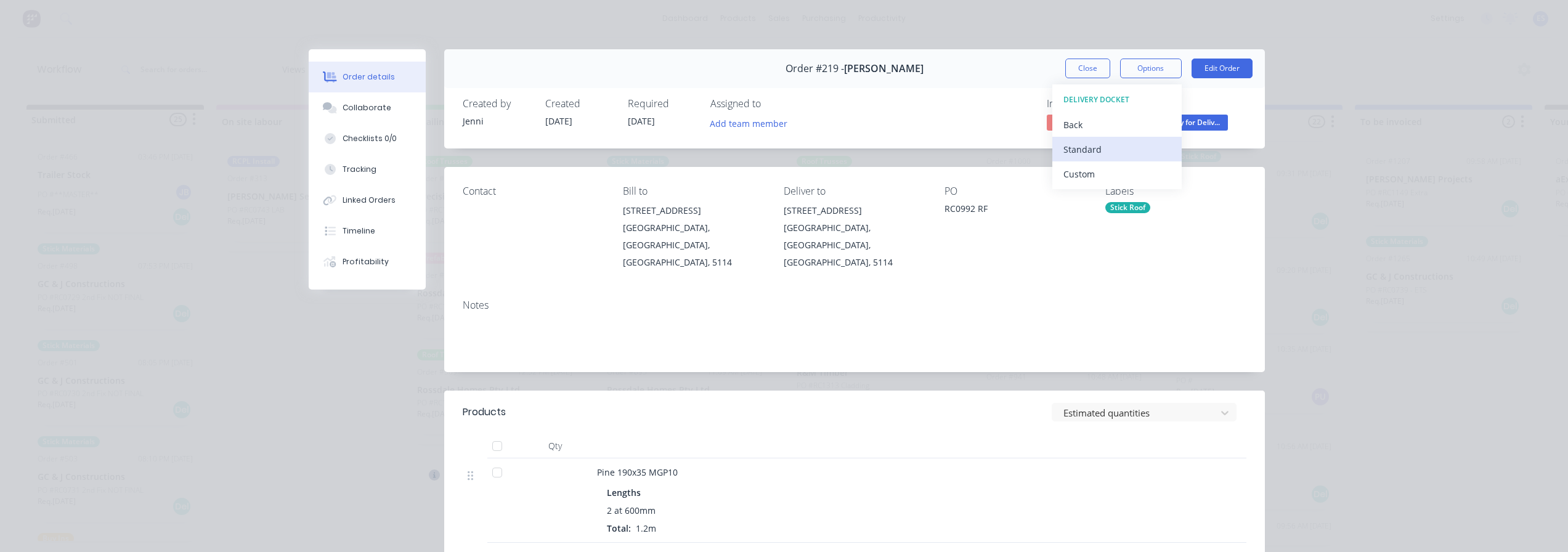
click at [1080, 155] on div "Standard" at bounding box center [1117, 149] width 107 height 18
